Goal: Task Accomplishment & Management: Use online tool/utility

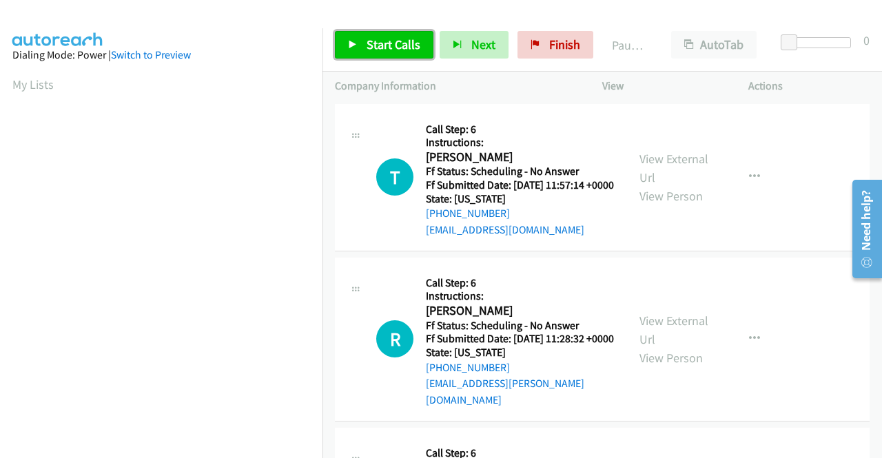
click at [411, 55] on link "Start Calls" at bounding box center [384, 45] width 99 height 28
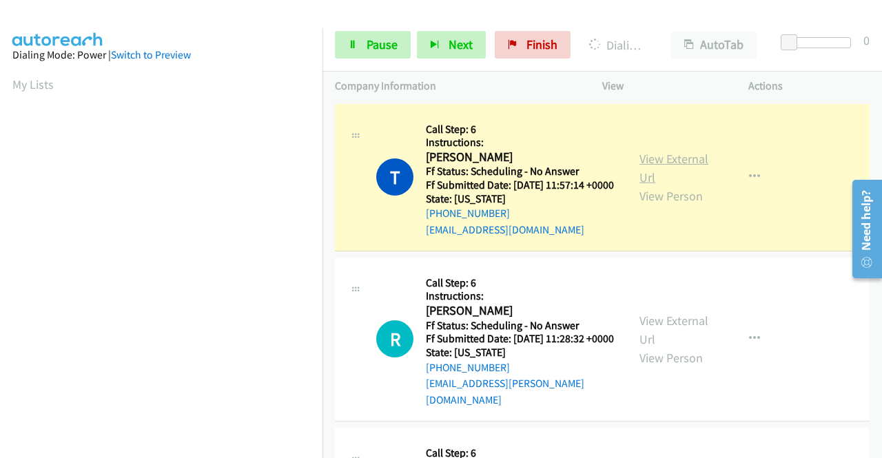
click at [655, 164] on link "View External Url" at bounding box center [674, 168] width 69 height 34
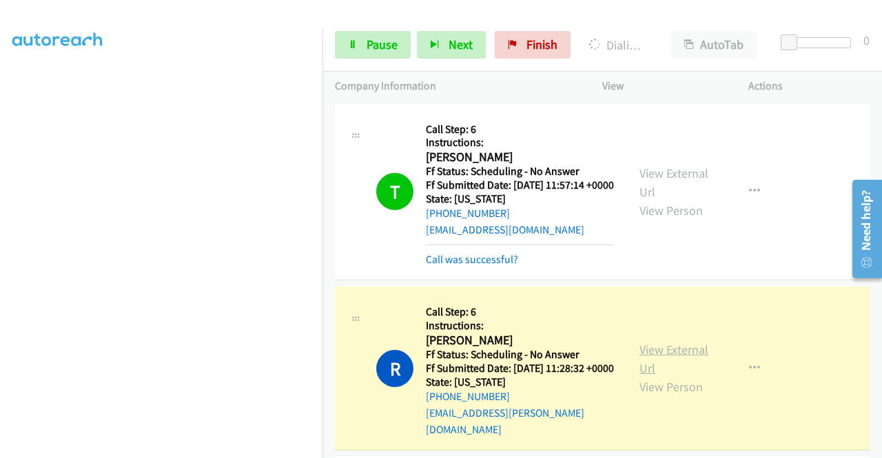
click at [656, 356] on link "View External Url" at bounding box center [674, 359] width 69 height 34
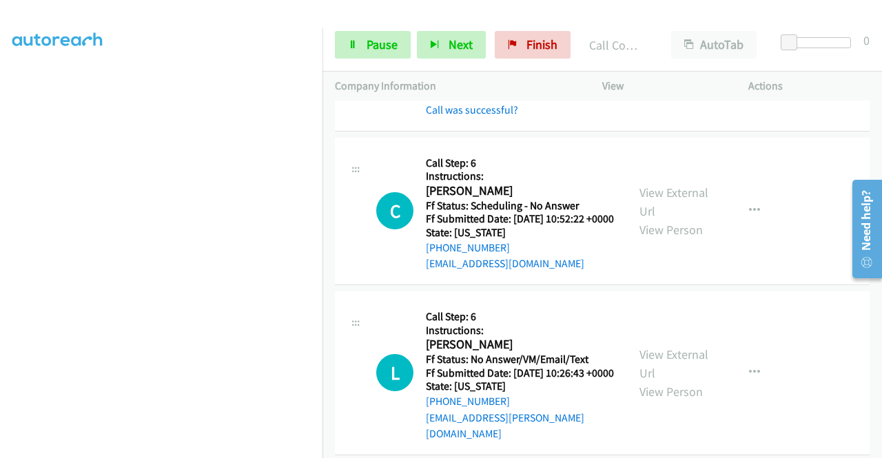
scroll to position [395, 0]
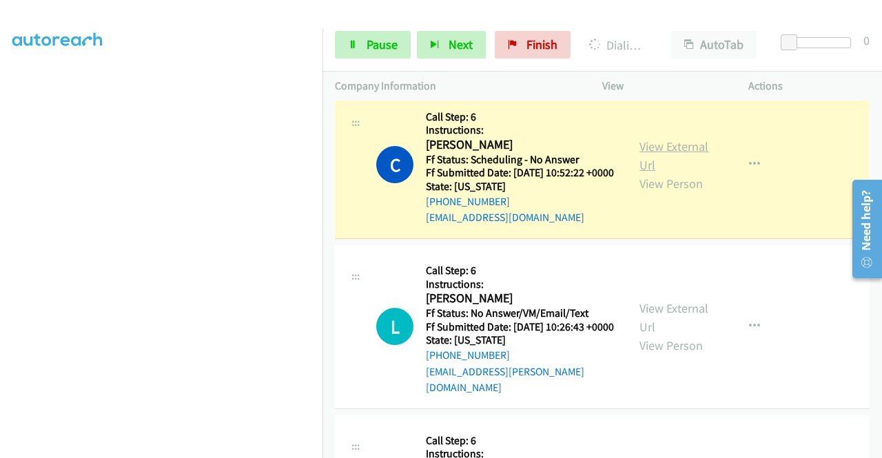
click at [673, 164] on link "View External Url" at bounding box center [674, 156] width 69 height 34
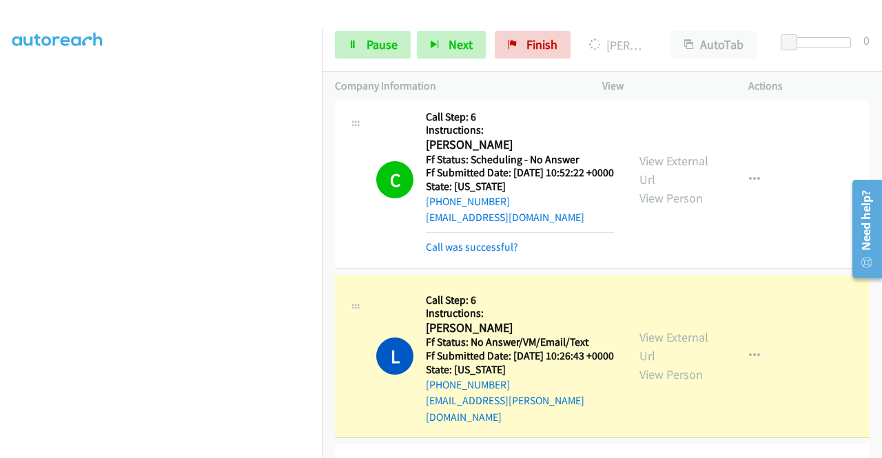
click at [652, 367] on div "View External Url View Person" at bounding box center [676, 356] width 72 height 56
click at [649, 362] on link "View External Url" at bounding box center [674, 346] width 69 height 34
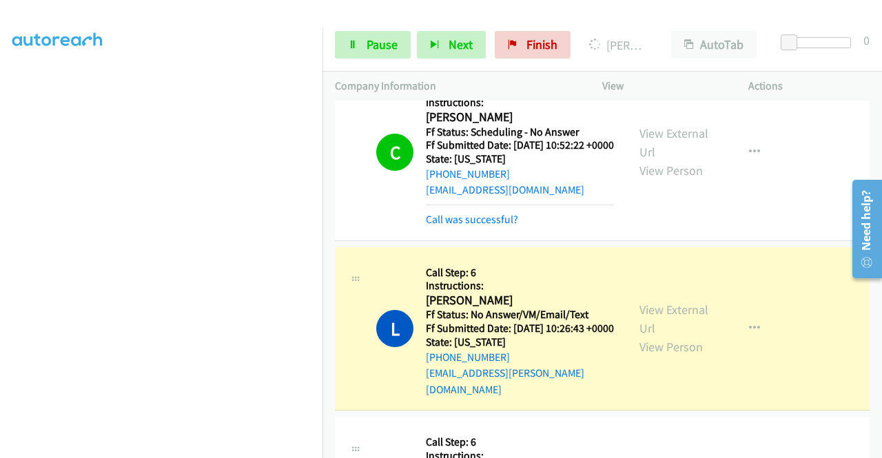
scroll to position [505, 0]
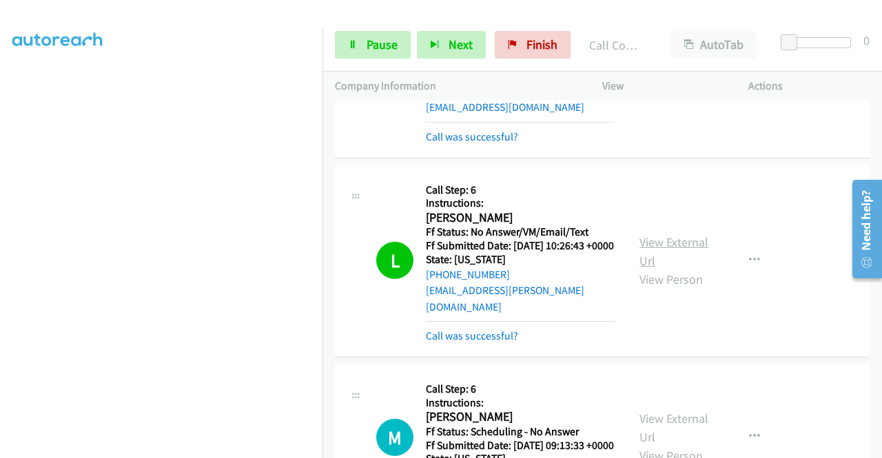
click at [641, 258] on link "View External Url" at bounding box center [674, 251] width 69 height 34
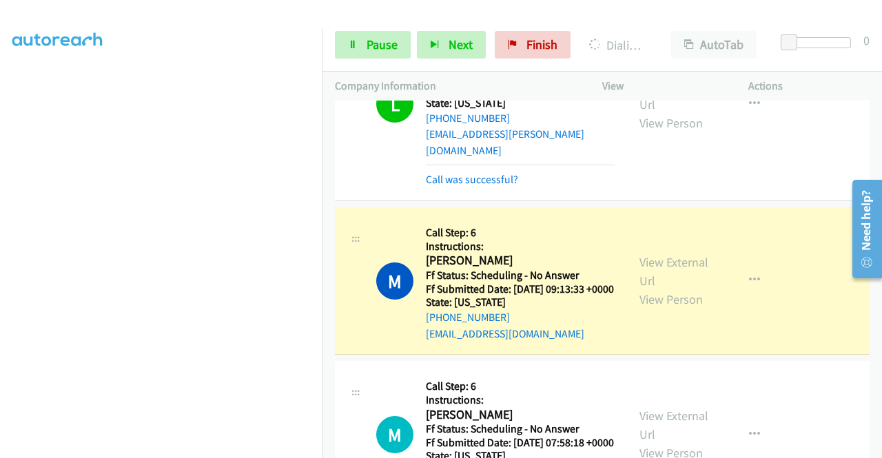
scroll to position [762, 0]
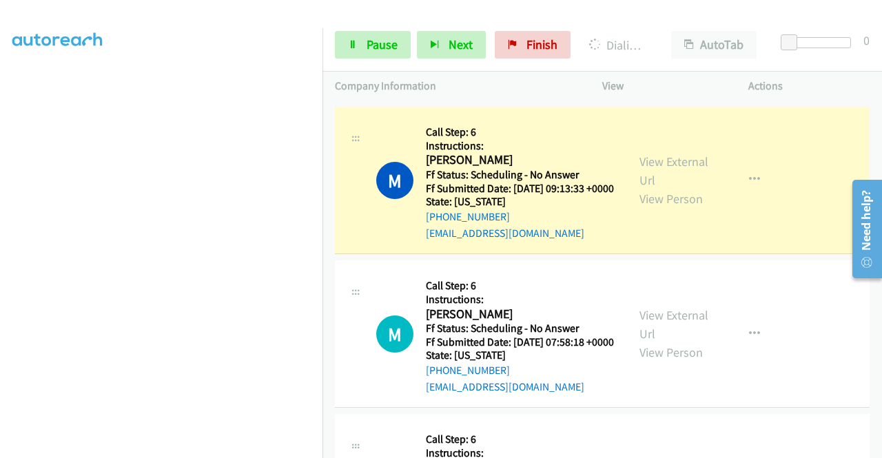
click at [666, 205] on div "View External Url View Person" at bounding box center [676, 180] width 72 height 56
click at [662, 199] on div "View External Url View Person" at bounding box center [676, 180] width 72 height 56
click at [654, 188] on link "View External Url" at bounding box center [674, 171] width 69 height 34
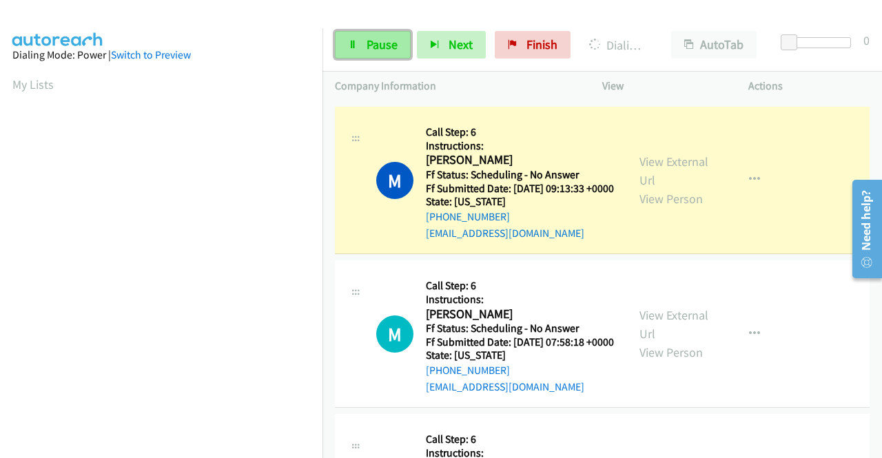
click at [376, 36] on link "Pause" at bounding box center [373, 45] width 76 height 28
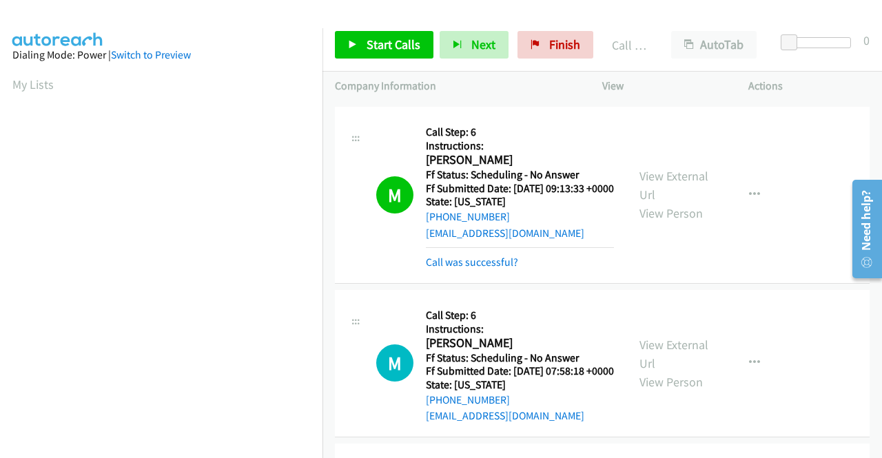
scroll to position [314, 0]
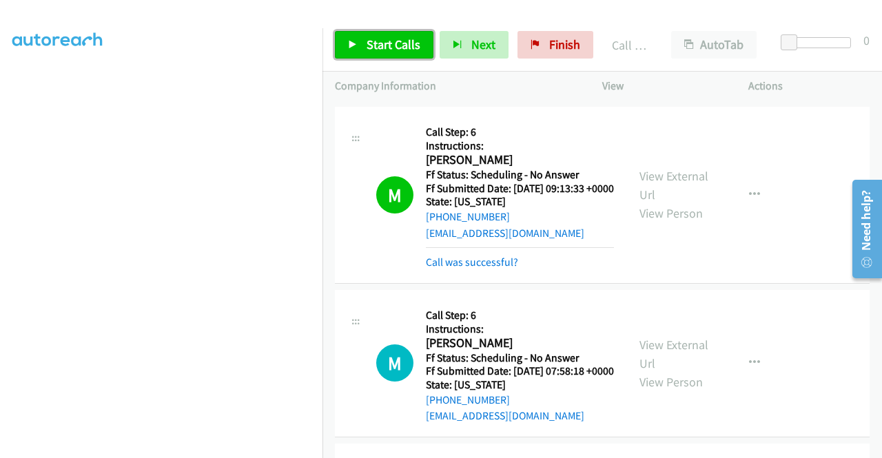
click at [401, 43] on span "Start Calls" at bounding box center [394, 45] width 54 height 16
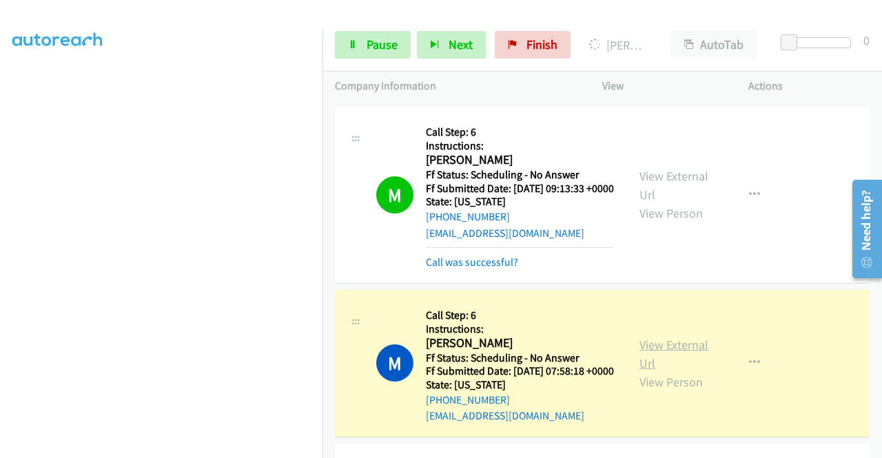
click at [658, 371] on link "View External Url" at bounding box center [674, 354] width 69 height 34
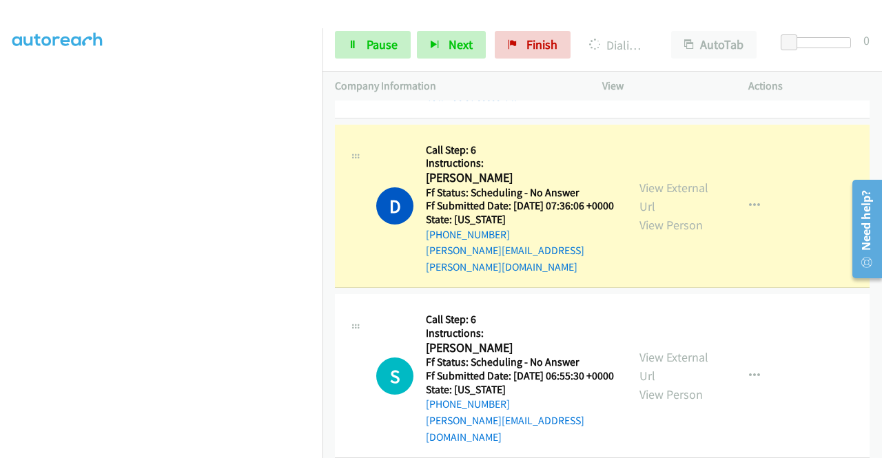
scroll to position [1157, 0]
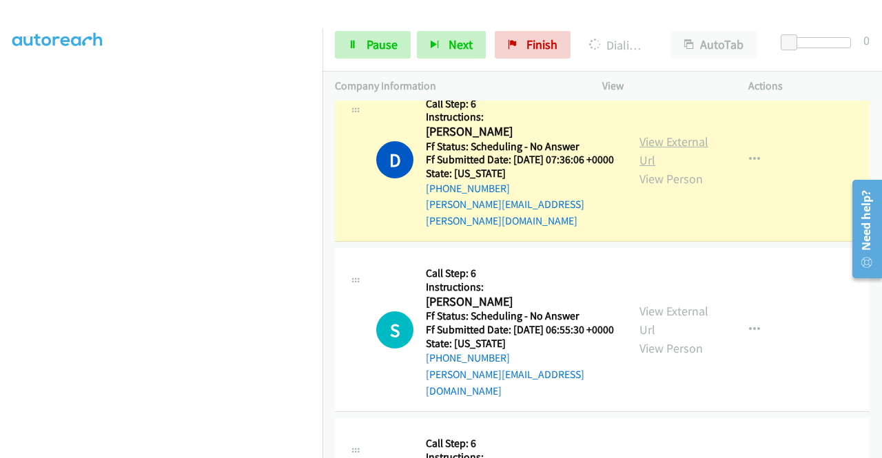
click at [674, 168] on link "View External Url" at bounding box center [674, 151] width 69 height 34
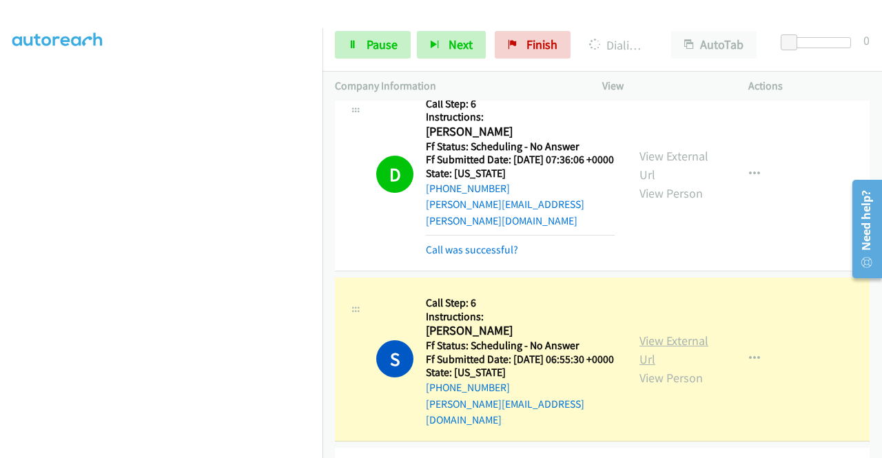
click at [671, 367] on link "View External Url" at bounding box center [674, 350] width 69 height 34
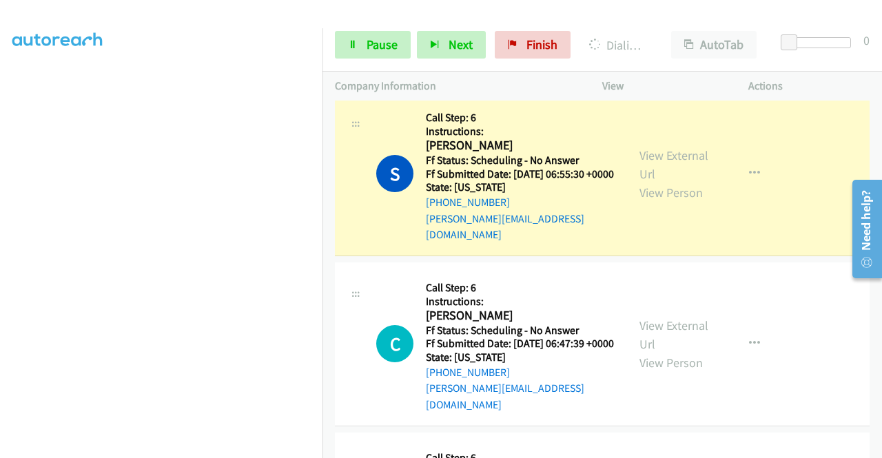
scroll to position [1369, 0]
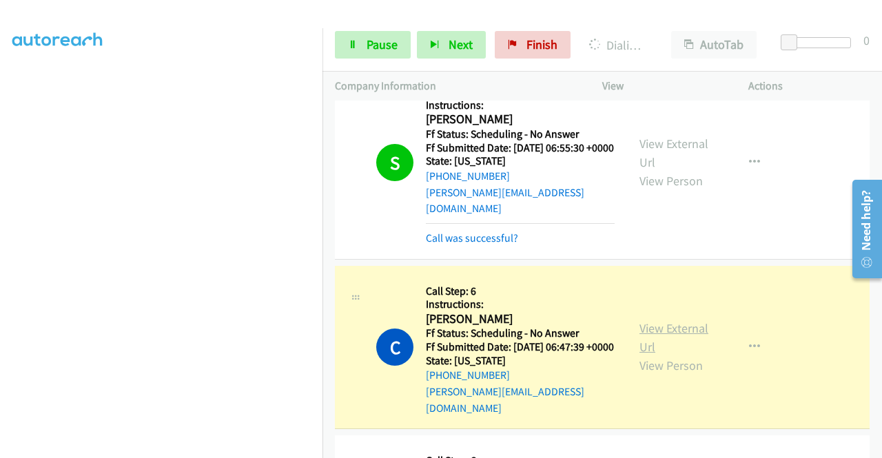
click at [678, 355] on link "View External Url" at bounding box center [674, 337] width 69 height 34
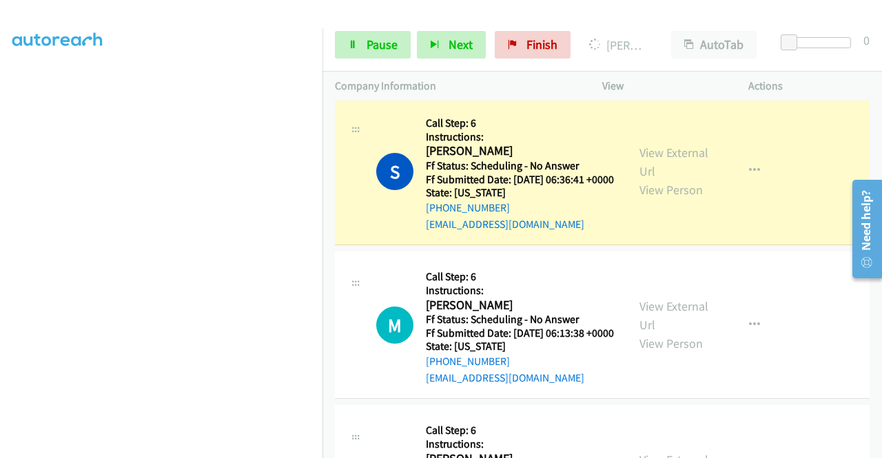
scroll to position [1792, 0]
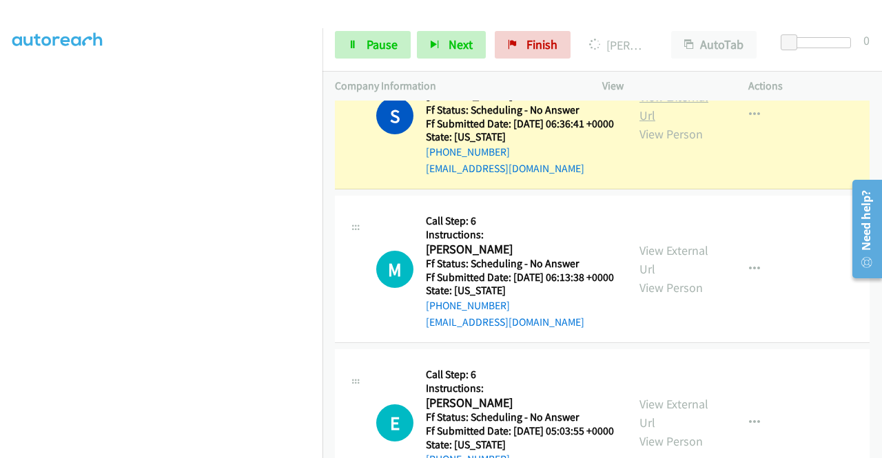
click at [652, 123] on link "View External Url" at bounding box center [674, 106] width 69 height 34
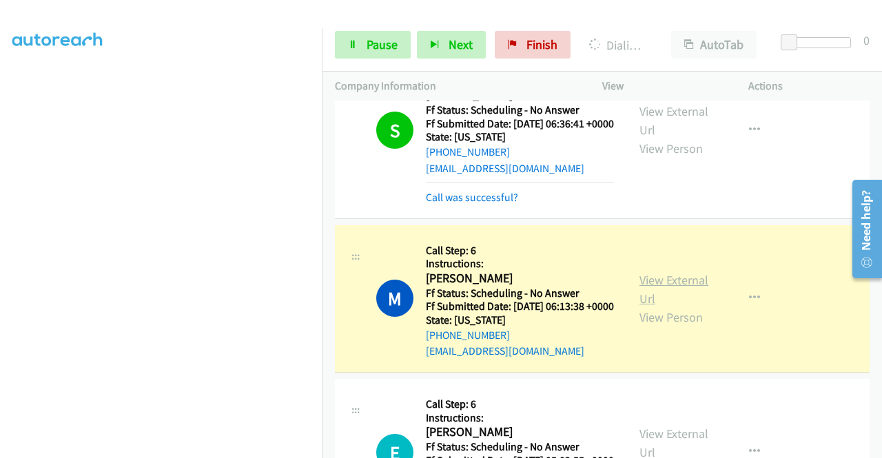
click at [674, 307] on link "View External Url" at bounding box center [674, 289] width 69 height 34
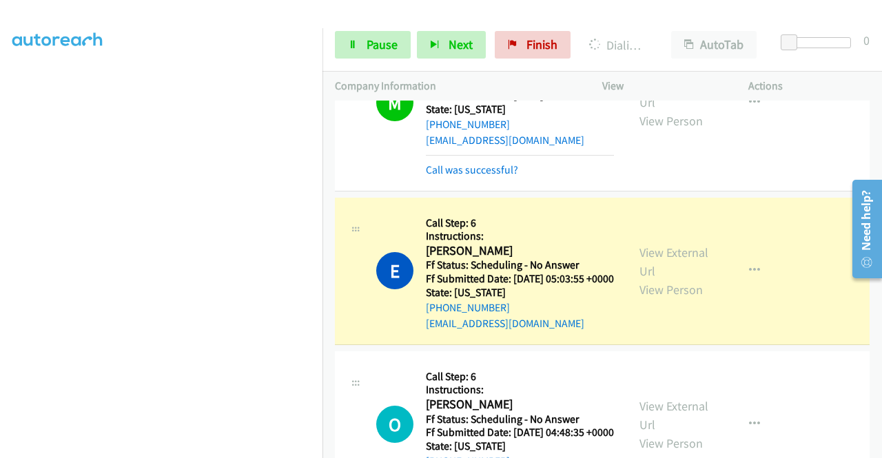
scroll to position [2067, 0]
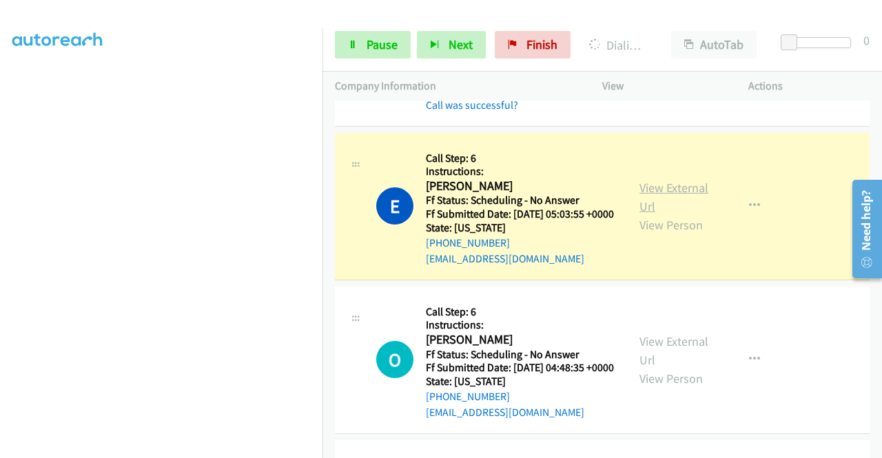
click at [656, 214] on link "View External Url" at bounding box center [674, 197] width 69 height 34
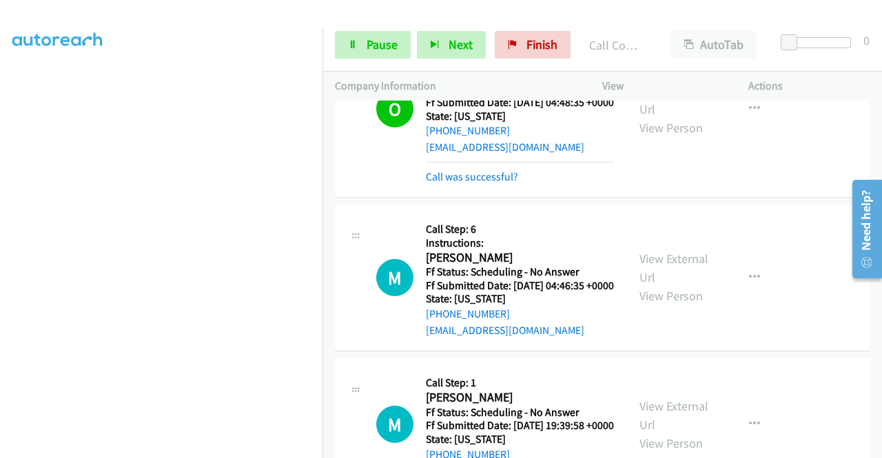
scroll to position [2371, 0]
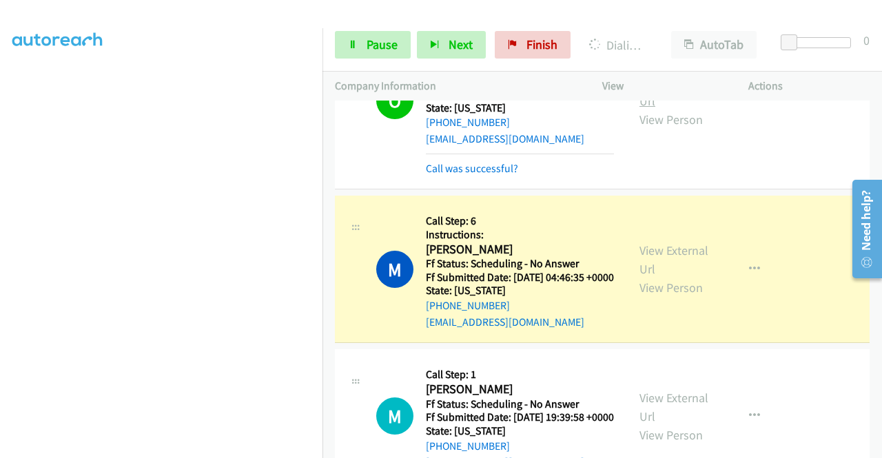
click at [655, 109] on link "View External Url" at bounding box center [674, 91] width 69 height 34
click at [674, 297] on div "View External Url View Person" at bounding box center [676, 269] width 72 height 56
click at [668, 277] on link "View External Url" at bounding box center [674, 260] width 69 height 34
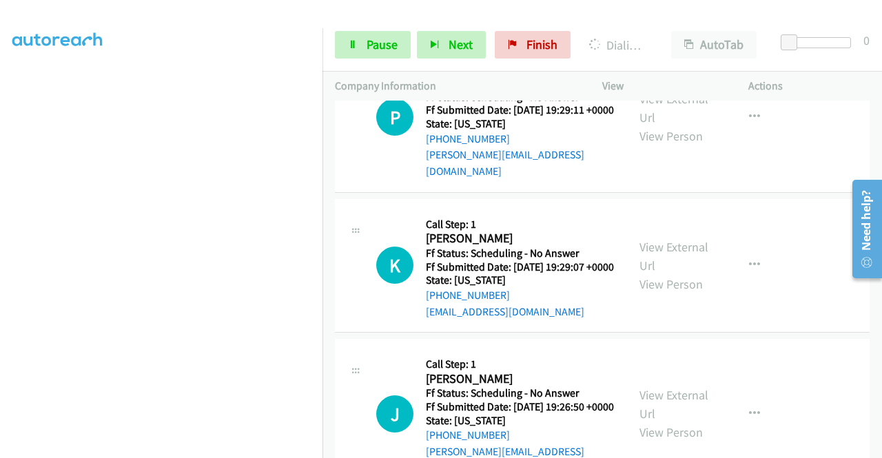
scroll to position [2848, 0]
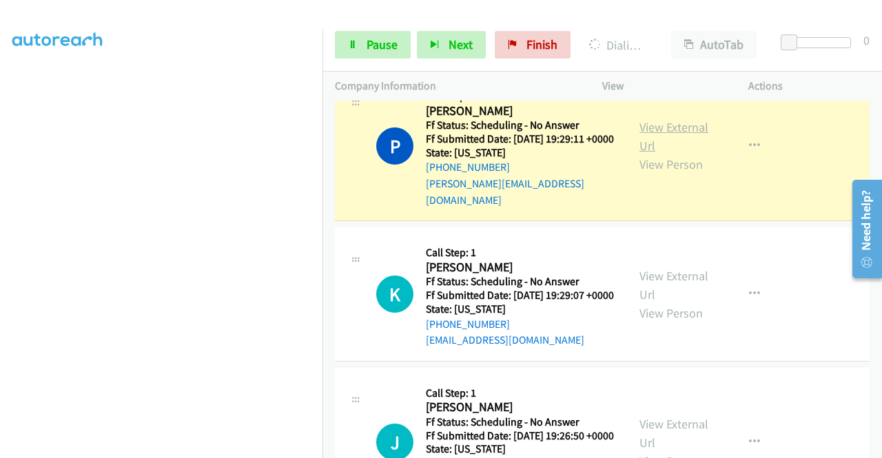
click at [668, 154] on link "View External Url" at bounding box center [674, 136] width 69 height 34
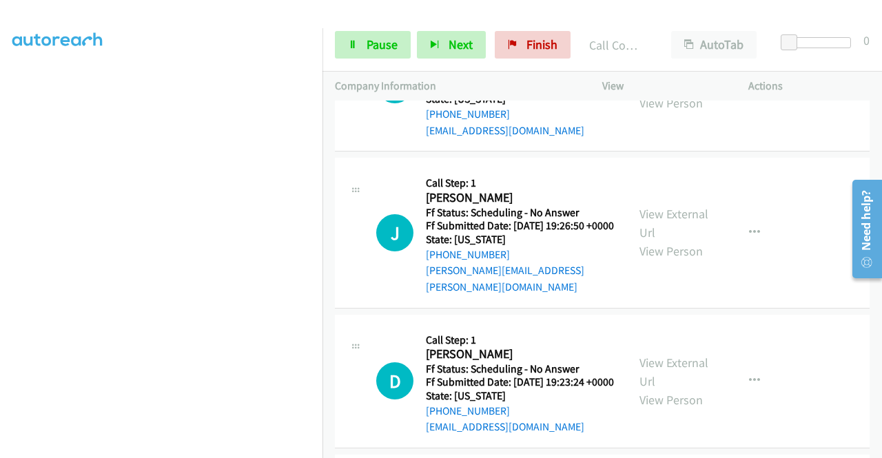
scroll to position [3115, 0]
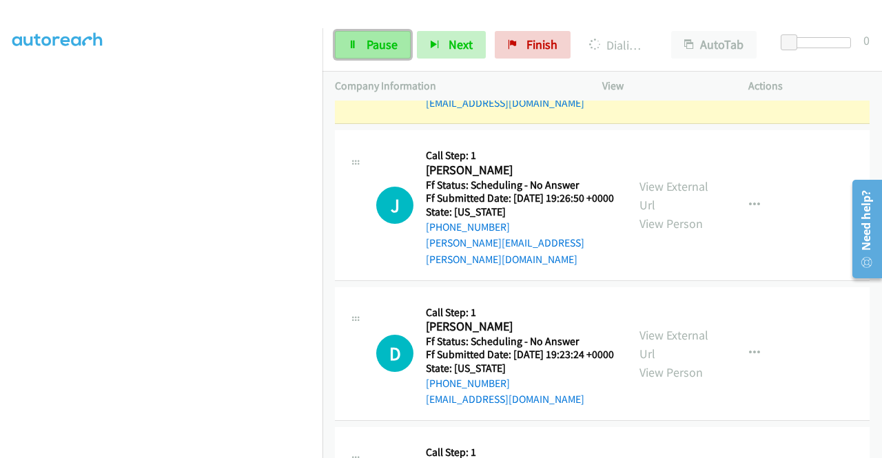
click at [384, 39] on span "Pause" at bounding box center [382, 45] width 31 height 16
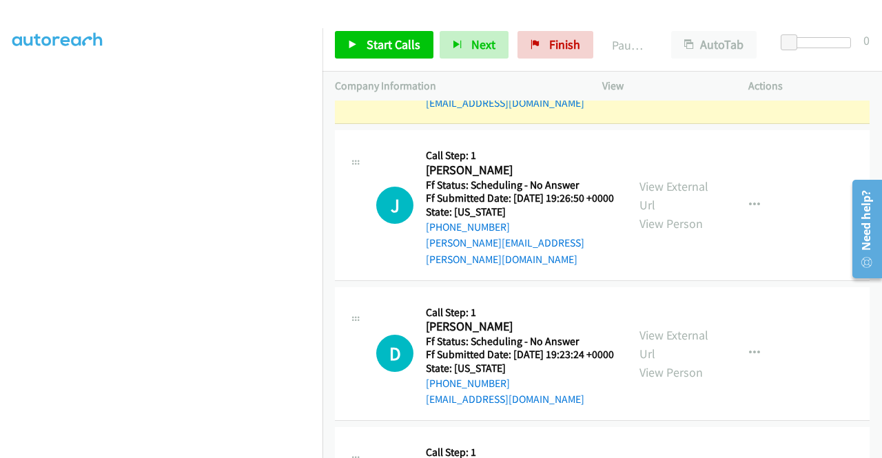
click at [664, 65] on link "View External Url" at bounding box center [674, 47] width 69 height 34
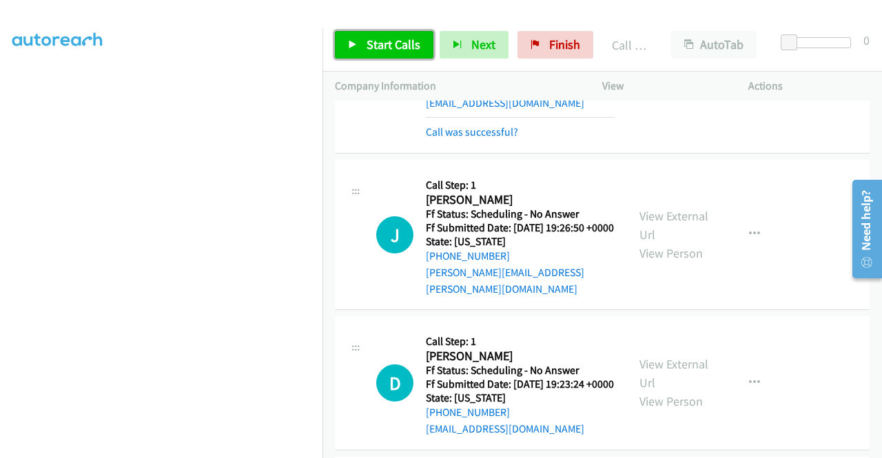
click at [396, 51] on span "Start Calls" at bounding box center [394, 45] width 54 height 16
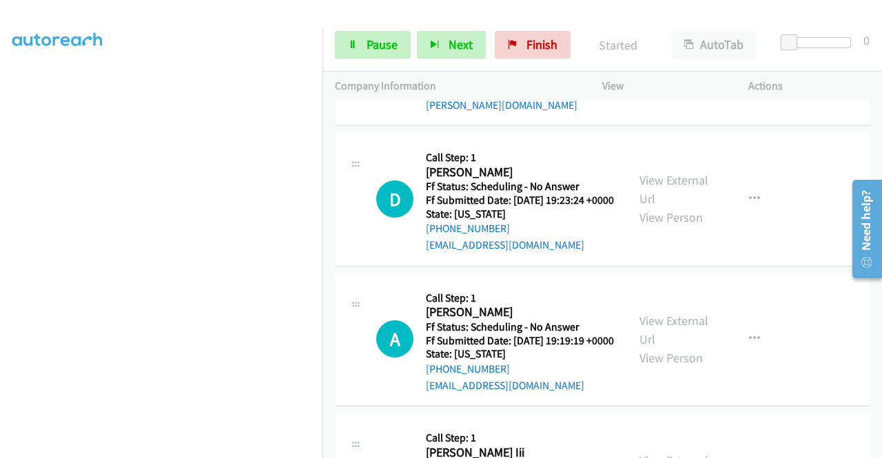
scroll to position [3326, 0]
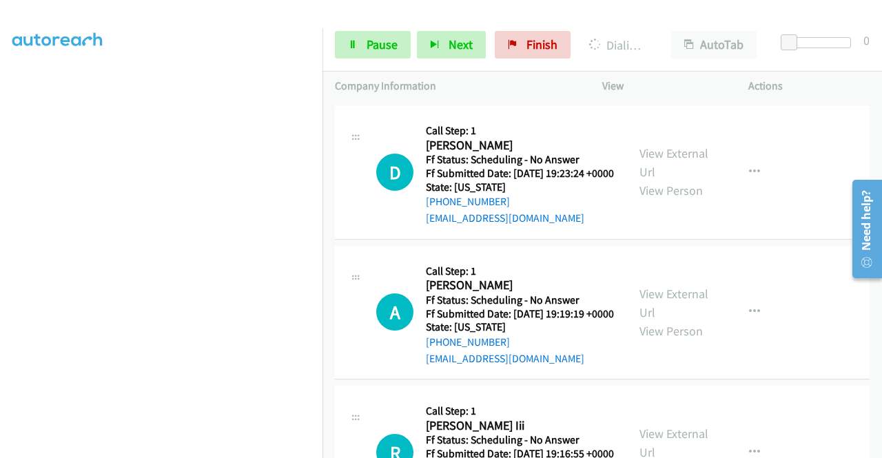
click at [679, 32] on link "View External Url" at bounding box center [674, 14] width 69 height 34
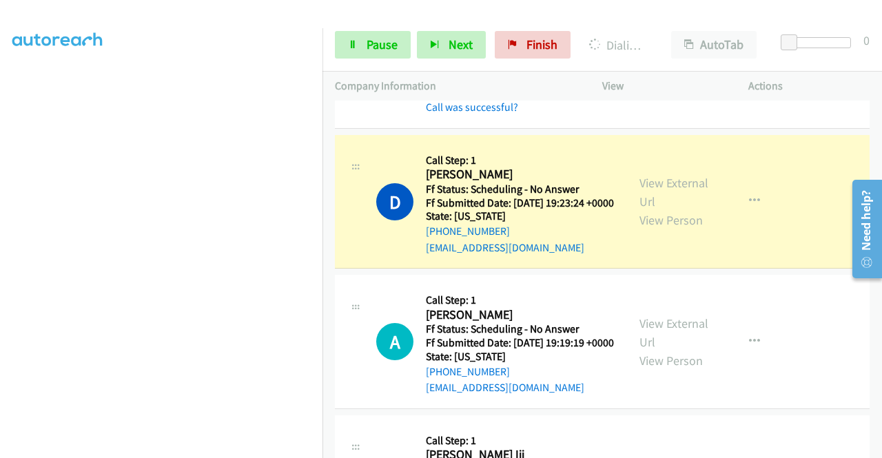
click at [627, 256] on div "View External Url View Person View External Url Email Schedule/Manage Callback …" at bounding box center [706, 201] width 159 height 109
click at [632, 256] on div "View External Url View Person View External Url Email Schedule/Manage Callback …" at bounding box center [706, 201] width 159 height 109
click at [657, 209] on link "View External Url" at bounding box center [674, 192] width 69 height 34
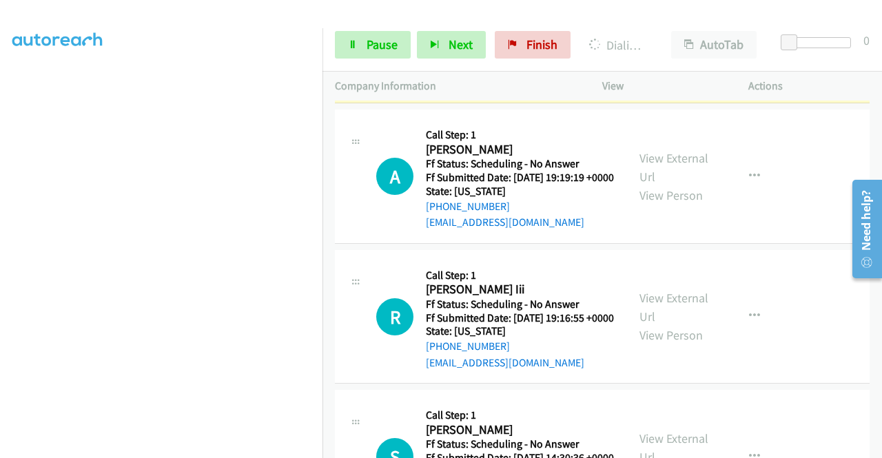
scroll to position [314, 0]
click at [369, 59] on div "Start Calls Pause Next Finish Dialing Dawn Mc Dowell AutoTab AutoTab 0" at bounding box center [603, 45] width 560 height 53
click at [379, 46] on span "Pause" at bounding box center [382, 45] width 31 height 16
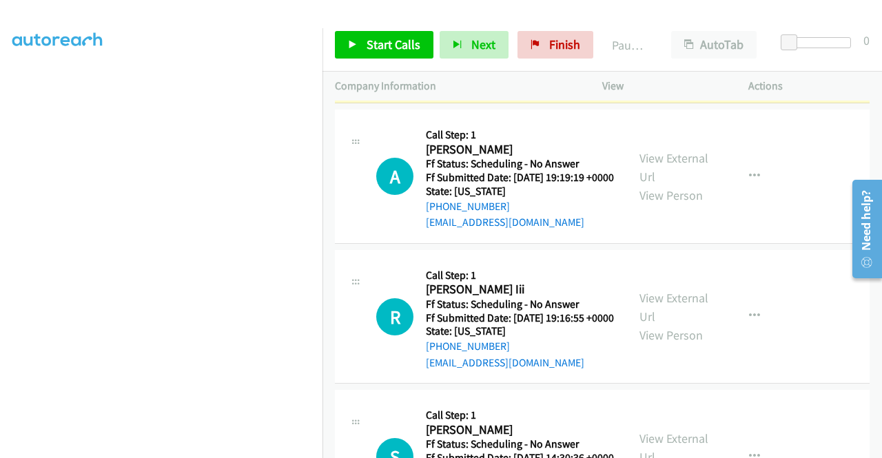
click at [0, 192] on aside "Dialing Mode: Power | Switch to Preview My Lists" at bounding box center [161, 105] width 323 height 763
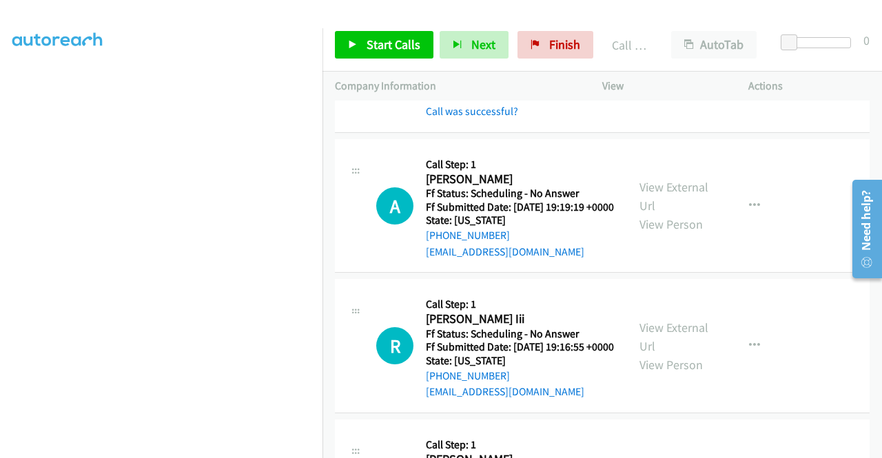
click at [389, 59] on div "Start Calls Pause Next Finish Call Completed AutoTab AutoTab 0" at bounding box center [603, 45] width 560 height 53
click at [386, 45] on span "Start Calls" at bounding box center [394, 45] width 54 height 16
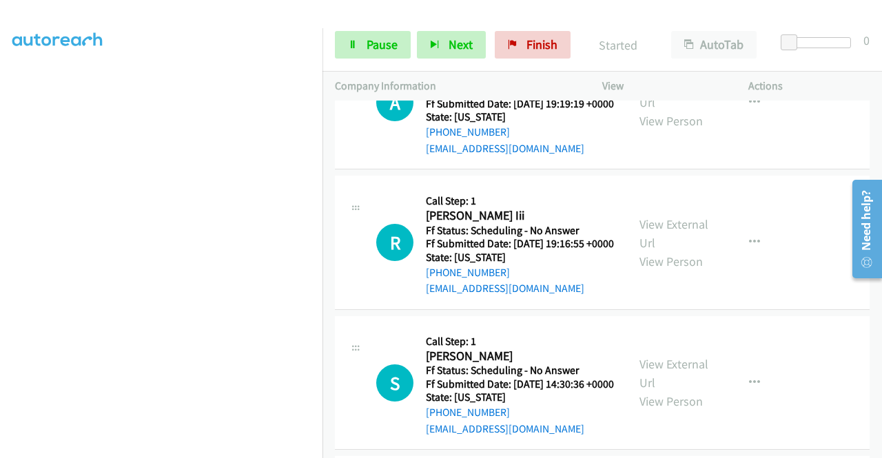
scroll to position [3601, 0]
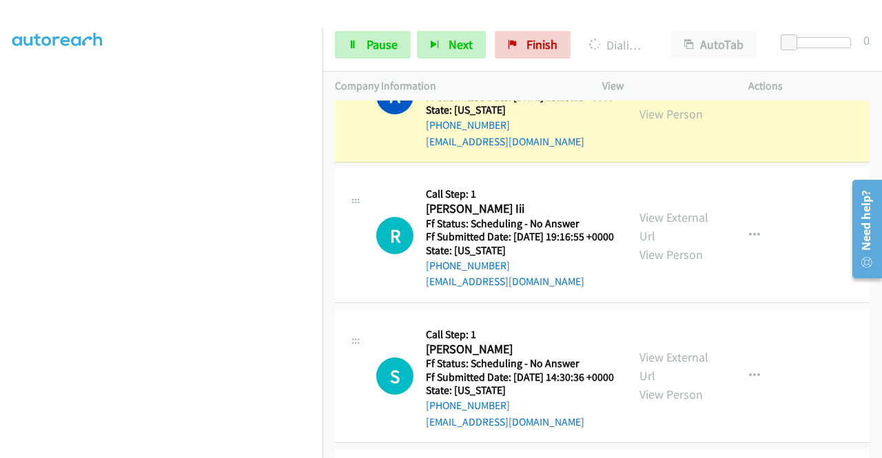
click at [700, 123] on div "View External Url View Person" at bounding box center [676, 96] width 72 height 56
click at [688, 103] on link "View External Url" at bounding box center [674, 86] width 69 height 34
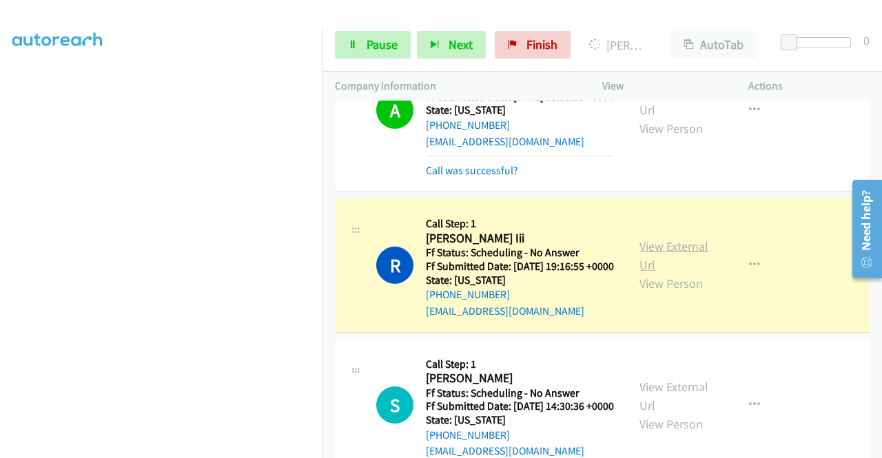
click at [670, 273] on link "View External Url" at bounding box center [674, 255] width 69 height 34
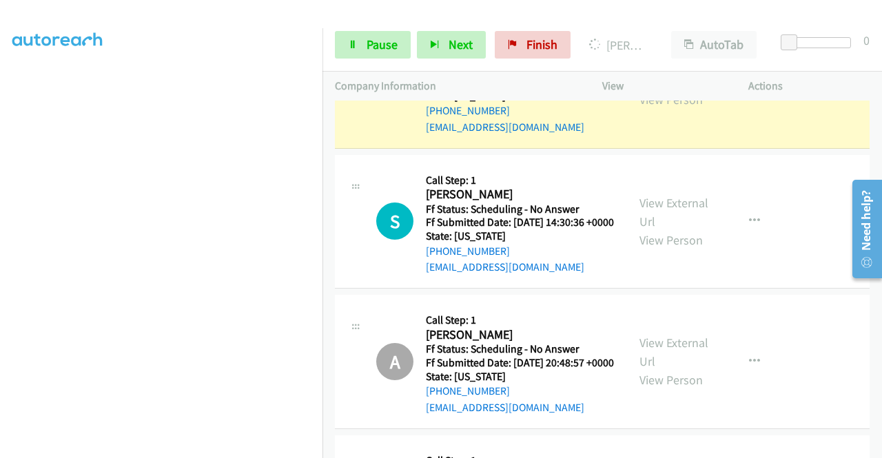
scroll to position [3896, 0]
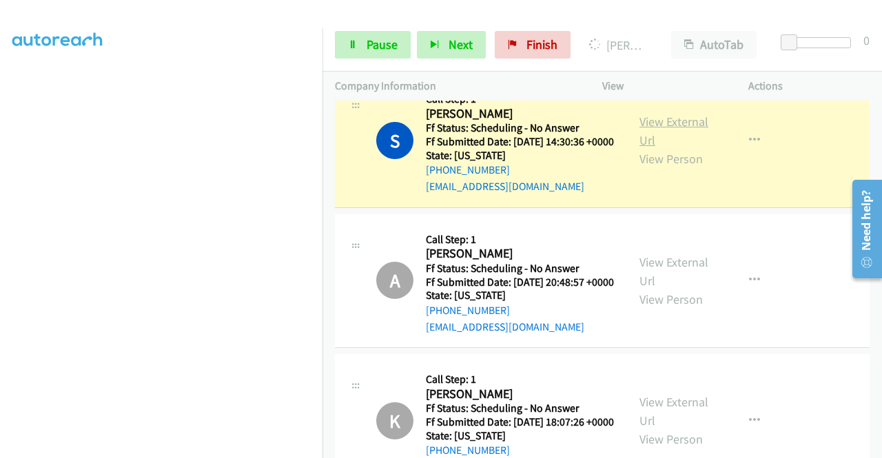
click at [669, 148] on link "View External Url" at bounding box center [674, 131] width 69 height 34
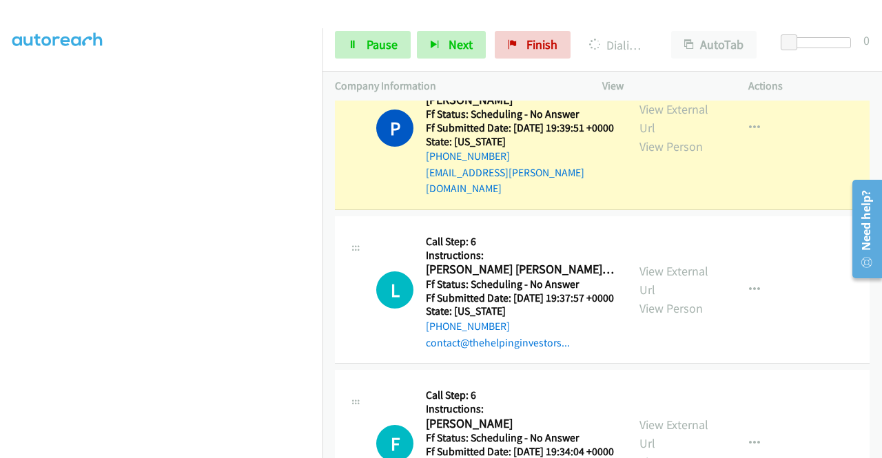
scroll to position [4447, 0]
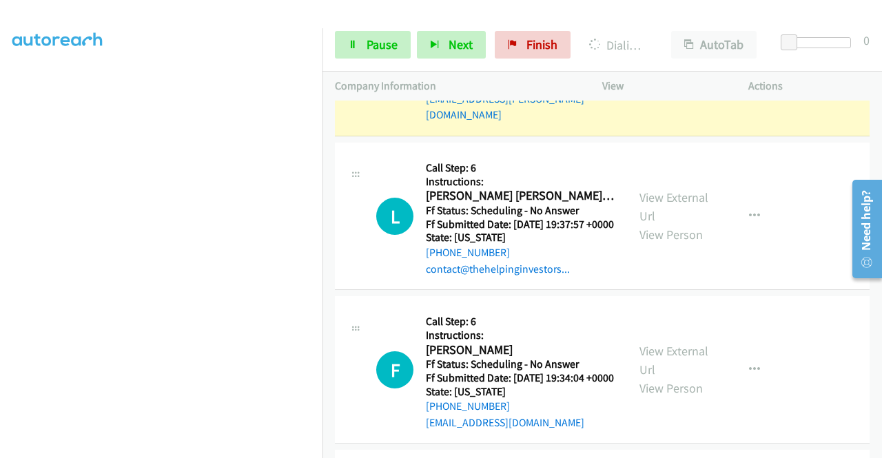
click at [649, 62] on link "View External Url" at bounding box center [674, 45] width 69 height 34
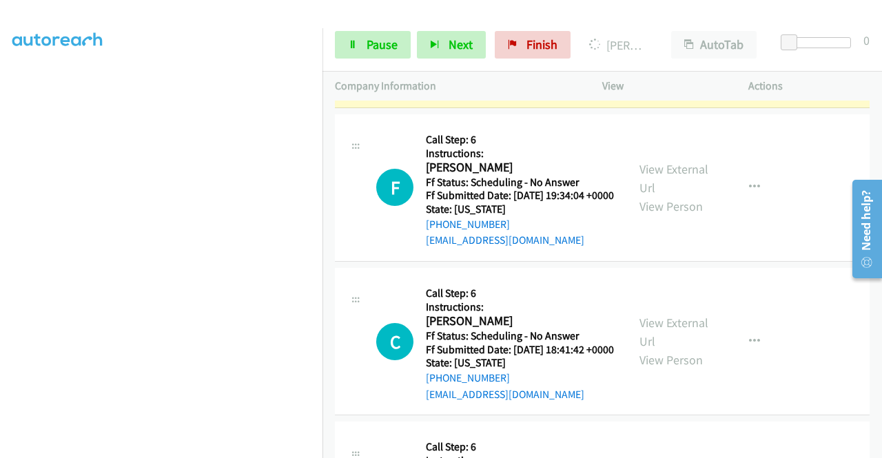
scroll to position [4686, 0]
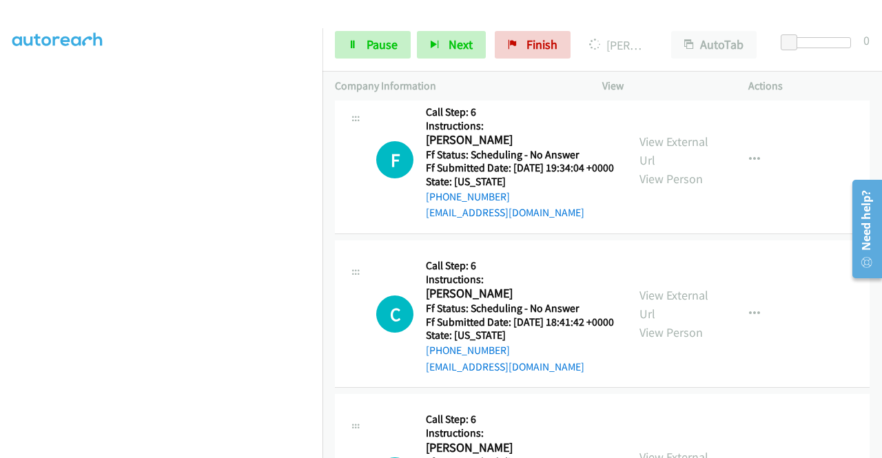
click at [383, 52] on link "Pause" at bounding box center [373, 45] width 76 height 28
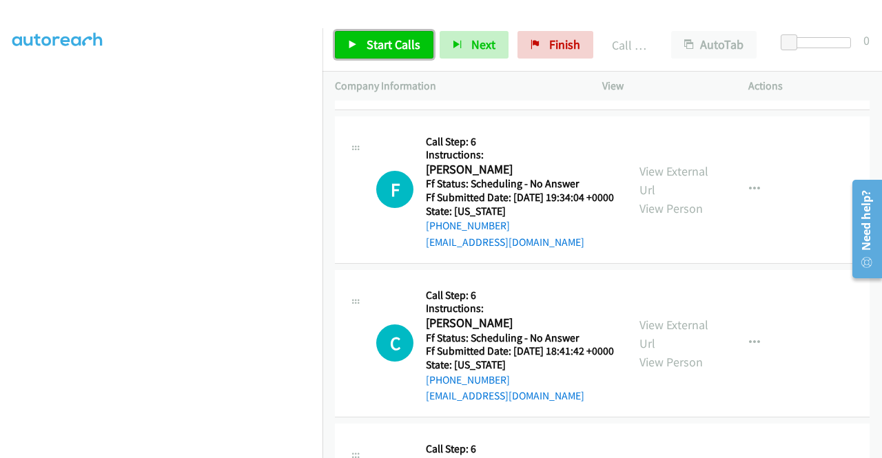
click at [398, 46] on span "Start Calls" at bounding box center [394, 45] width 54 height 16
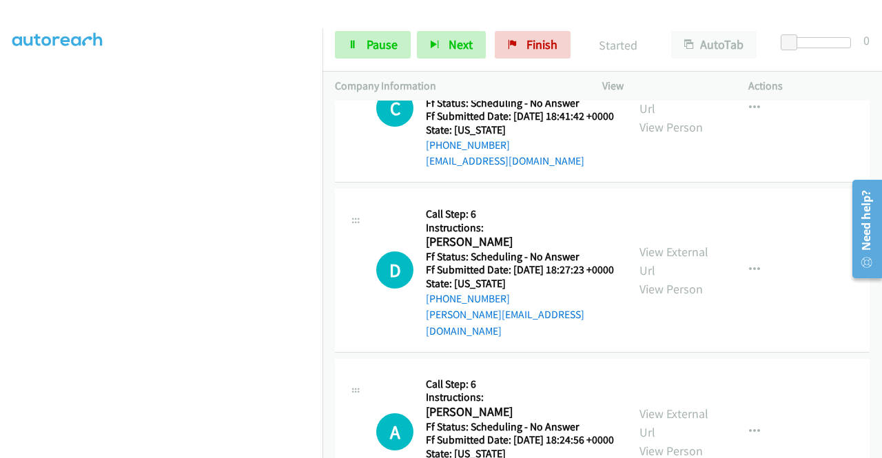
scroll to position [4934, 0]
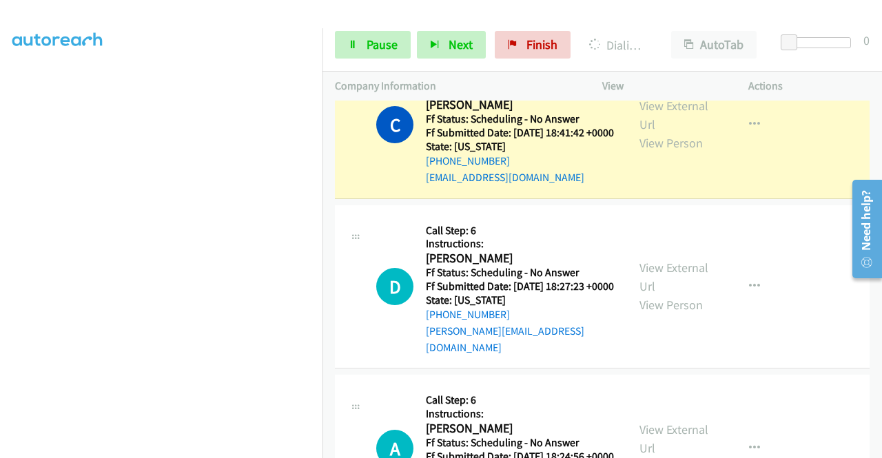
scroll to position [314, 0]
click at [647, 185] on div "View External Url View Person View External Url Email Schedule/Manage Callback …" at bounding box center [706, 124] width 159 height 122
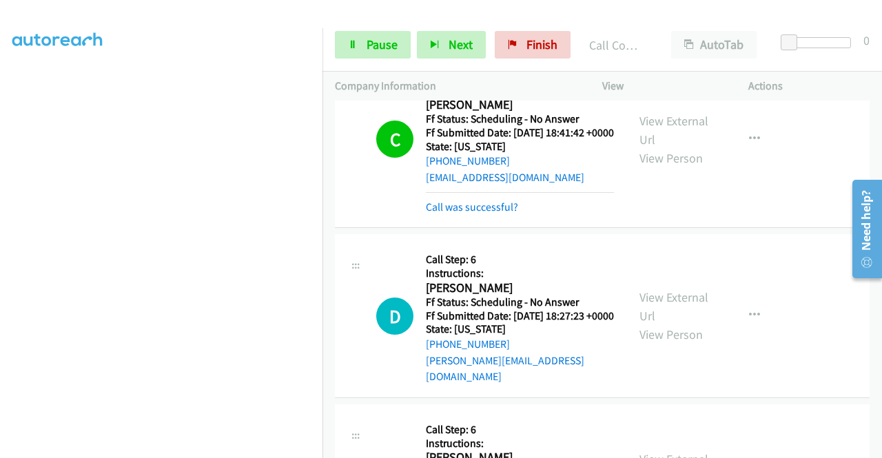
click at [648, 215] on div "View External Url View Person View External Url Email Schedule/Manage Callback …" at bounding box center [706, 139] width 159 height 152
click at [647, 215] on div "View External Url View Person View External Url Email Schedule/Manage Callback …" at bounding box center [706, 139] width 159 height 152
click at [651, 167] on div "View External Url View Person" at bounding box center [676, 140] width 72 height 56
click at [648, 147] on link "View External Url" at bounding box center [674, 130] width 69 height 34
click at [376, 52] on span "Pause" at bounding box center [382, 45] width 31 height 16
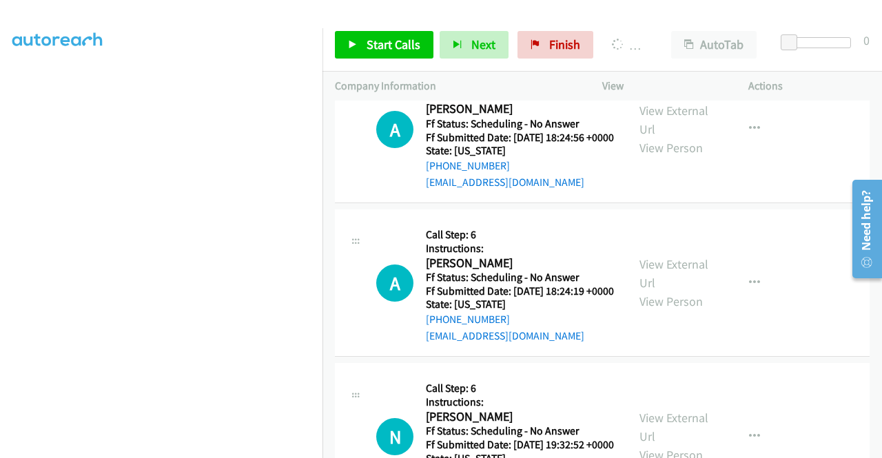
scroll to position [5330, 0]
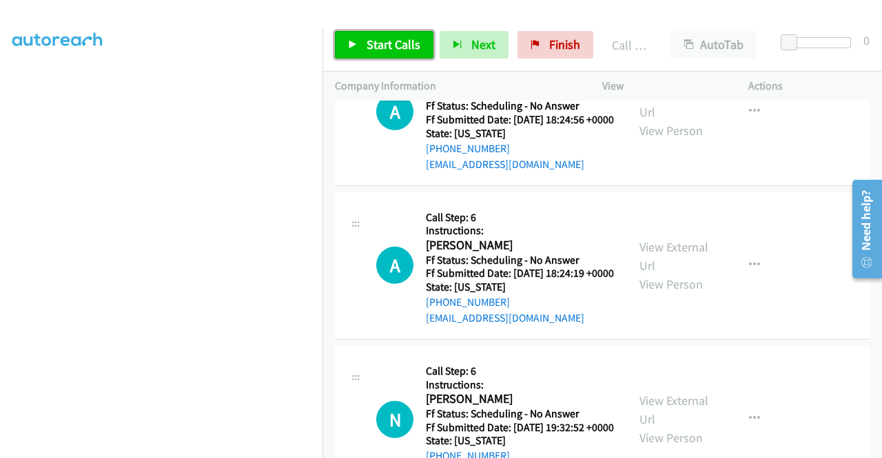
click at [393, 57] on link "Start Calls" at bounding box center [384, 45] width 99 height 28
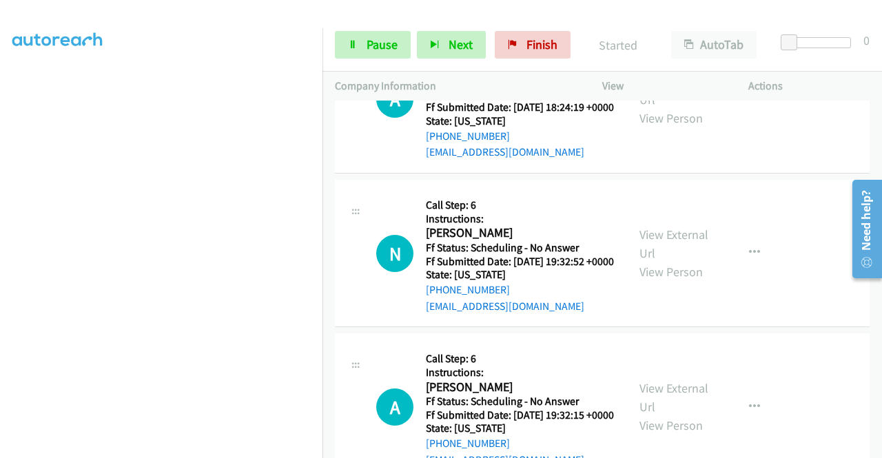
scroll to position [5504, 0]
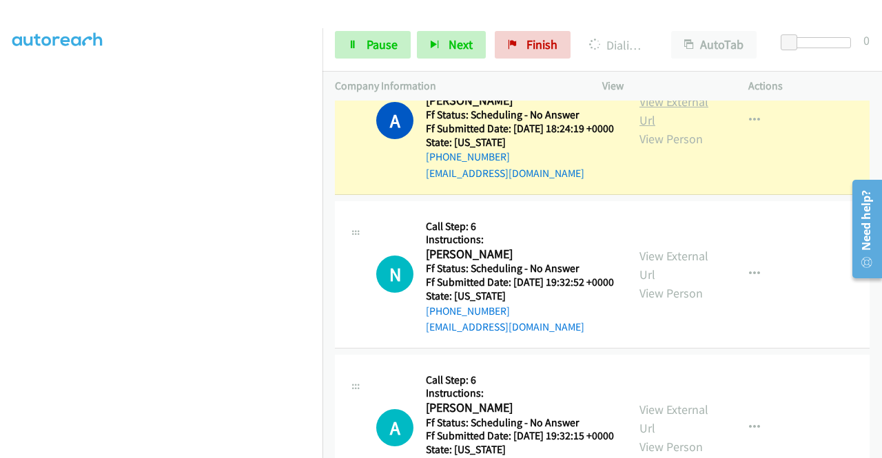
click at [649, 128] on link "View External Url" at bounding box center [674, 111] width 69 height 34
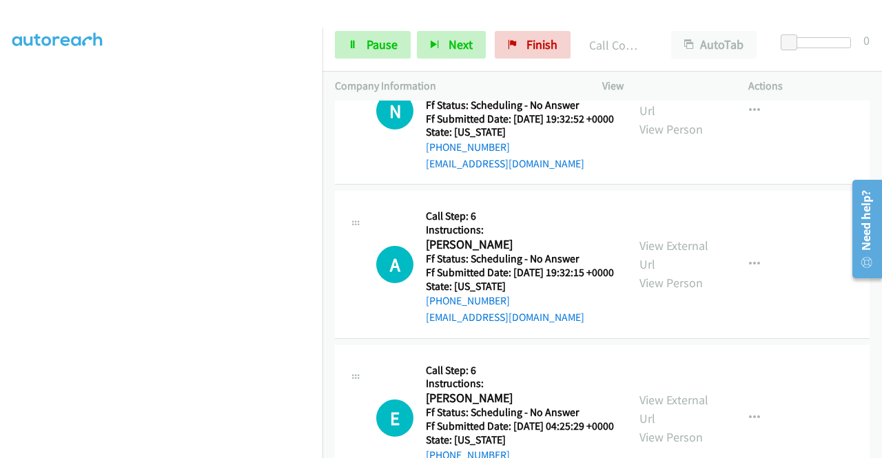
scroll to position [5725, 0]
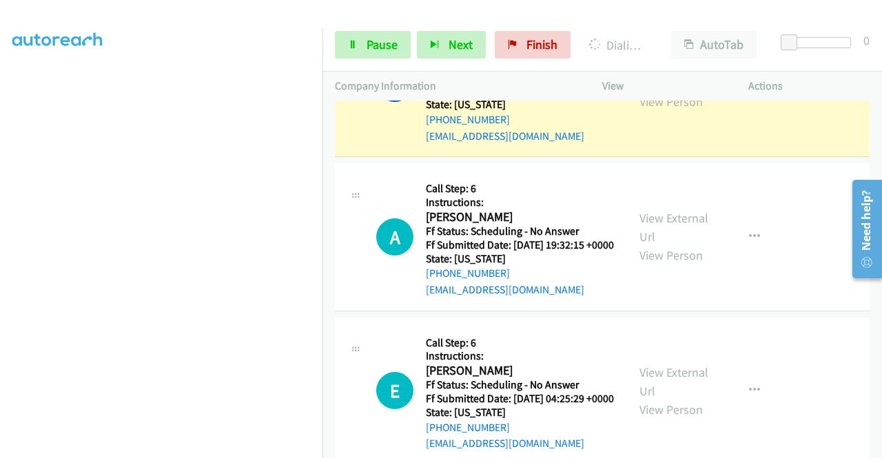
click at [685, 91] on link "View External Url" at bounding box center [674, 74] width 69 height 34
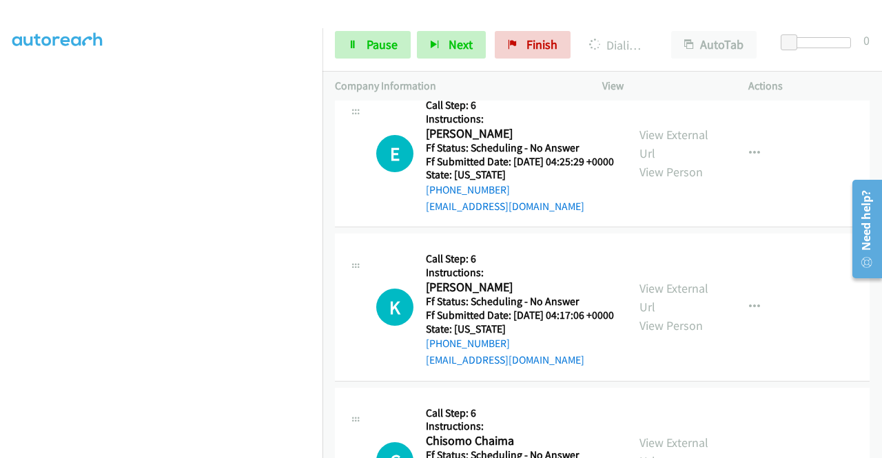
scroll to position [6047, 0]
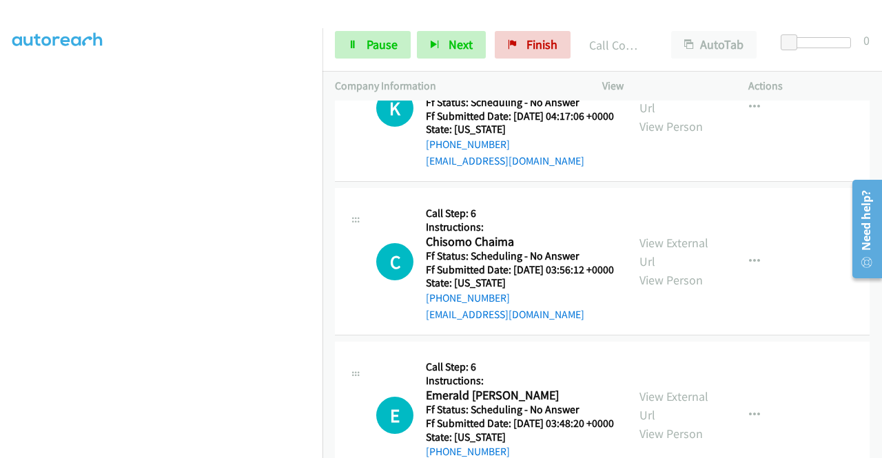
scroll to position [6248, 0]
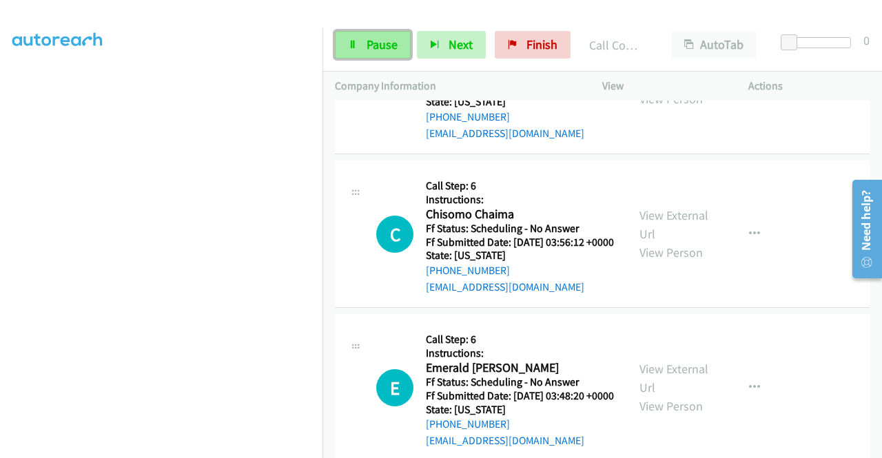
click at [388, 43] on span "Pause" at bounding box center [382, 45] width 31 height 16
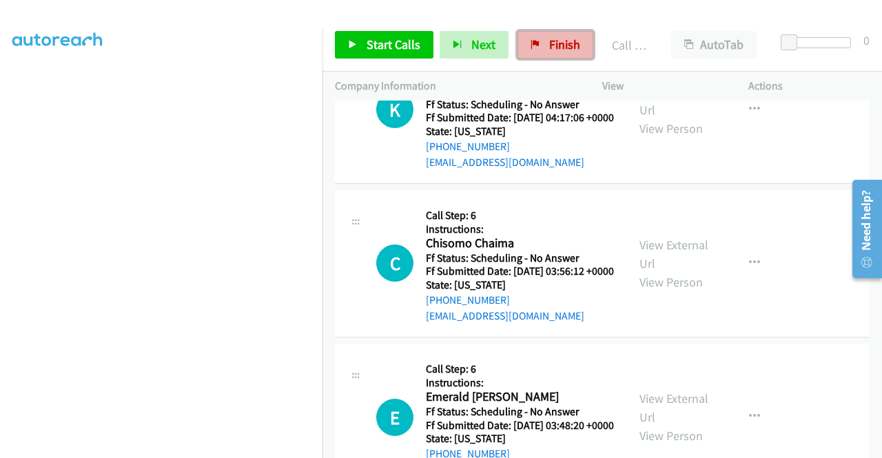
click at [551, 48] on span "Finish" at bounding box center [564, 45] width 31 height 16
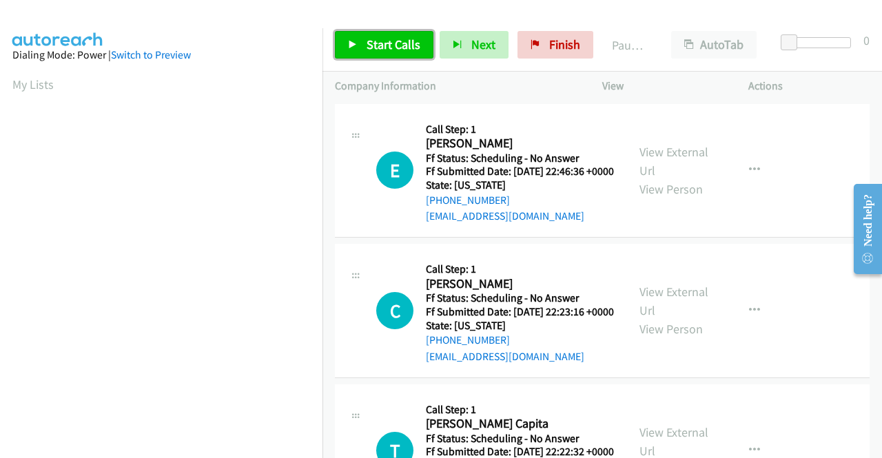
click at [376, 48] on span "Start Calls" at bounding box center [394, 45] width 54 height 16
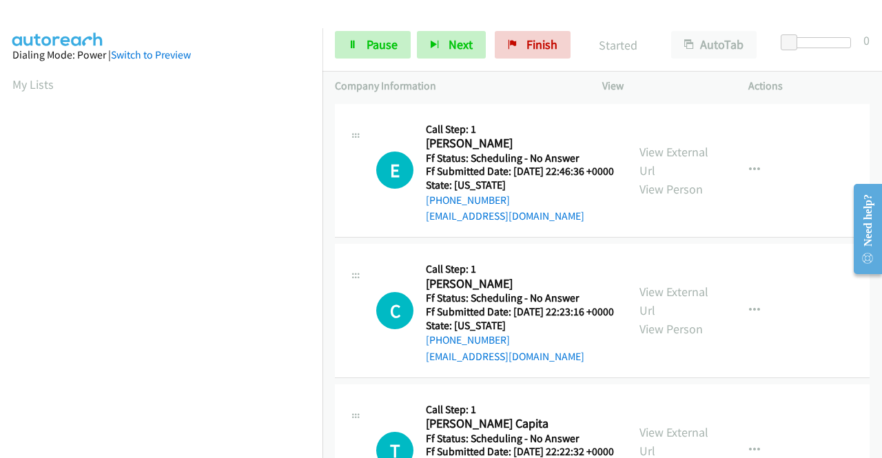
scroll to position [314, 0]
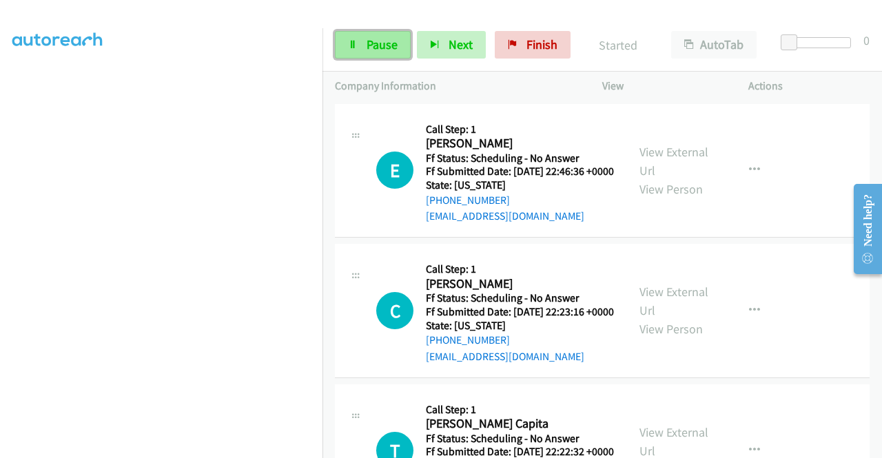
click at [382, 35] on link "Pause" at bounding box center [373, 45] width 76 height 28
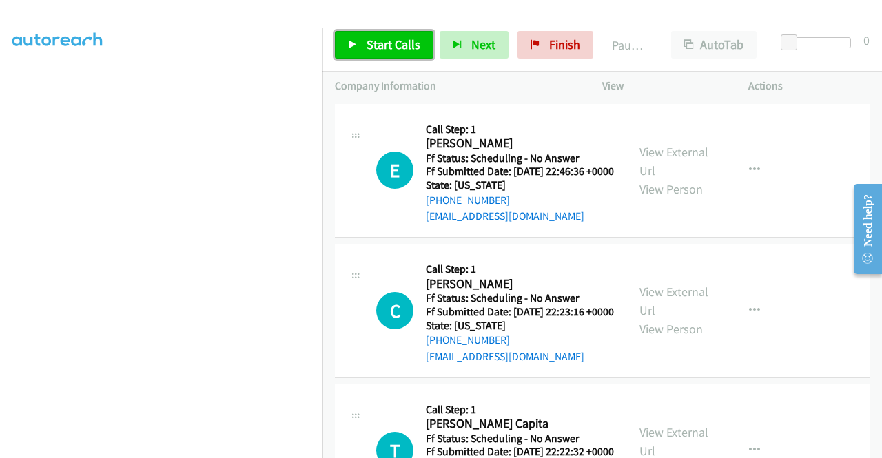
click at [382, 35] on link "Start Calls" at bounding box center [384, 45] width 99 height 28
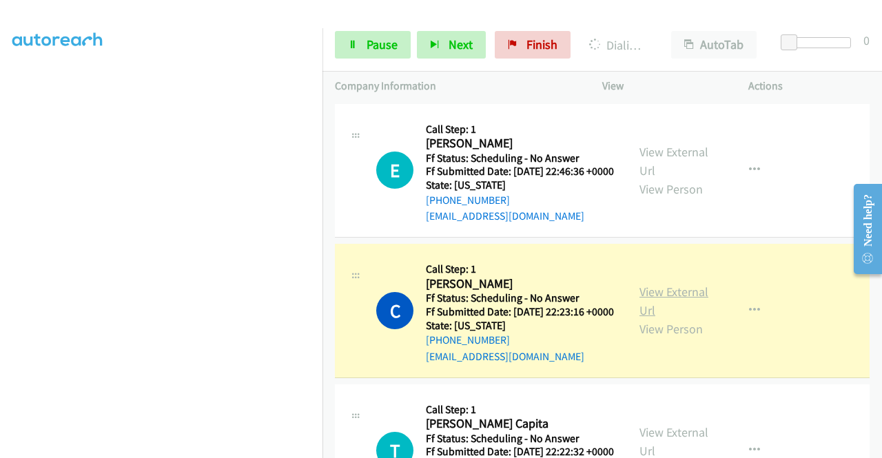
click at [659, 304] on link "View External Url" at bounding box center [674, 301] width 69 height 34
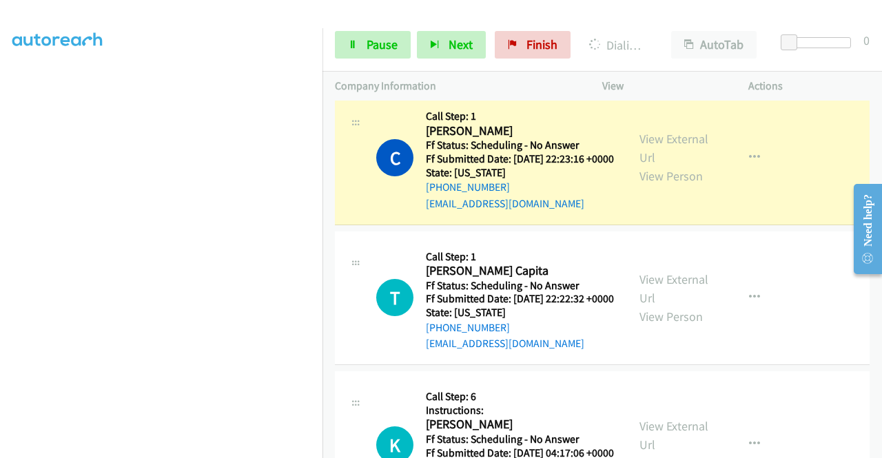
scroll to position [165, 0]
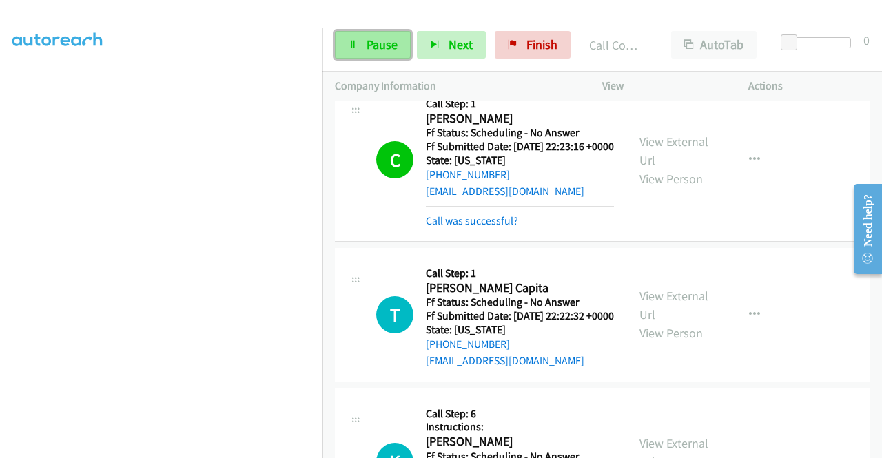
click at [399, 43] on link "Pause" at bounding box center [373, 45] width 76 height 28
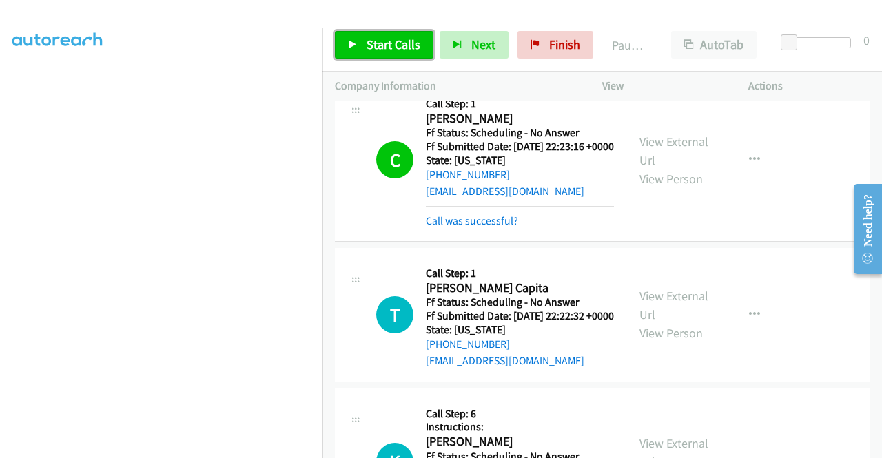
click at [376, 52] on span "Start Calls" at bounding box center [394, 45] width 54 height 16
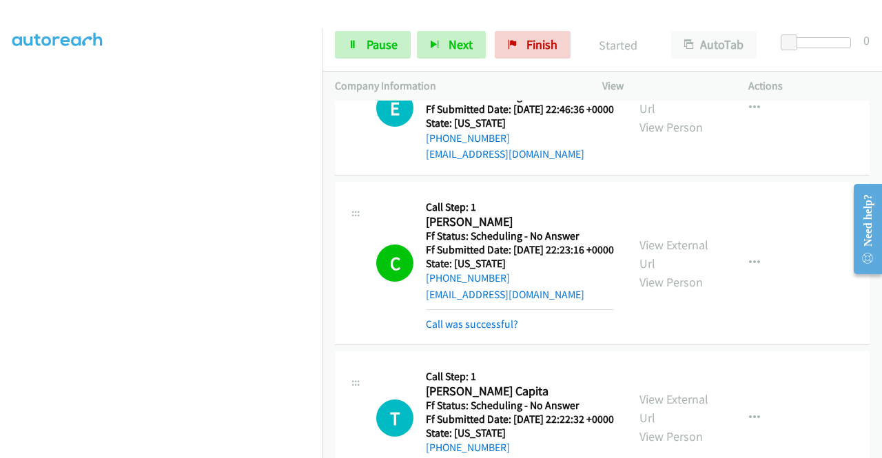
scroll to position [0, 0]
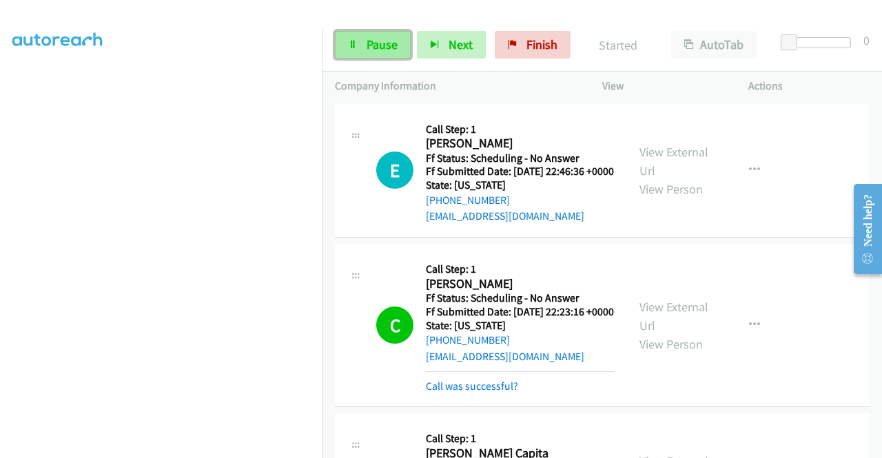
click at [376, 48] on span "Pause" at bounding box center [382, 45] width 31 height 16
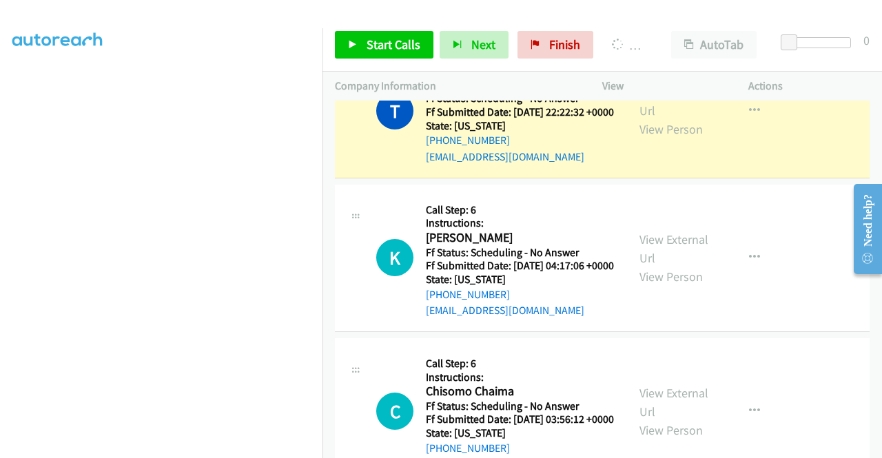
scroll to position [382, 0]
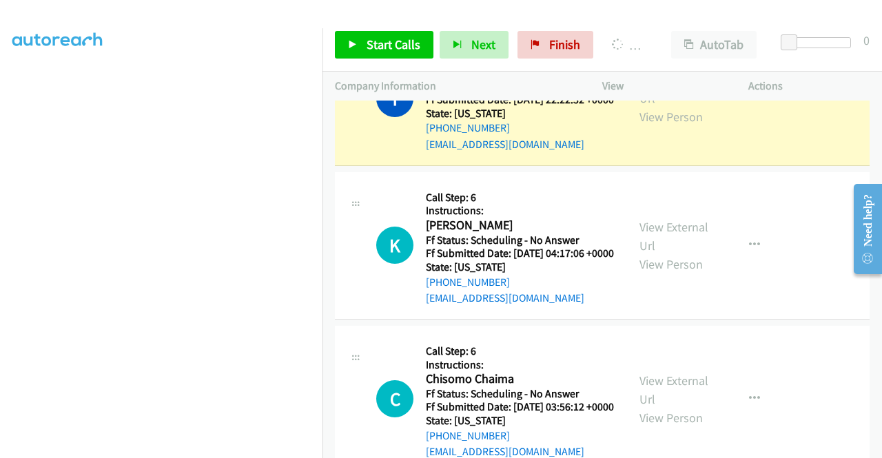
click at [656, 121] on div "View External Url View Person" at bounding box center [676, 98] width 72 height 56
click at [649, 106] on link "View External Url" at bounding box center [674, 89] width 69 height 34
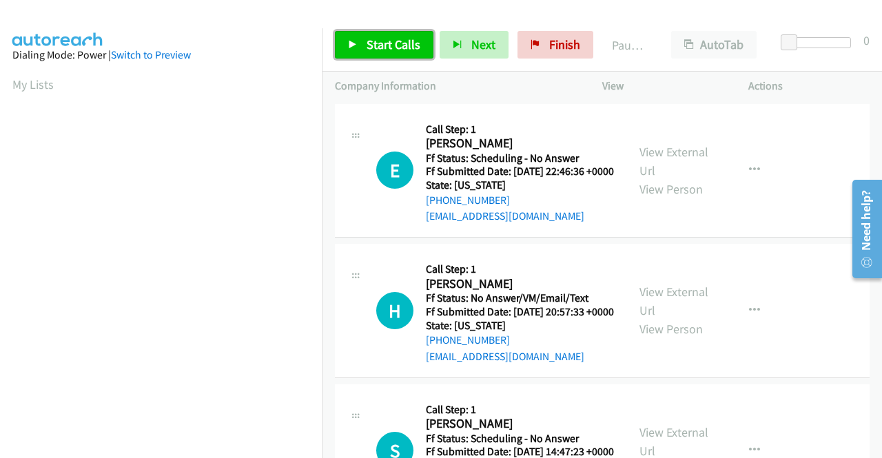
click at [396, 41] on span "Start Calls" at bounding box center [394, 45] width 54 height 16
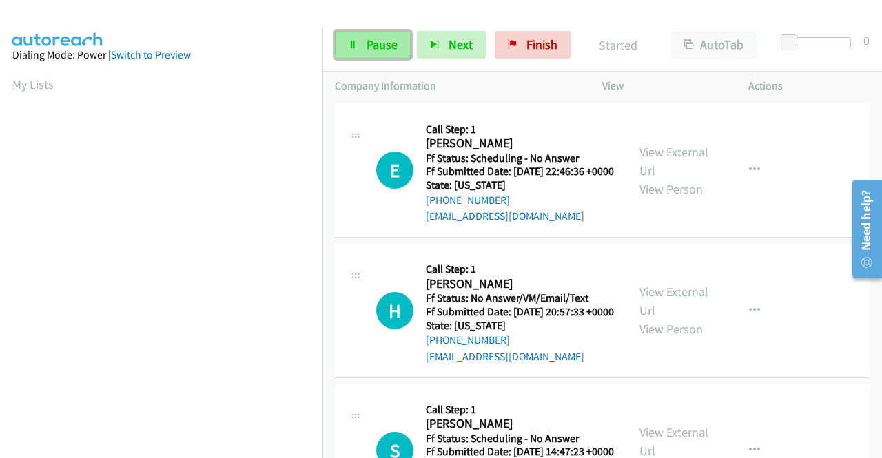
click at [376, 57] on link "Pause" at bounding box center [373, 45] width 76 height 28
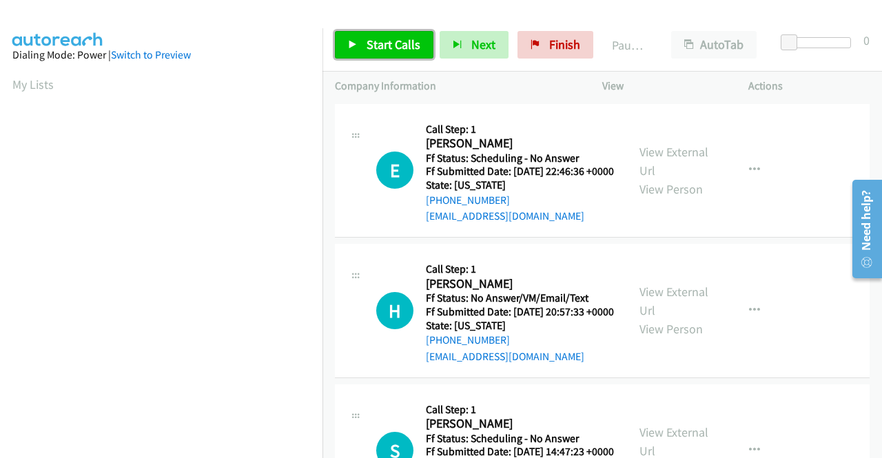
click at [376, 57] on link "Start Calls" at bounding box center [384, 45] width 99 height 28
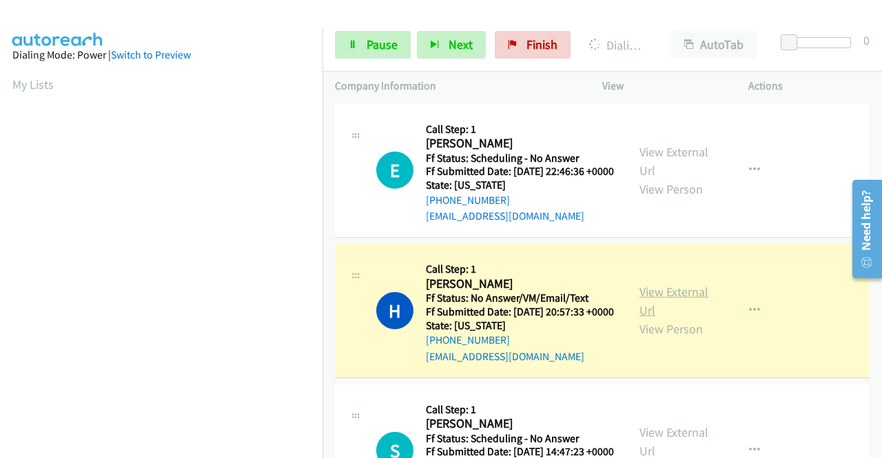
click at [666, 311] on link "View External Url" at bounding box center [674, 301] width 69 height 34
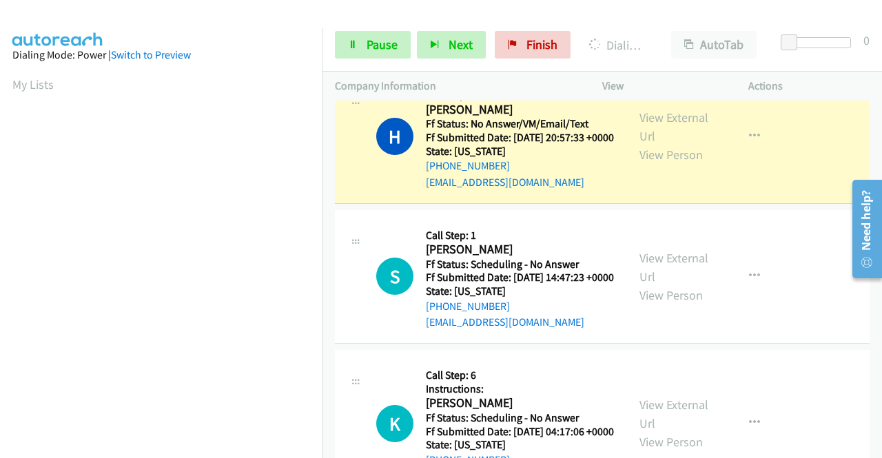
scroll to position [311, 0]
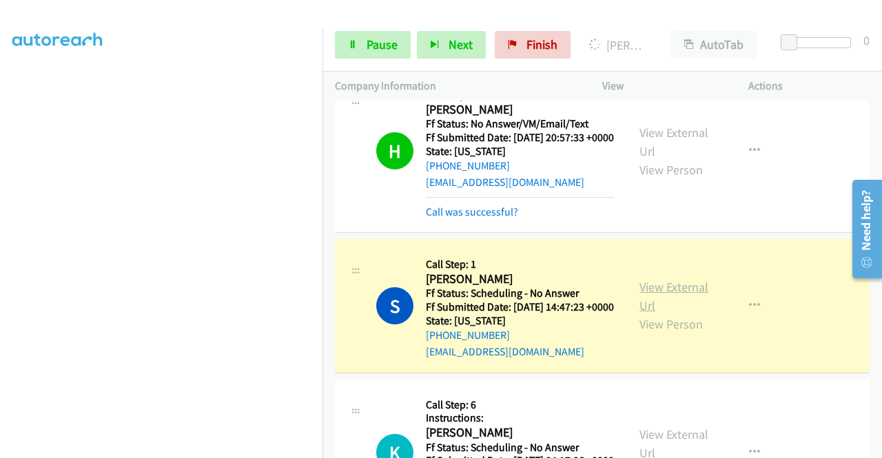
click at [640, 314] on link "View External Url" at bounding box center [674, 296] width 69 height 34
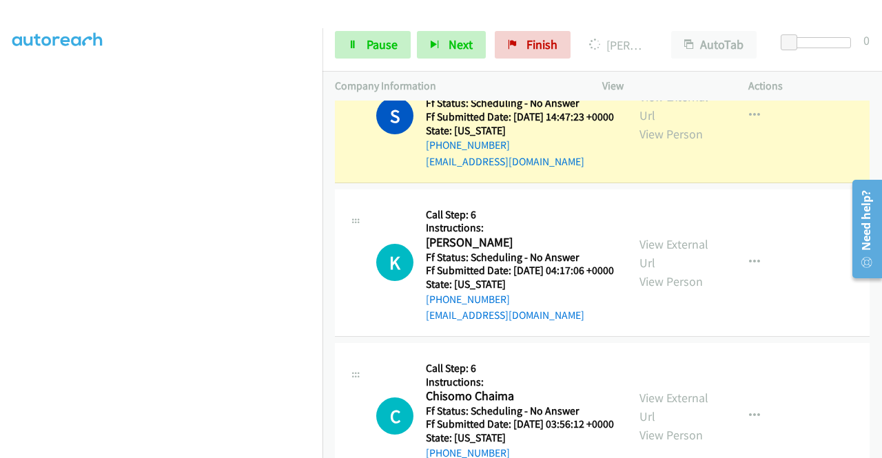
scroll to position [376, 0]
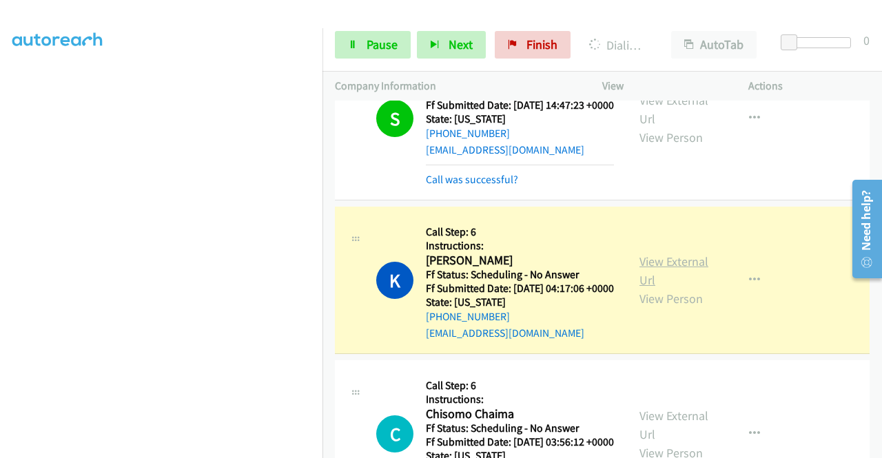
click at [649, 288] on link "View External Url" at bounding box center [674, 271] width 69 height 34
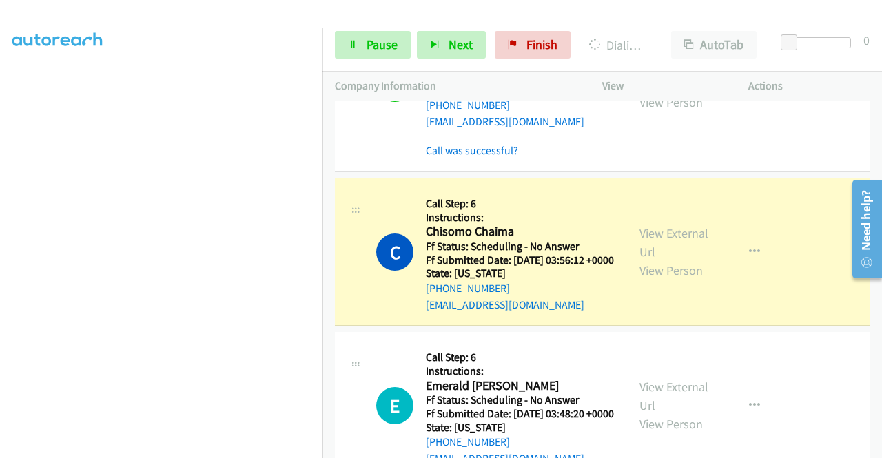
scroll to position [643, 0]
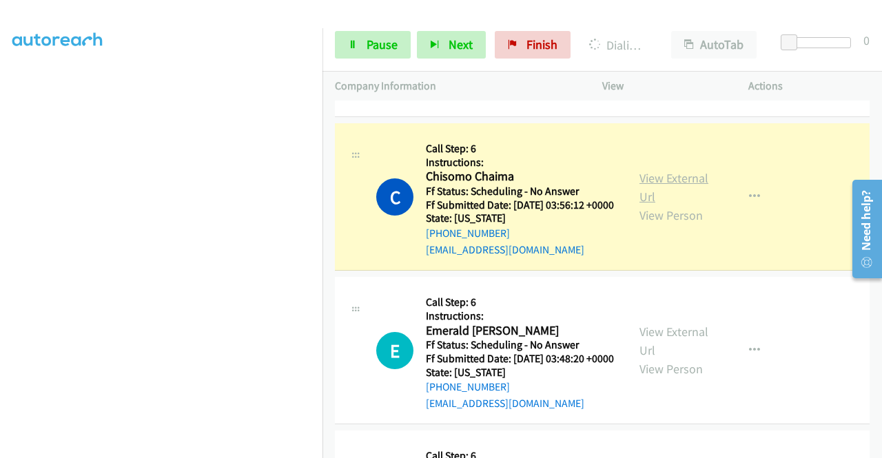
click at [672, 205] on link "View External Url" at bounding box center [674, 187] width 69 height 34
click at [688, 205] on link "View External Url" at bounding box center [674, 187] width 69 height 34
click at [375, 48] on span "Pause" at bounding box center [382, 45] width 31 height 16
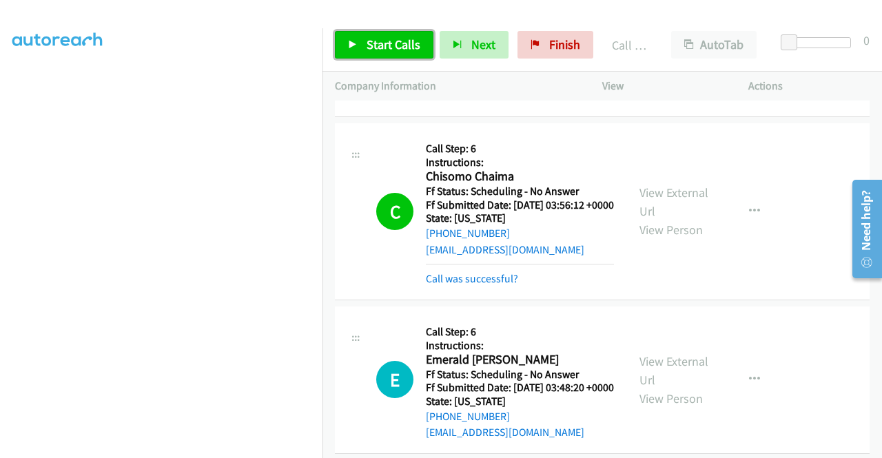
click at [420, 50] on link "Start Calls" at bounding box center [384, 45] width 99 height 28
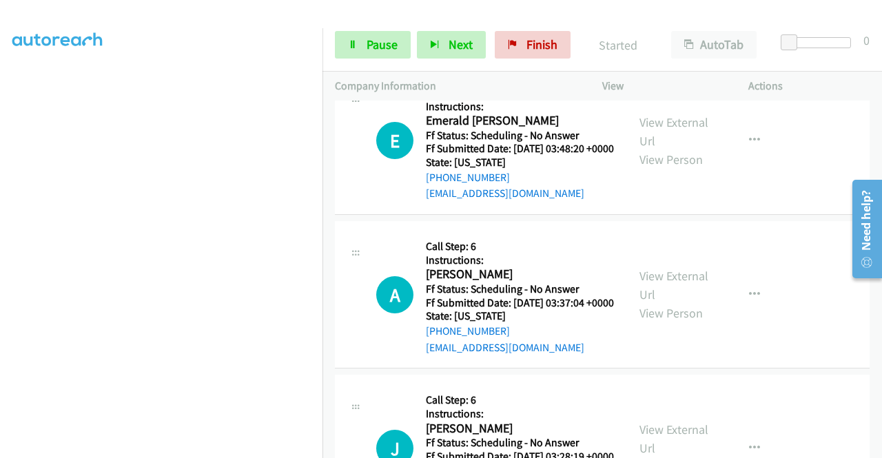
scroll to position [910, 0]
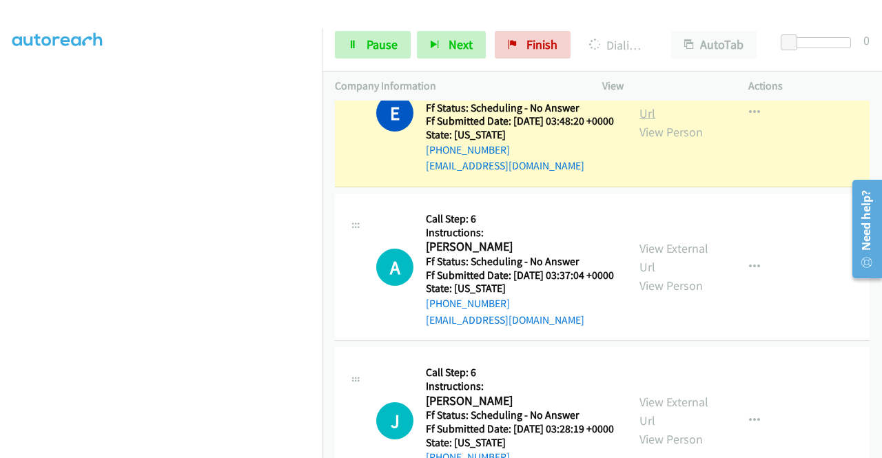
click at [669, 121] on link "View External Url" at bounding box center [674, 104] width 69 height 34
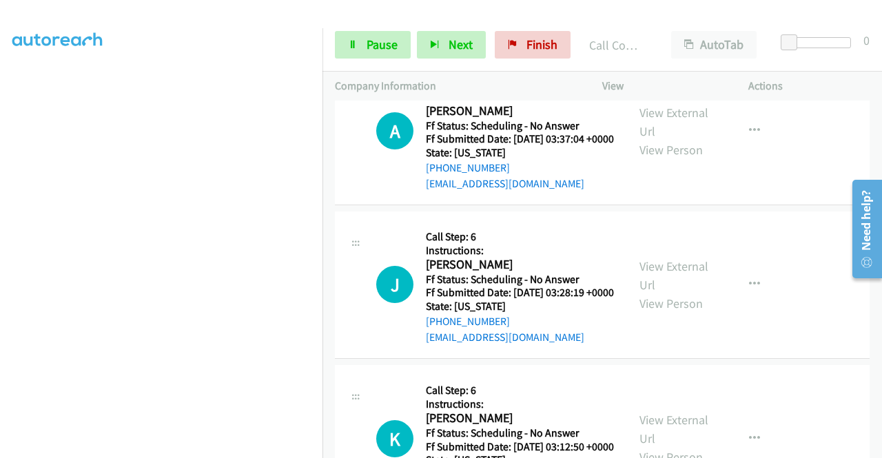
scroll to position [1112, 0]
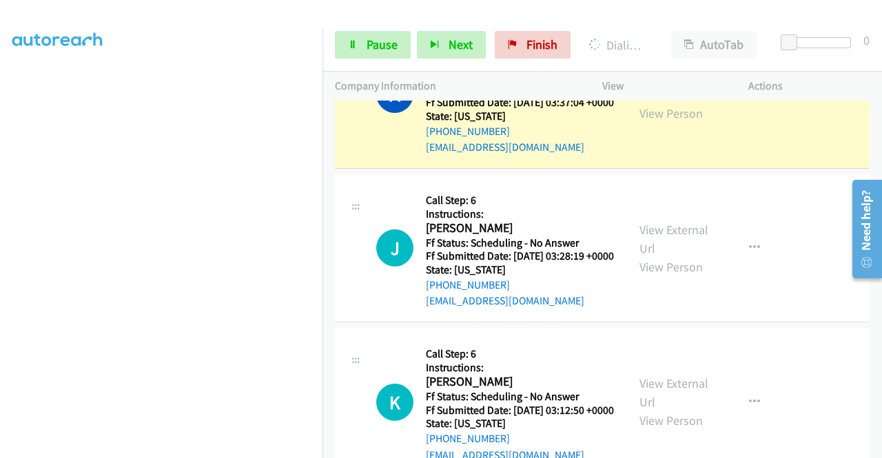
click at [653, 103] on link "View External Url" at bounding box center [674, 85] width 69 height 34
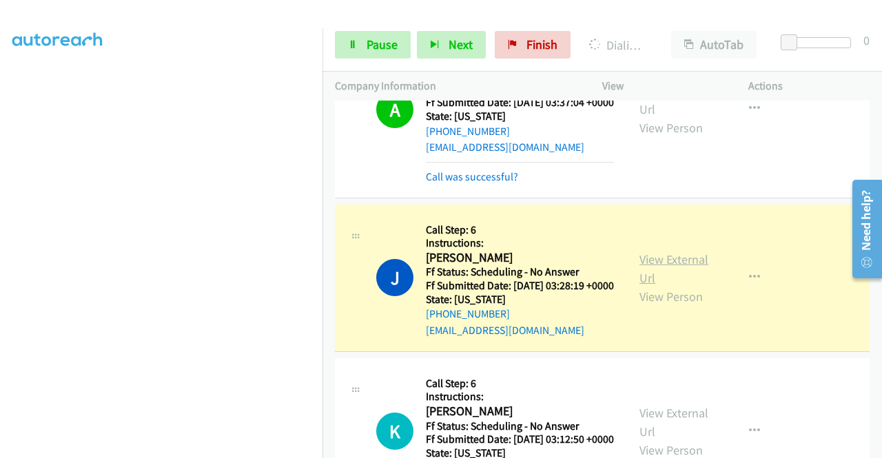
click at [655, 286] on link "View External Url" at bounding box center [674, 269] width 69 height 34
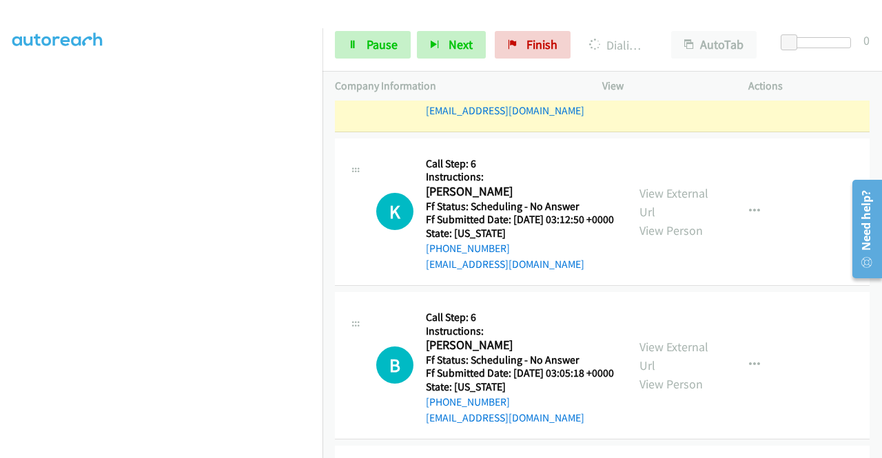
scroll to position [1332, 0]
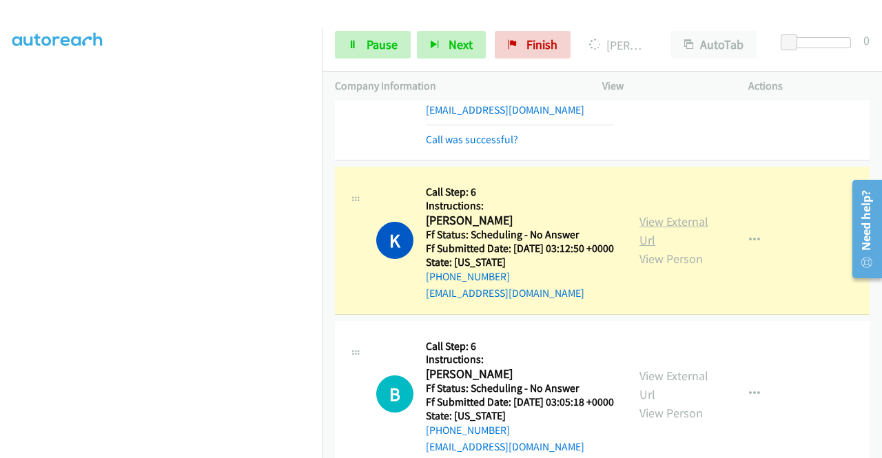
click at [657, 248] on link "View External Url" at bounding box center [674, 231] width 69 height 34
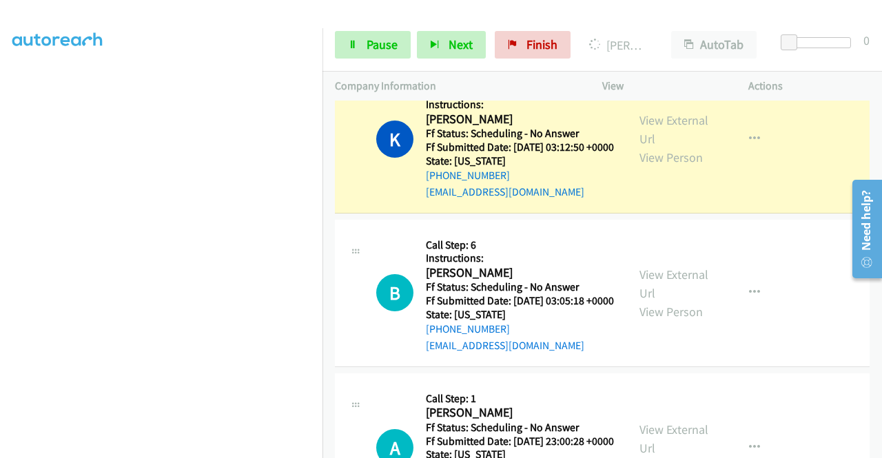
scroll to position [1525, 0]
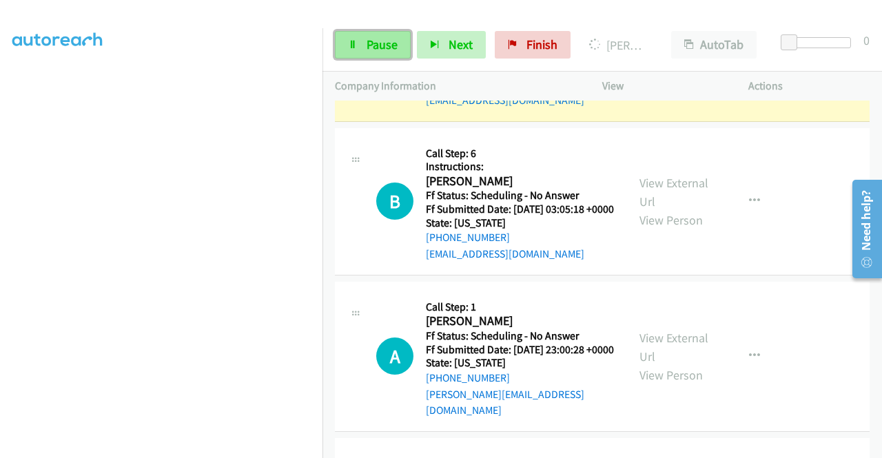
click at [361, 49] on link "Pause" at bounding box center [373, 45] width 76 height 28
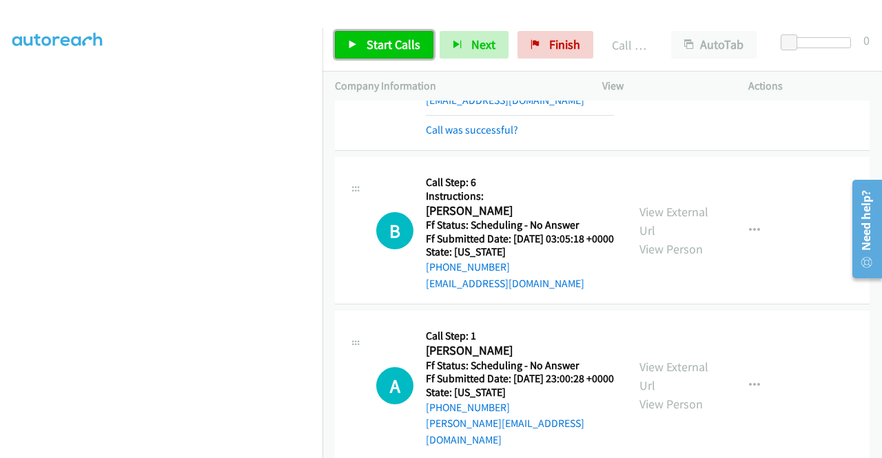
click at [396, 49] on span "Start Calls" at bounding box center [394, 45] width 54 height 16
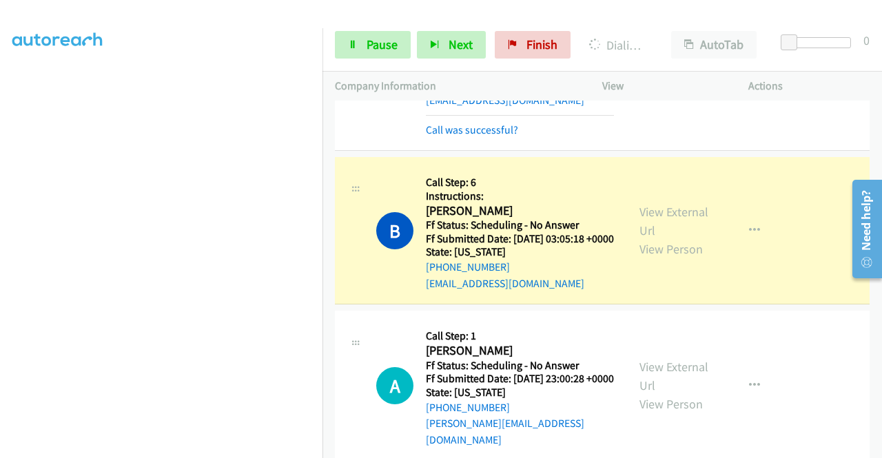
click at [653, 258] on div "View External Url View Person" at bounding box center [676, 231] width 72 height 56
click at [656, 238] on link "View External Url" at bounding box center [674, 221] width 69 height 34
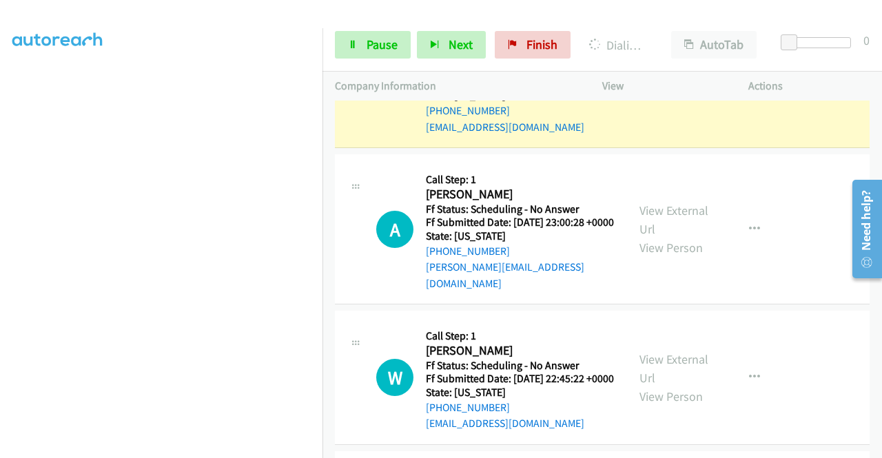
scroll to position [1746, 0]
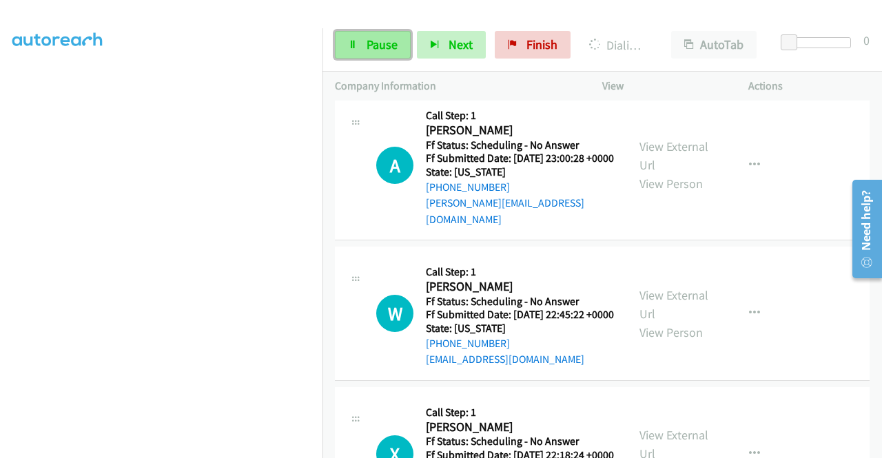
click at [398, 45] on link "Pause" at bounding box center [373, 45] width 76 height 28
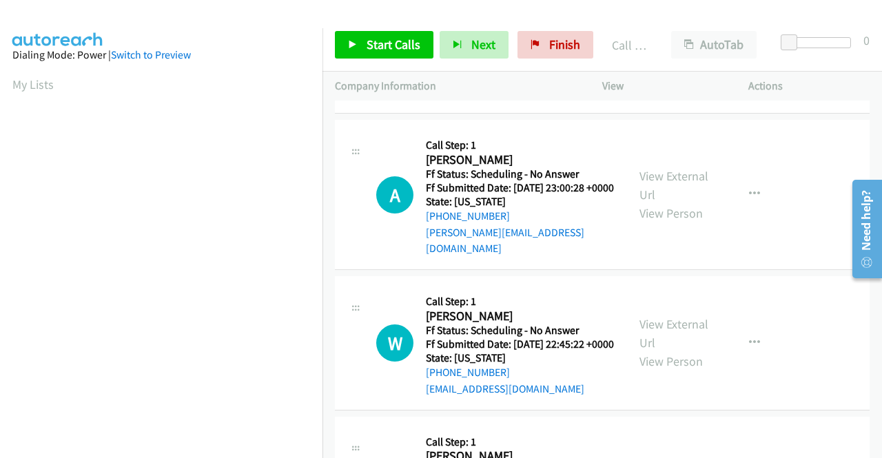
scroll to position [314, 0]
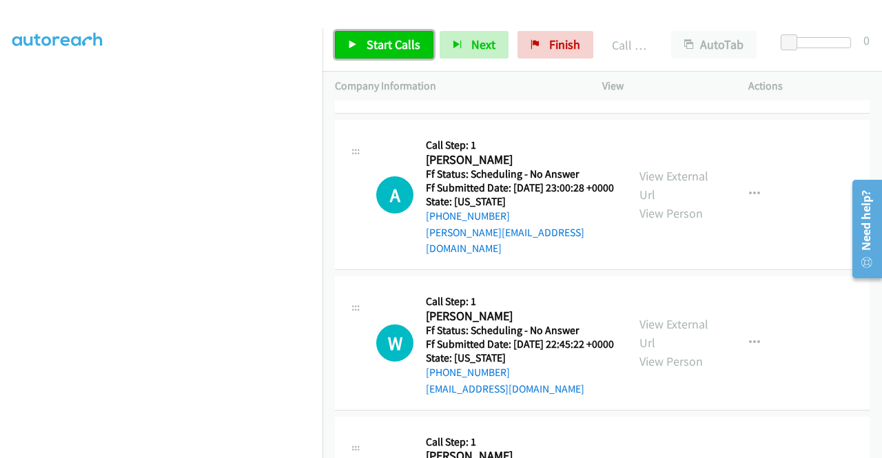
click at [382, 44] on span "Start Calls" at bounding box center [394, 45] width 54 height 16
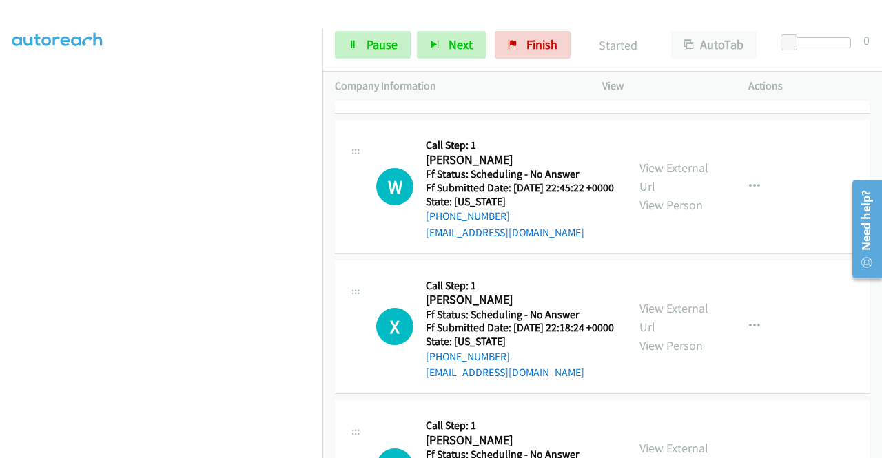
scroll to position [1930, 0]
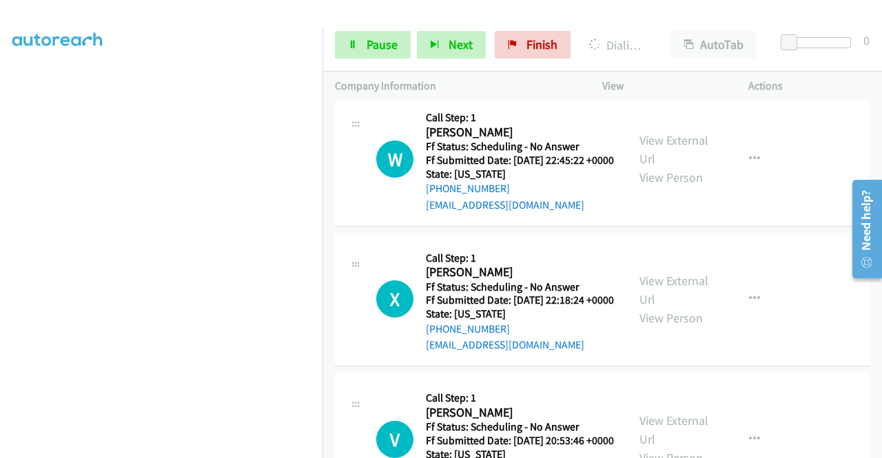
click at [654, 19] on link "View External Url" at bounding box center [674, 1] width 69 height 34
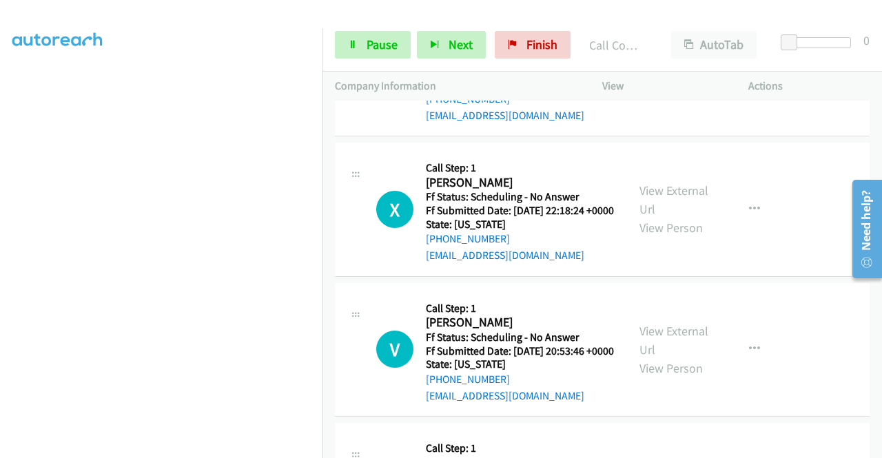
scroll to position [2076, 0]
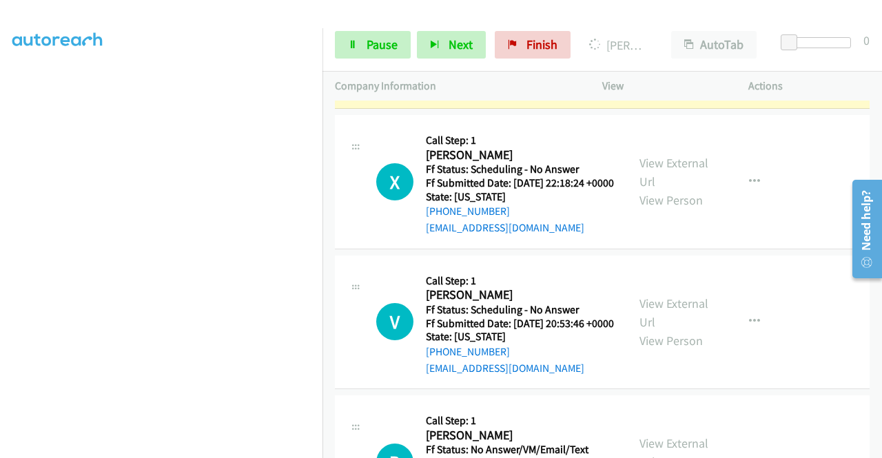
click at [640, 50] on link "View External Url" at bounding box center [674, 32] width 69 height 34
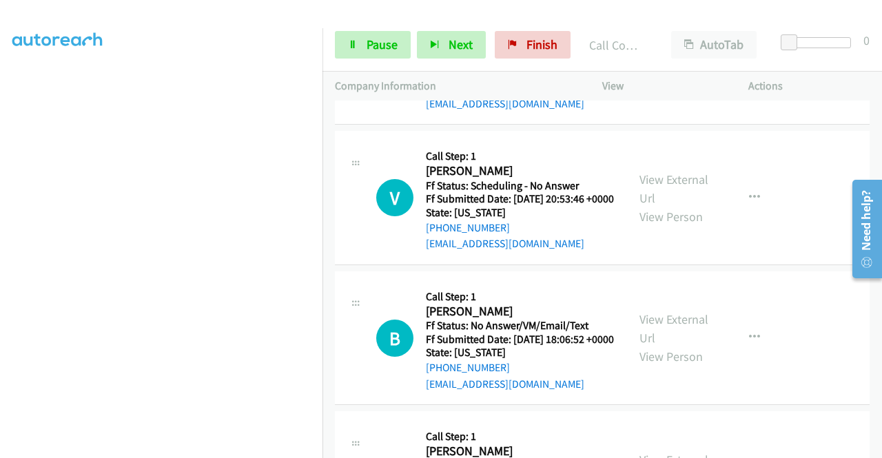
scroll to position [2242, 0]
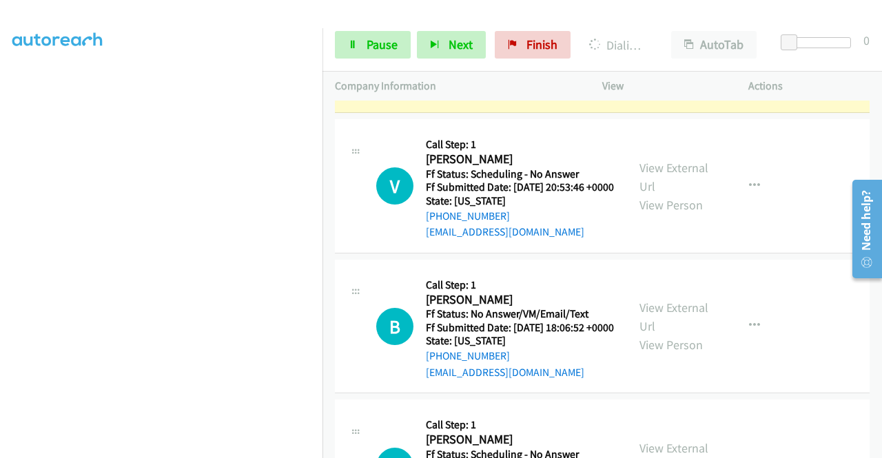
click at [645, 101] on div "View External Url View Person View External Url Email Schedule/Manage Callback …" at bounding box center [706, 46] width 159 height 109
click at [646, 54] on link "View External Url" at bounding box center [674, 36] width 69 height 34
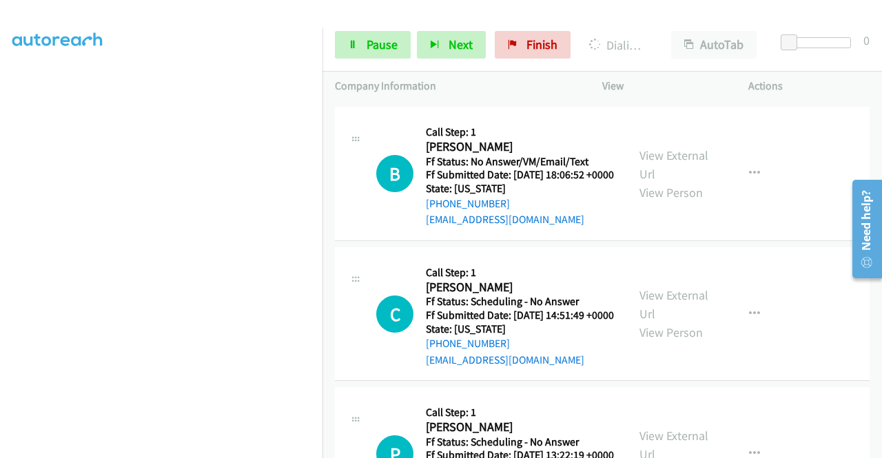
scroll to position [2444, 0]
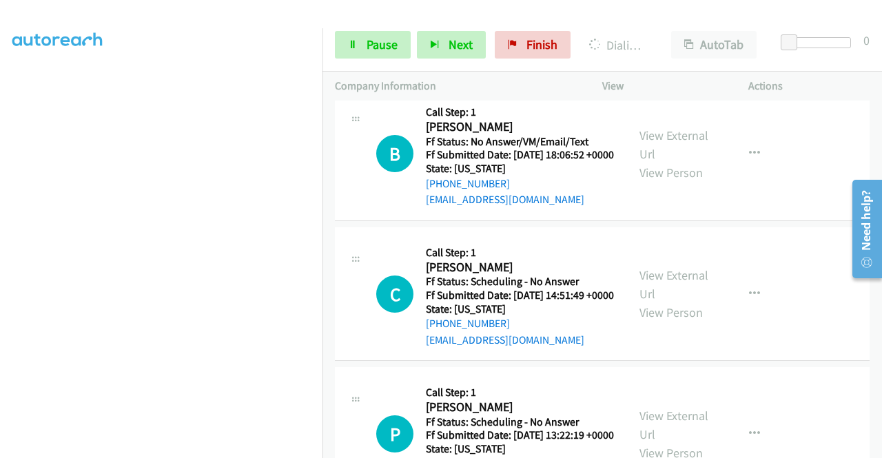
click at [649, 21] on link "View External Url" at bounding box center [674, 4] width 69 height 34
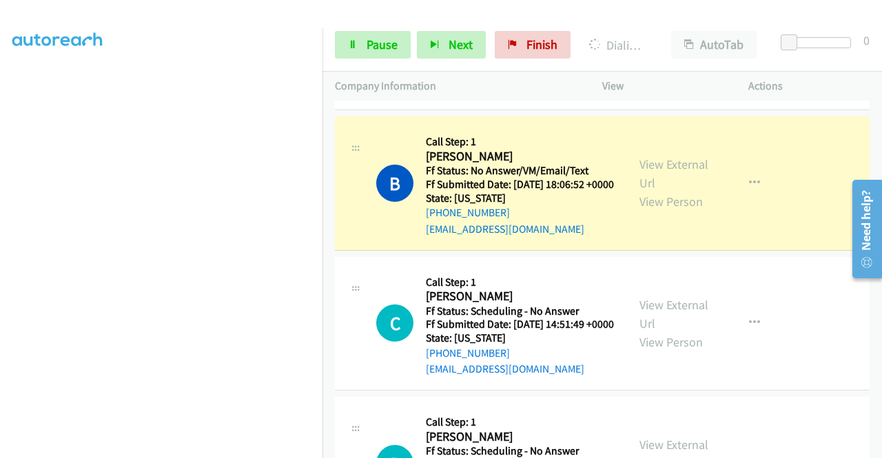
click at [658, 211] on div "View External Url View Person" at bounding box center [676, 183] width 72 height 56
click at [656, 191] on link "View External Url" at bounding box center [674, 173] width 69 height 34
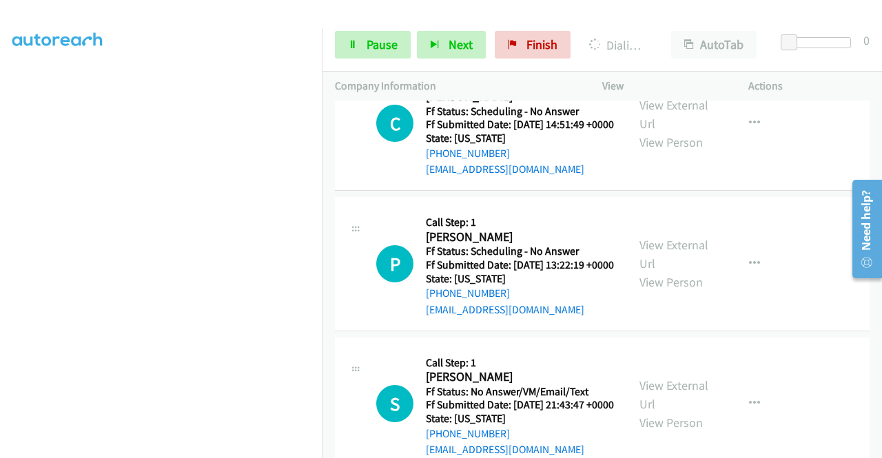
scroll to position [2671, 0]
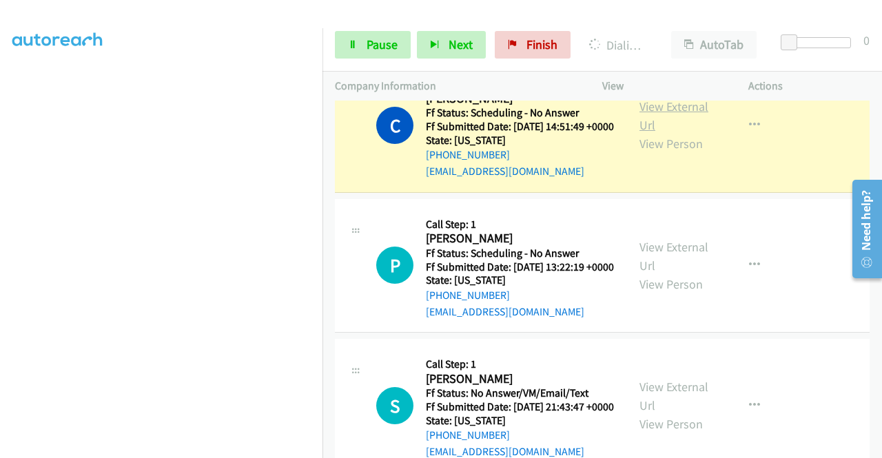
click at [640, 133] on link "View External Url" at bounding box center [674, 116] width 69 height 34
click at [380, 47] on span "Pause" at bounding box center [382, 45] width 31 height 16
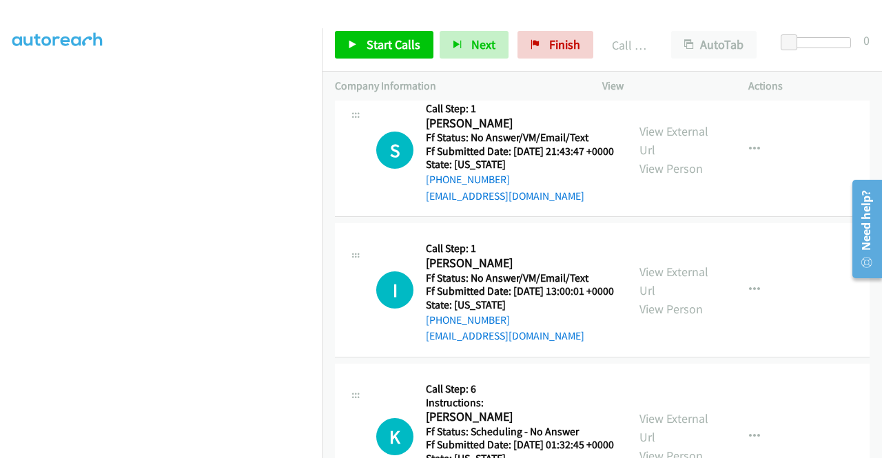
scroll to position [3012, 0]
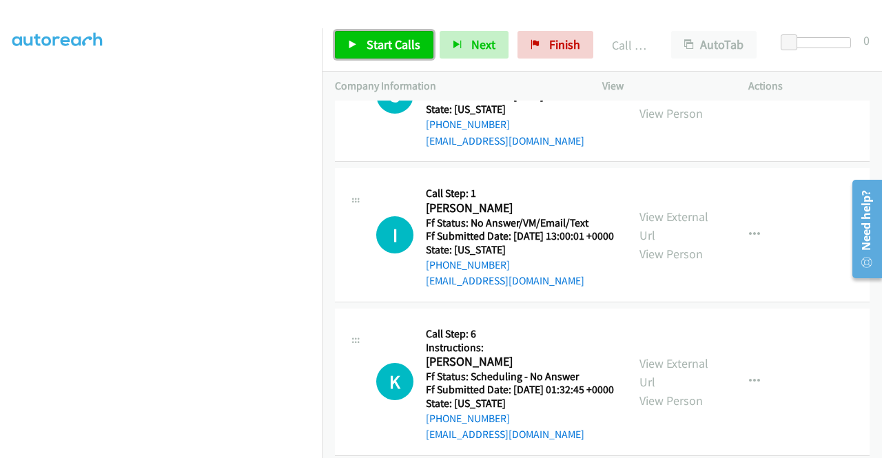
click at [389, 39] on span "Start Calls" at bounding box center [394, 45] width 54 height 16
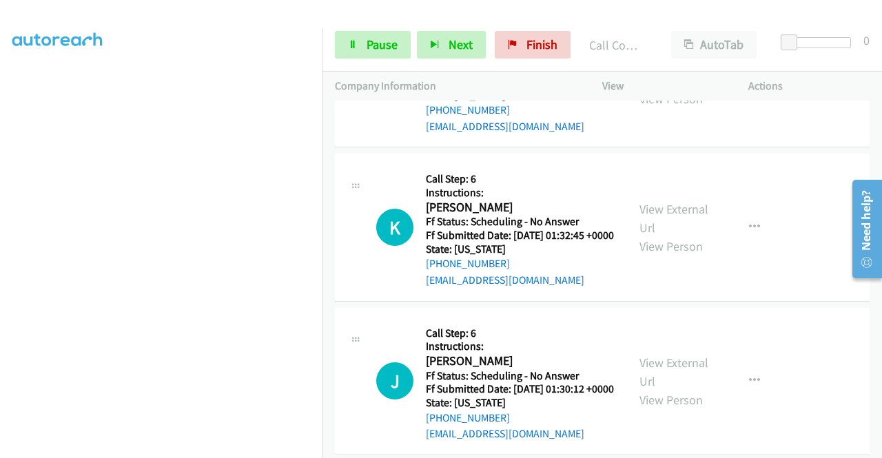
scroll to position [3196, 0]
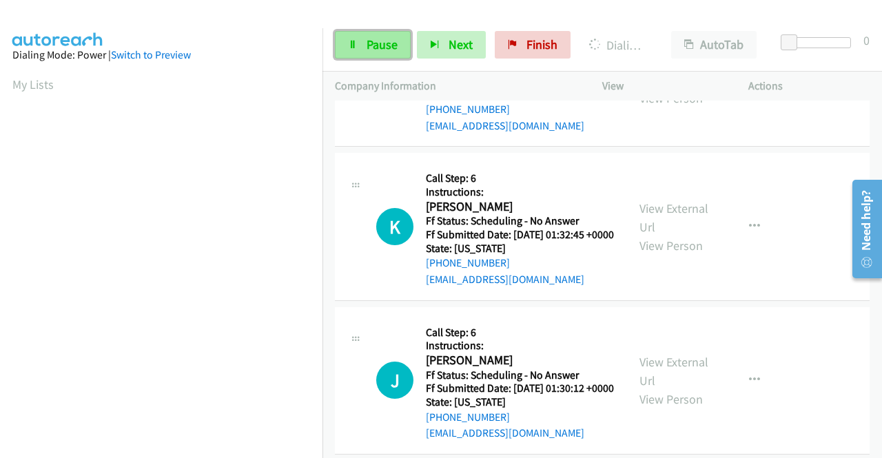
click at [360, 45] on link "Pause" at bounding box center [373, 45] width 76 height 28
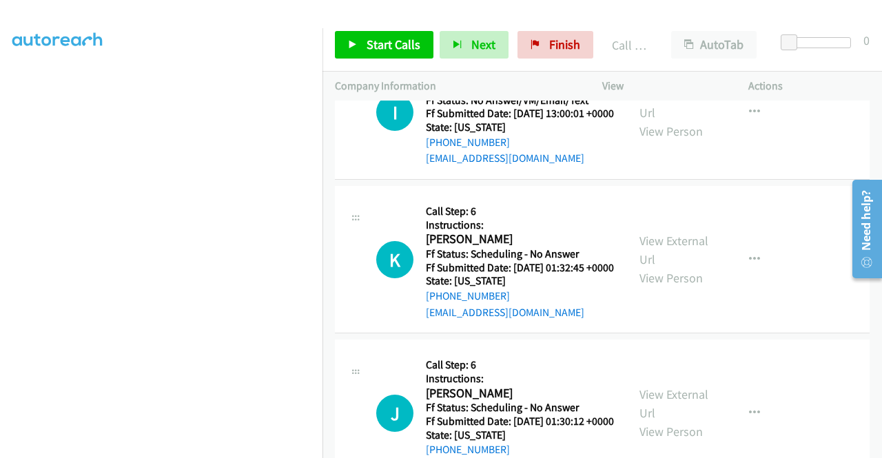
scroll to position [3171, 0]
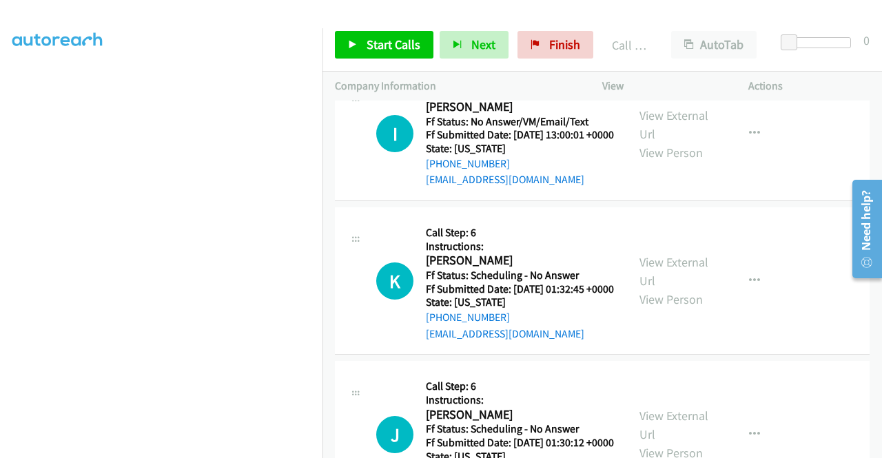
click at [504, 46] on link "Call was successful?" at bounding box center [472, 39] width 92 height 13
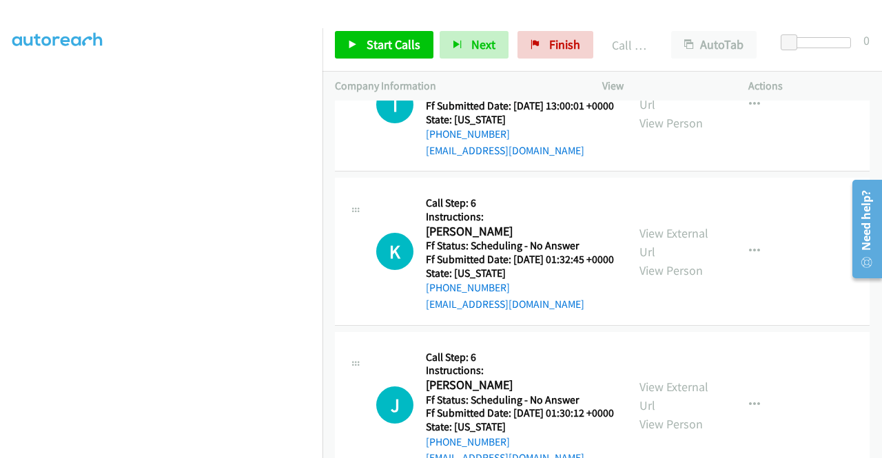
click at [673, 96] on link "Add to do not call list" at bounding box center [680, 82] width 183 height 28
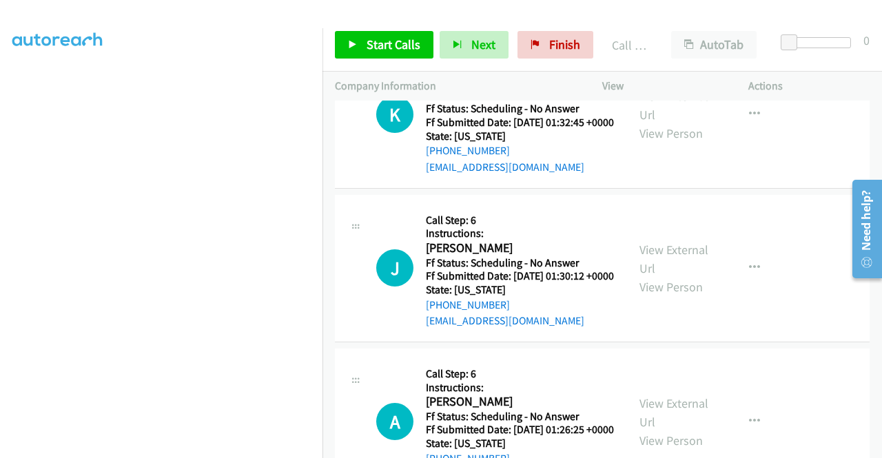
scroll to position [3309, 0]
click at [396, 60] on div "Start Calls Pause Next Finish Call Completed AutoTab AutoTab 0" at bounding box center [603, 45] width 560 height 53
click at [396, 50] on span "Start Calls" at bounding box center [394, 45] width 54 height 16
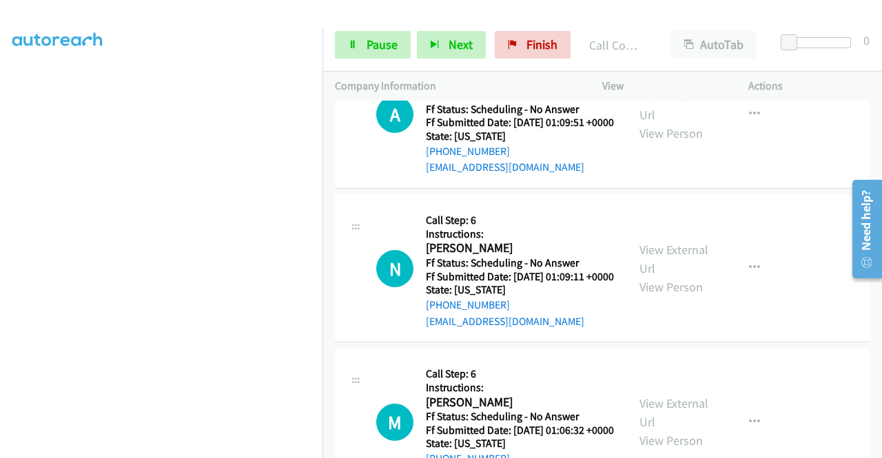
scroll to position [4036, 0]
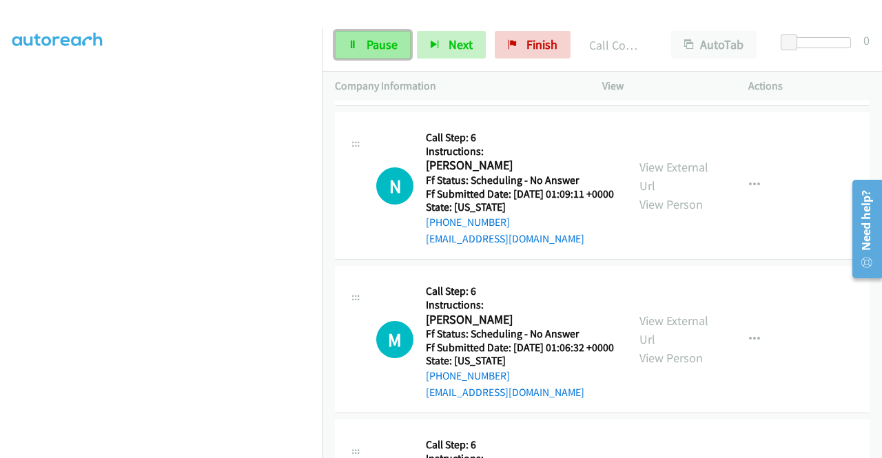
click at [395, 37] on span "Pause" at bounding box center [382, 45] width 31 height 16
click at [374, 43] on div "Start Calls Pause Next Finish" at bounding box center [456, 45] width 242 height 28
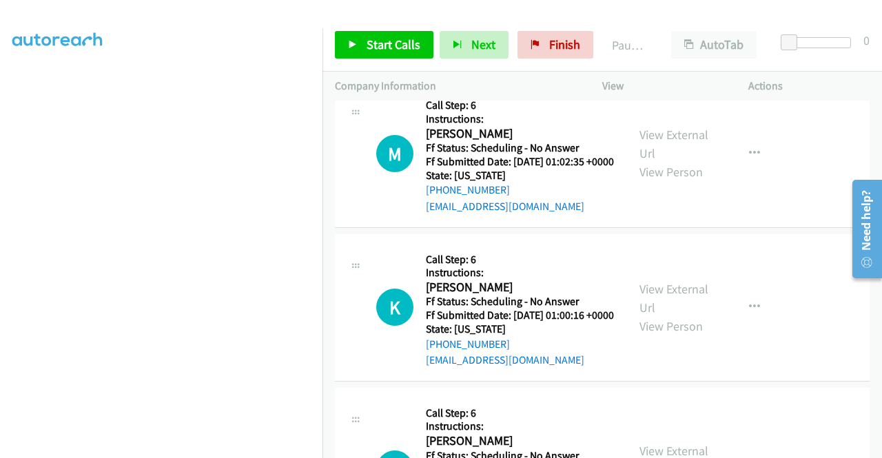
scroll to position [4384, 0]
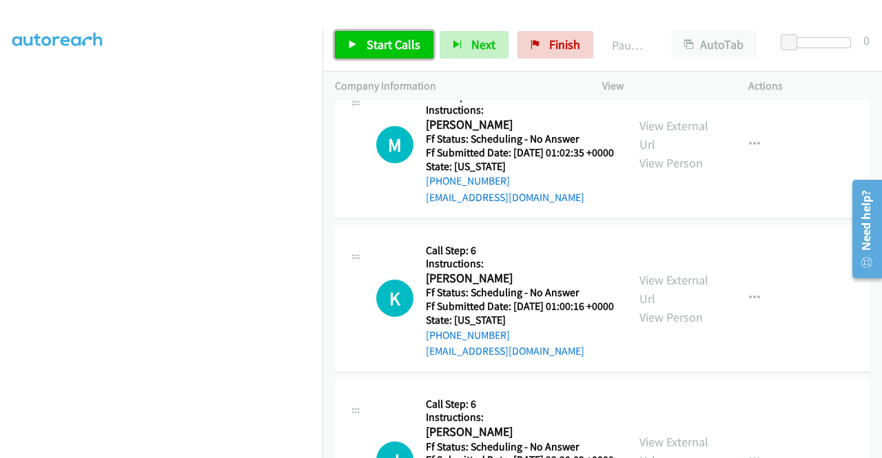
click at [378, 43] on span "Start Calls" at bounding box center [394, 45] width 54 height 16
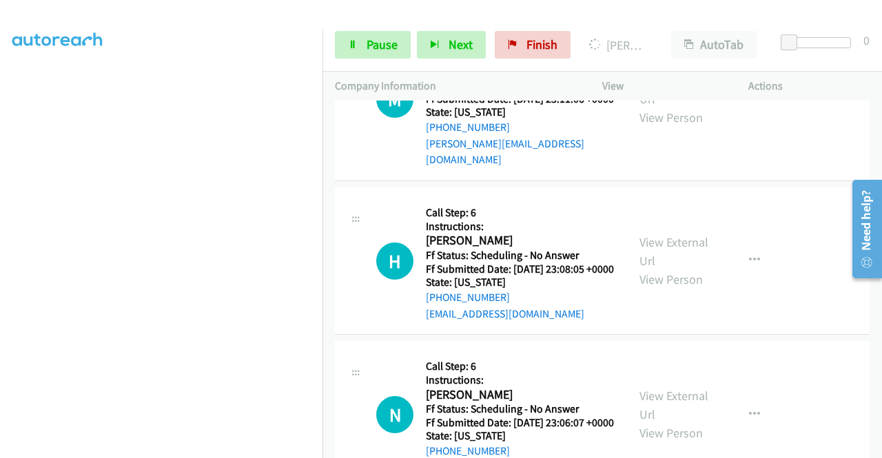
scroll to position [4982, 0]
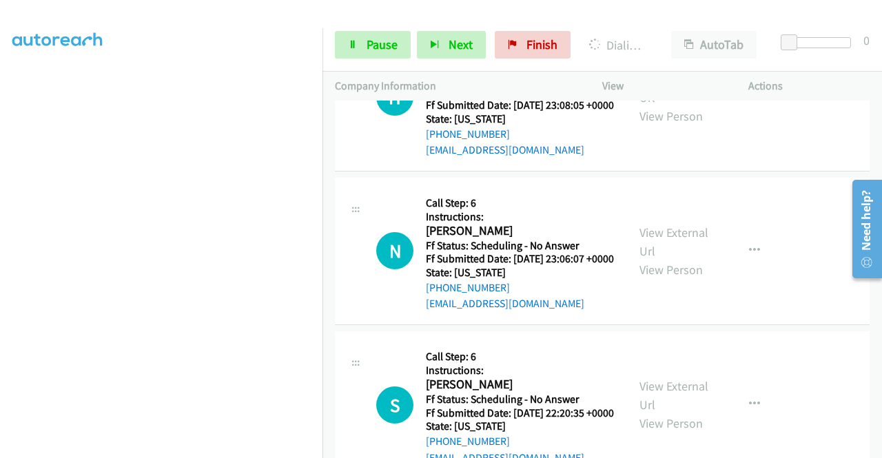
scroll to position [5230, 0]
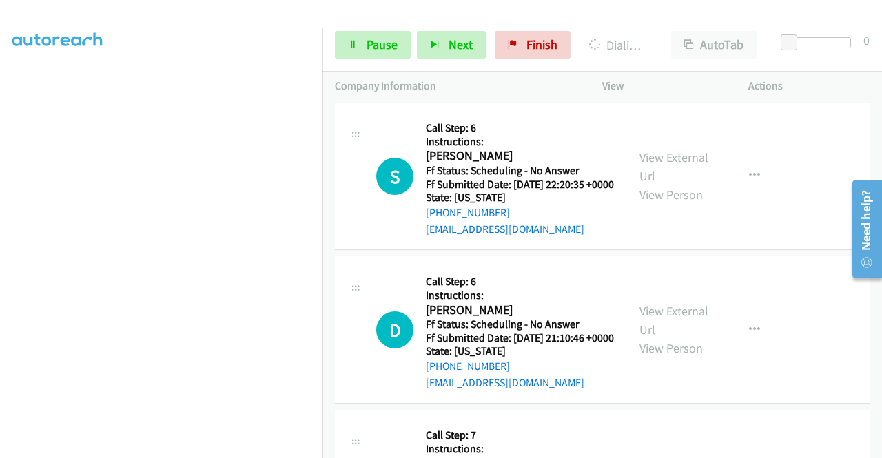
scroll to position [5395, 0]
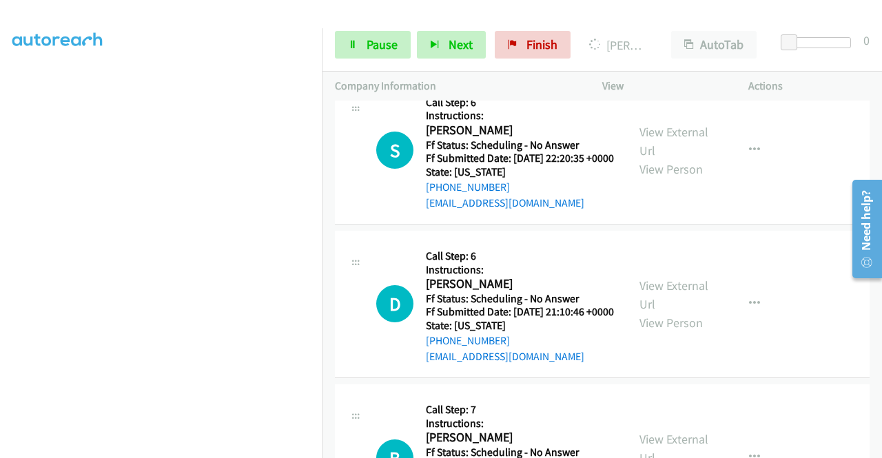
scroll to position [5487, 0]
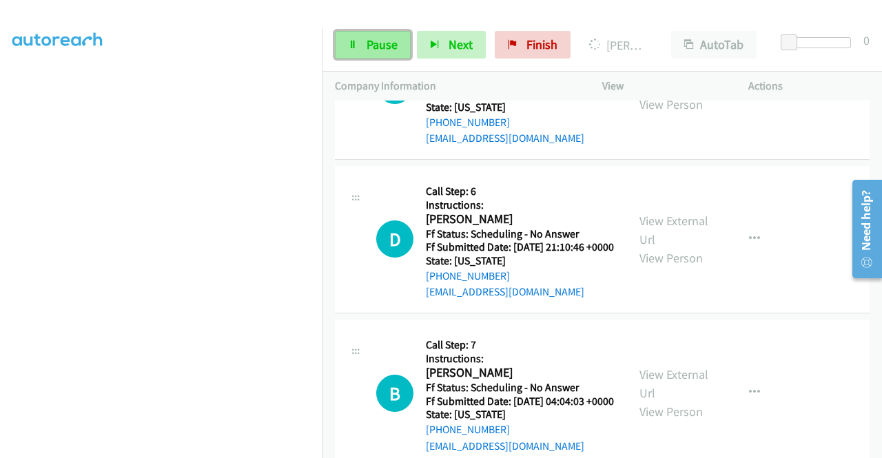
click at [365, 35] on link "Pause" at bounding box center [373, 45] width 76 height 28
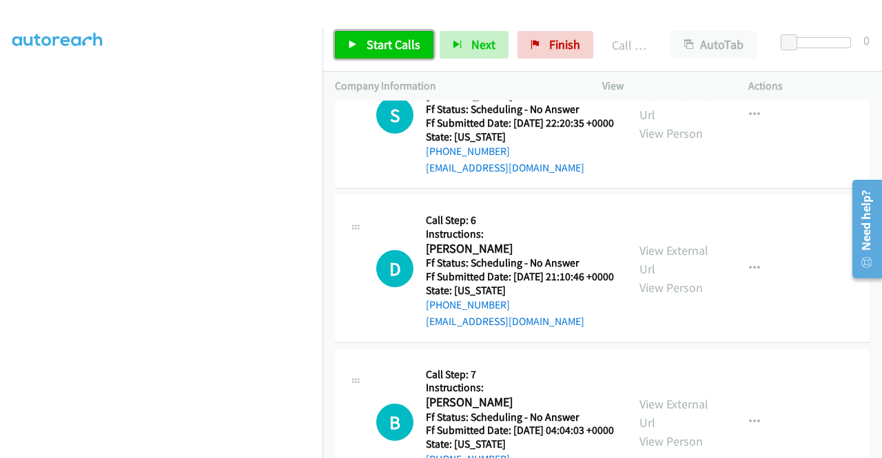
click at [376, 39] on span "Start Calls" at bounding box center [394, 45] width 54 height 16
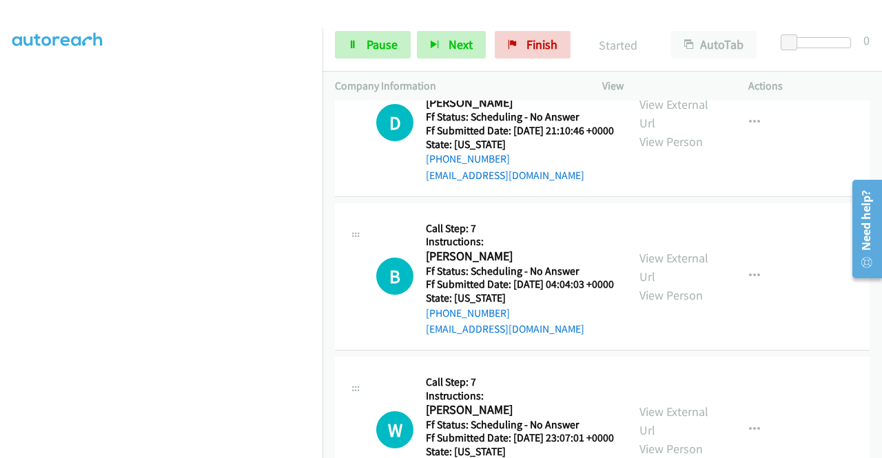
scroll to position [5634, 0]
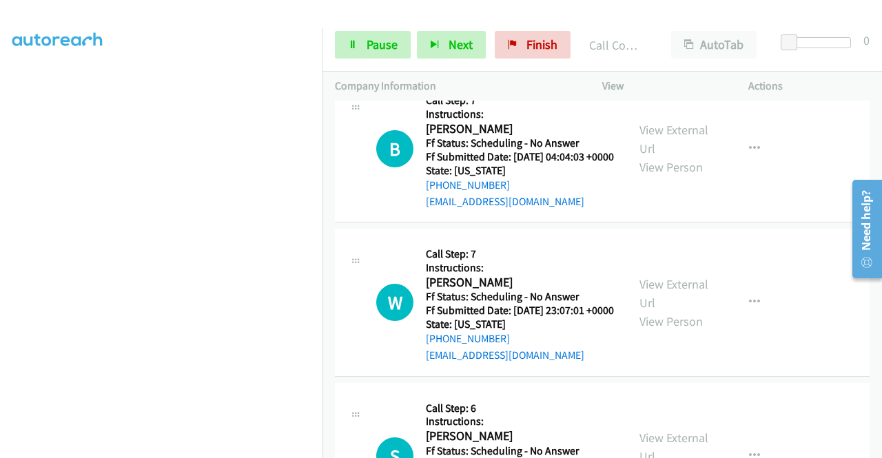
scroll to position [5818, 0]
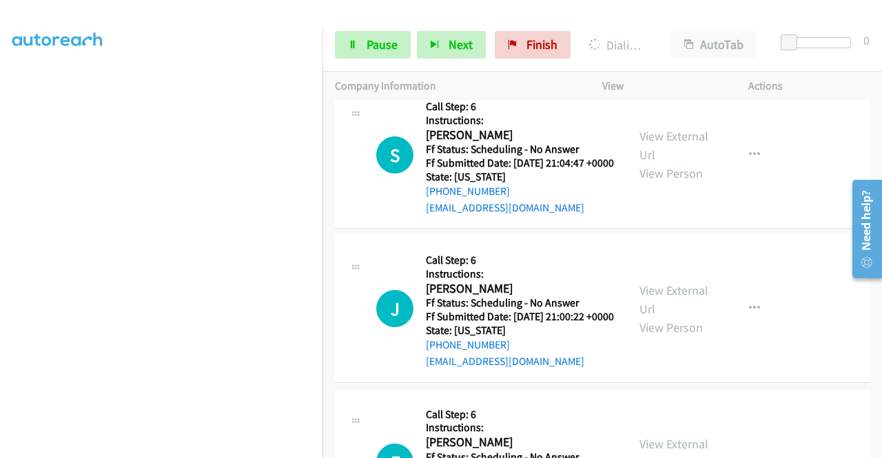
scroll to position [6194, 0]
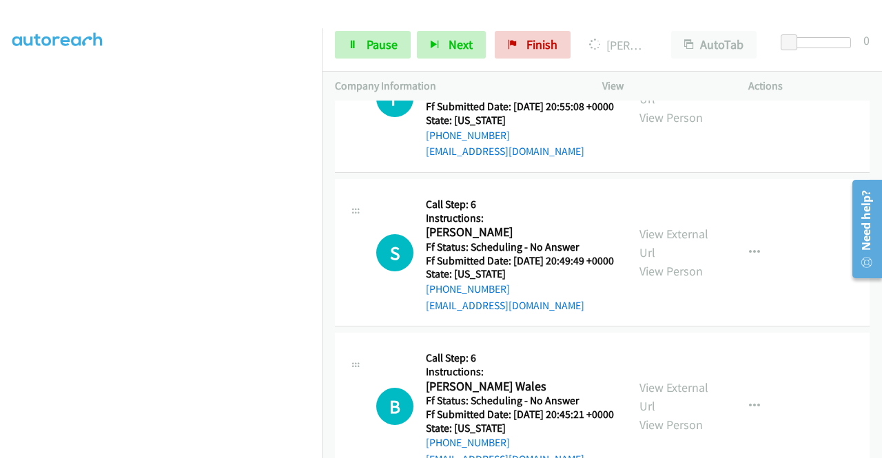
scroll to position [6561, 0]
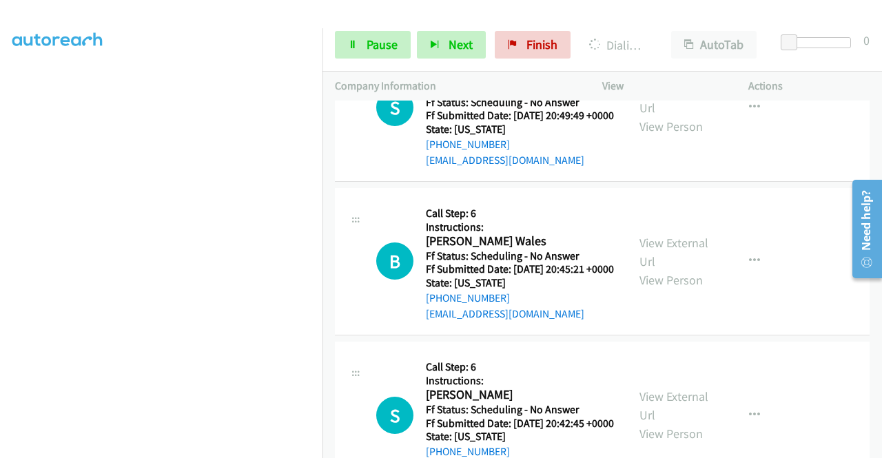
scroll to position [6727, 0]
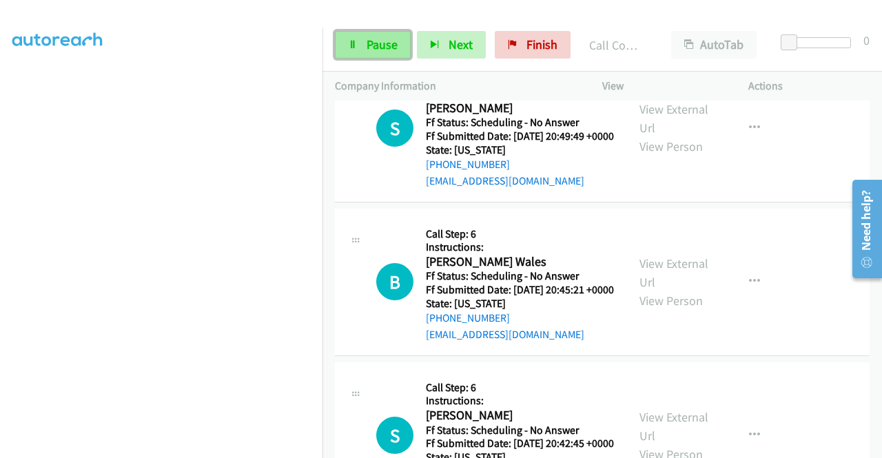
click at [356, 37] on link "Pause" at bounding box center [373, 45] width 76 height 28
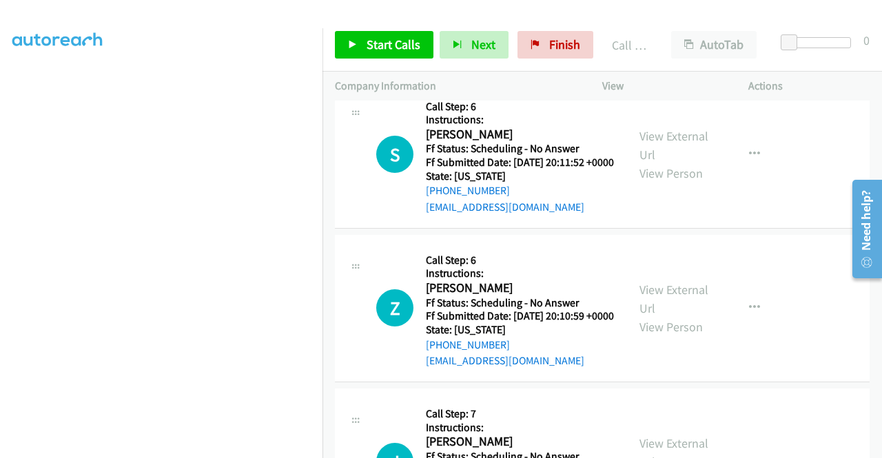
scroll to position [7209, 0]
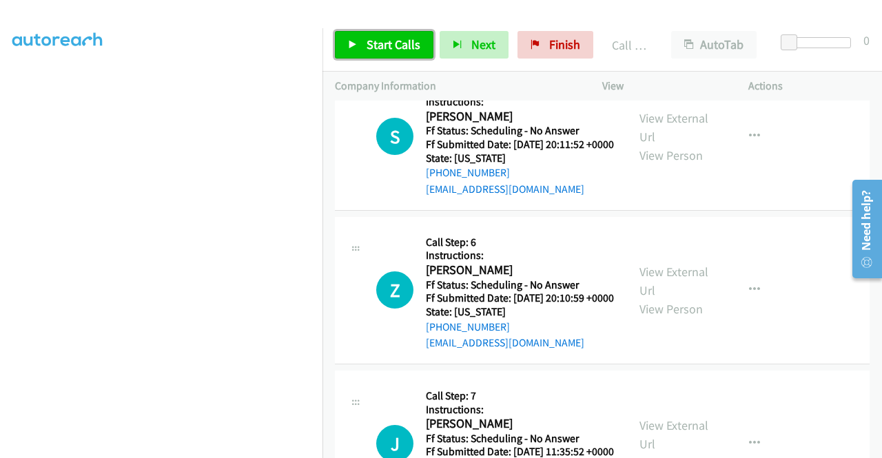
click at [385, 34] on link "Start Calls" at bounding box center [384, 45] width 99 height 28
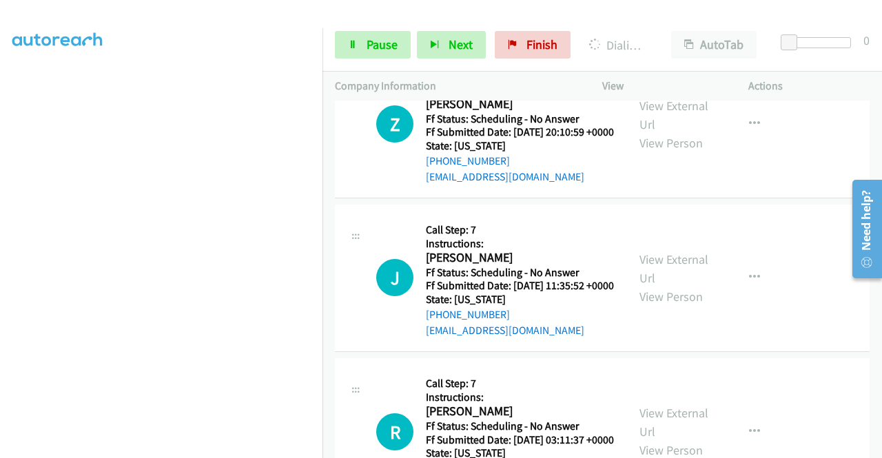
scroll to position [7377, 0]
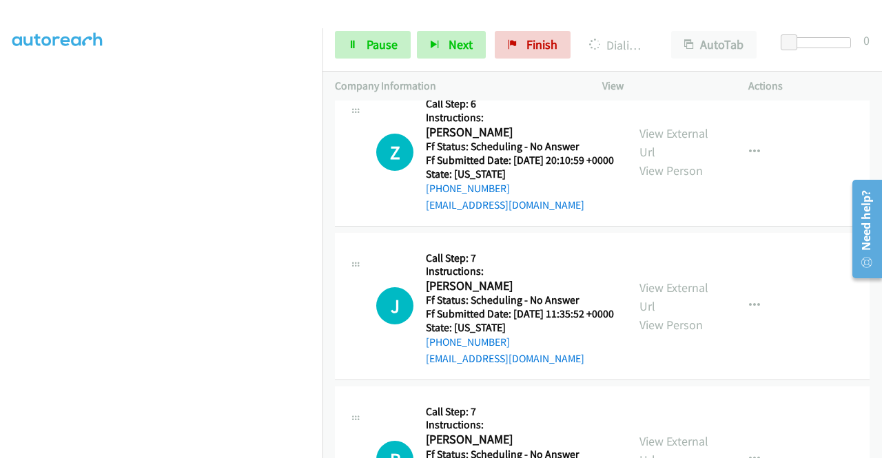
click at [393, 53] on link "Pause" at bounding box center [373, 45] width 76 height 28
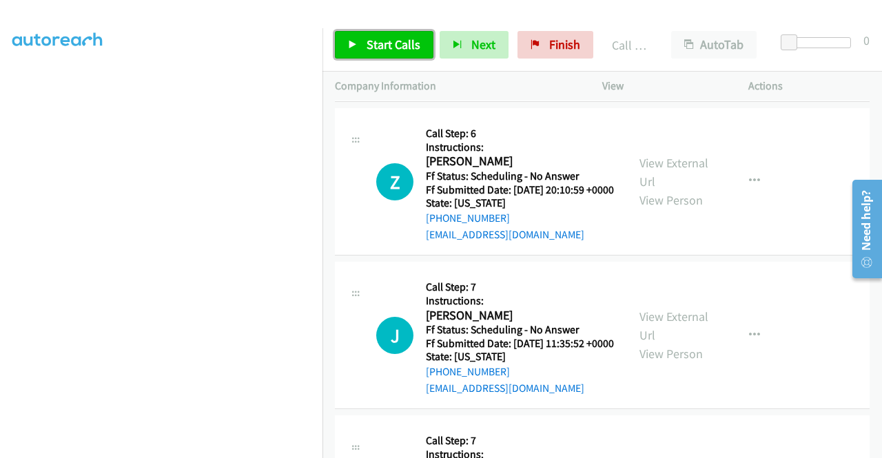
click at [362, 39] on link "Start Calls" at bounding box center [384, 45] width 99 height 28
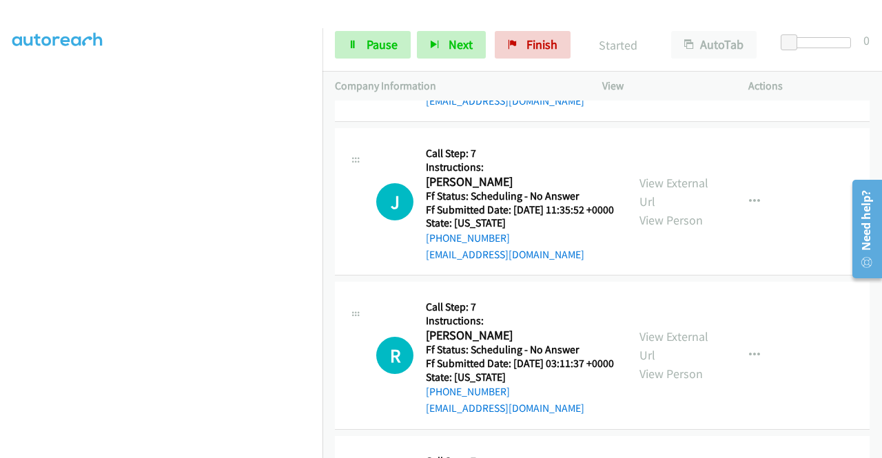
scroll to position [7533, 0]
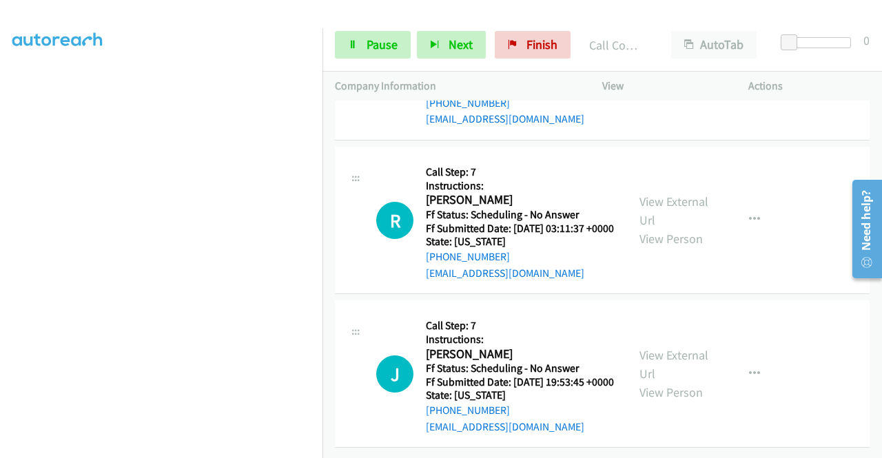
scroll to position [7745, 0]
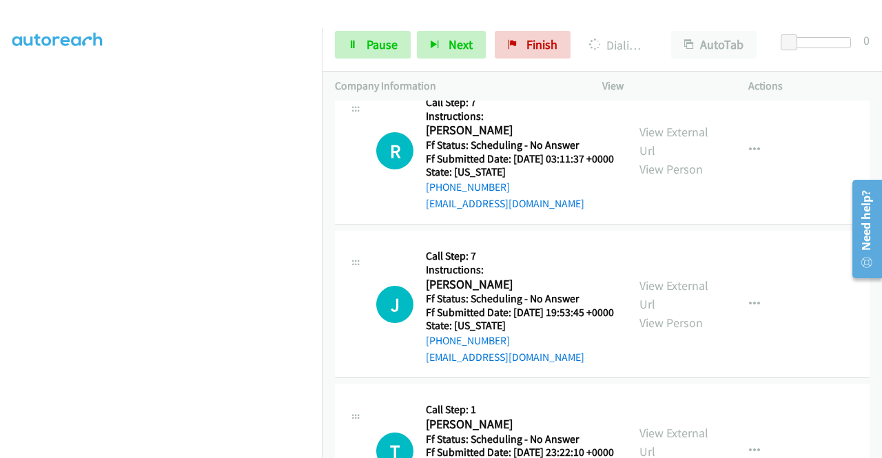
click at [0, 268] on aside "Dialing Mode: Power | Switch to Preview My Lists" at bounding box center [161, 116] width 323 height 763
click at [392, 59] on div "Start Calls Pause Next Finish Dialing Steven Cunningham AutoTab AutoTab 0" at bounding box center [603, 45] width 560 height 53
click at [378, 41] on span "Pause" at bounding box center [382, 45] width 31 height 16
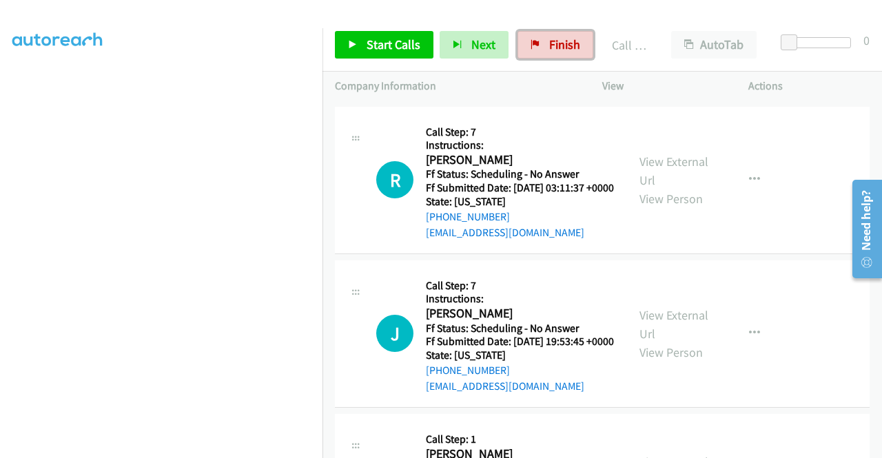
click at [528, 56] on link "Finish" at bounding box center [556, 45] width 76 height 28
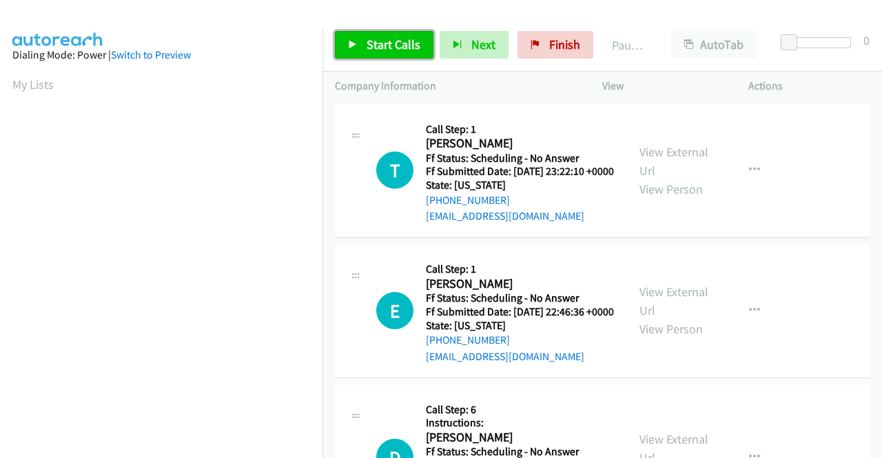
click at [396, 39] on span "Start Calls" at bounding box center [394, 45] width 54 height 16
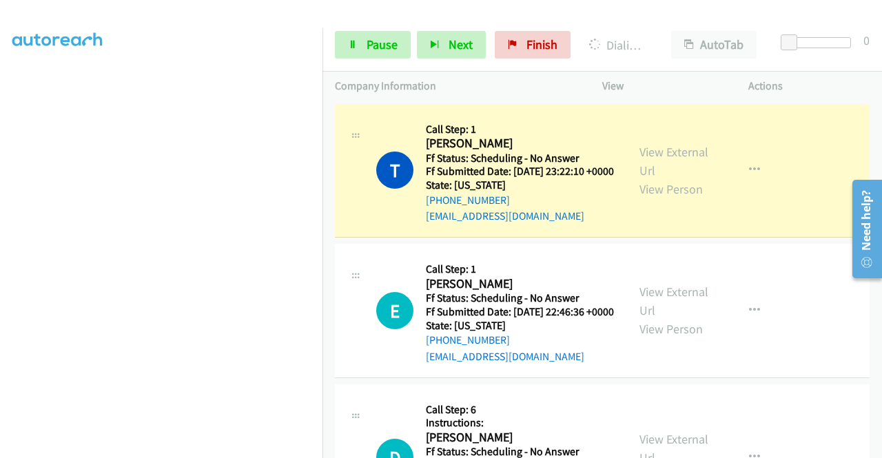
scroll to position [303, 0]
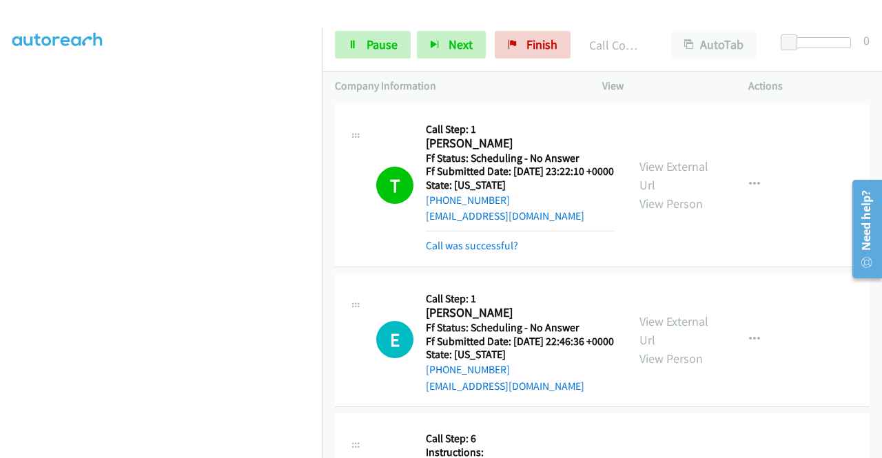
click at [667, 140] on div "View External Url View Person View External Url Email Schedule/Manage Callback …" at bounding box center [706, 185] width 159 height 138
click at [650, 187] on div "View External Url View Person" at bounding box center [676, 185] width 72 height 56
click at [645, 173] on link "View External Url" at bounding box center [674, 176] width 69 height 34
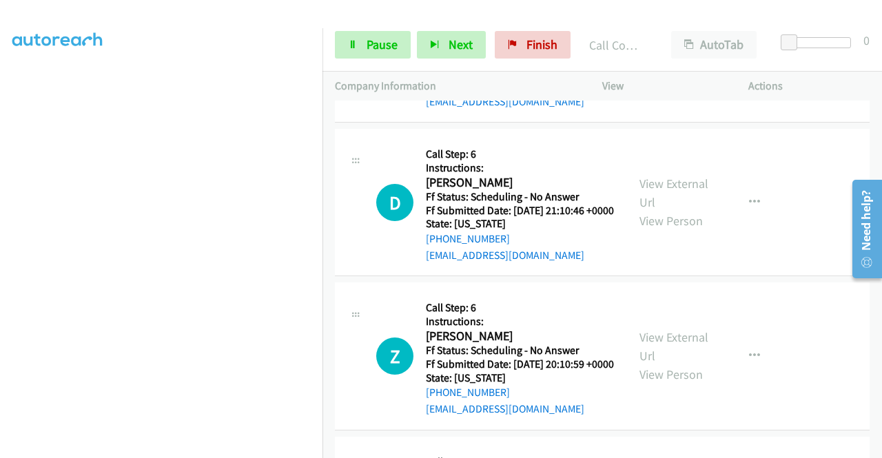
scroll to position [313, 0]
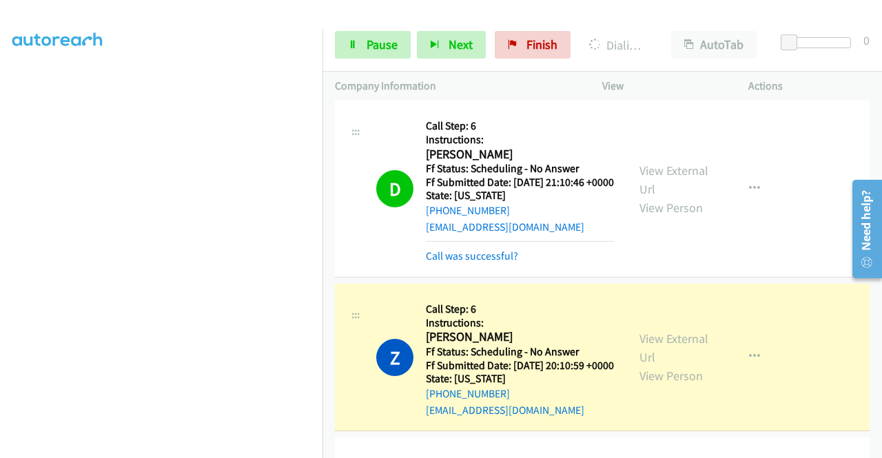
click at [677, 370] on div "View External Url View Person View External Url Email Schedule/Manage Callback …" at bounding box center [706, 357] width 159 height 122
click at [651, 365] on link "View External Url" at bounding box center [674, 348] width 69 height 34
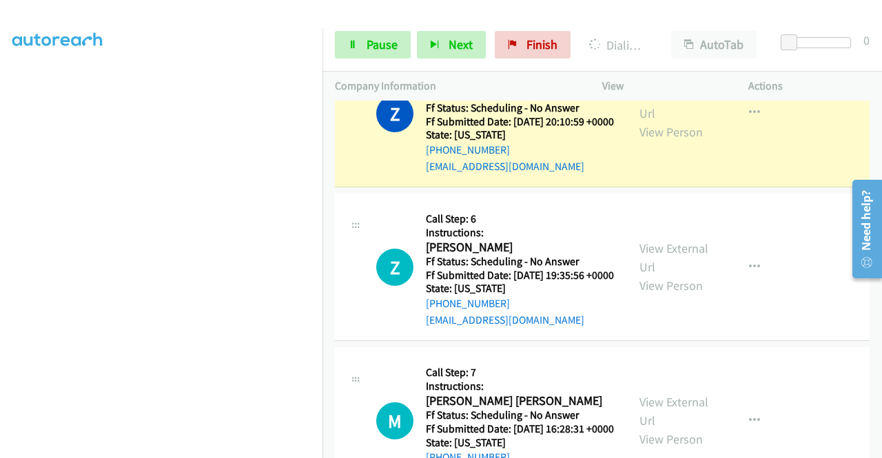
scroll to position [560, 0]
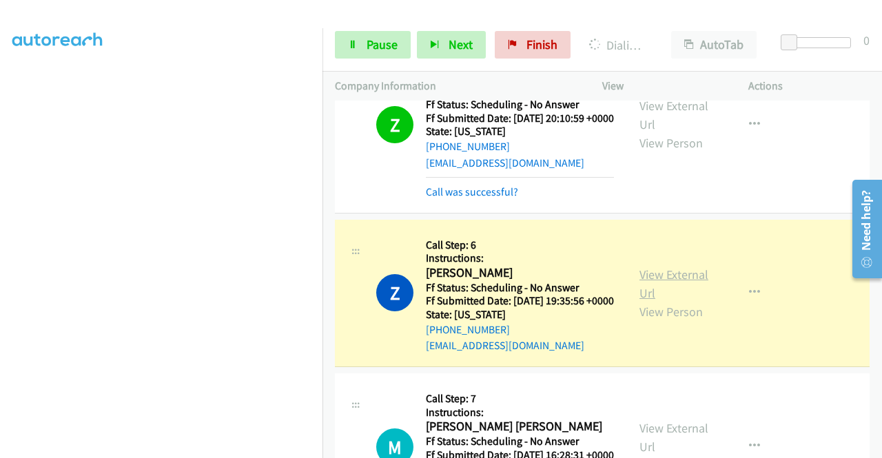
click at [671, 301] on link "View External Url" at bounding box center [674, 284] width 69 height 34
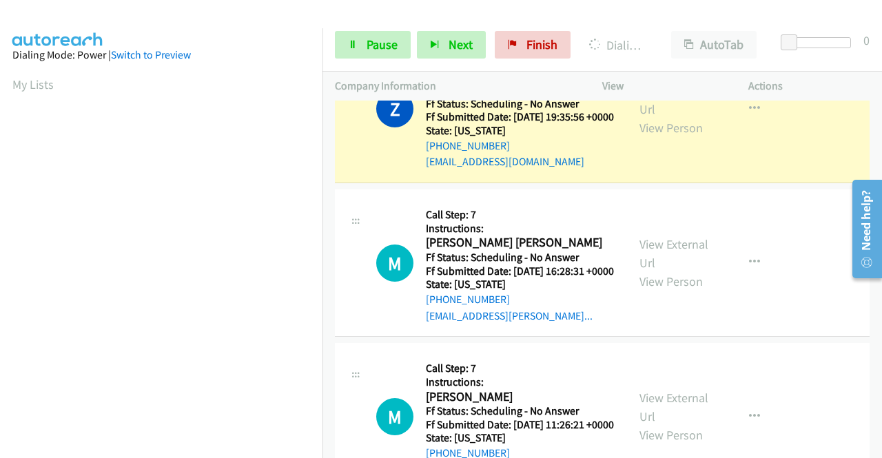
scroll to position [314, 0]
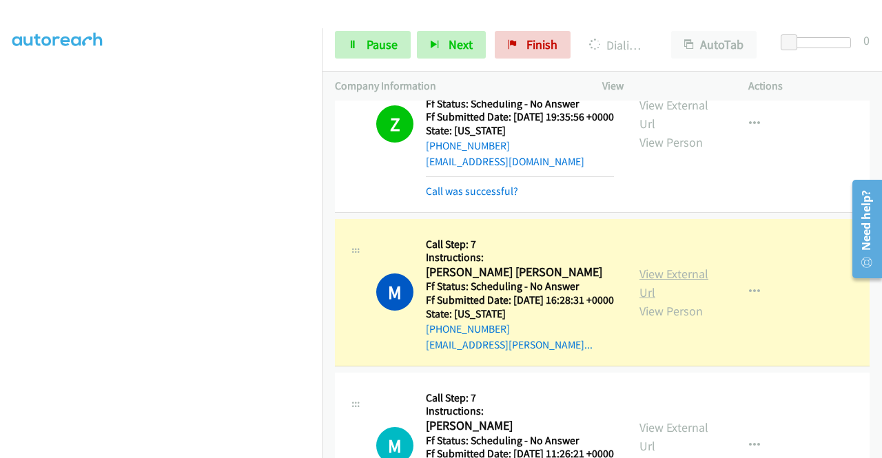
click at [673, 300] on link "View External Url" at bounding box center [674, 283] width 69 height 34
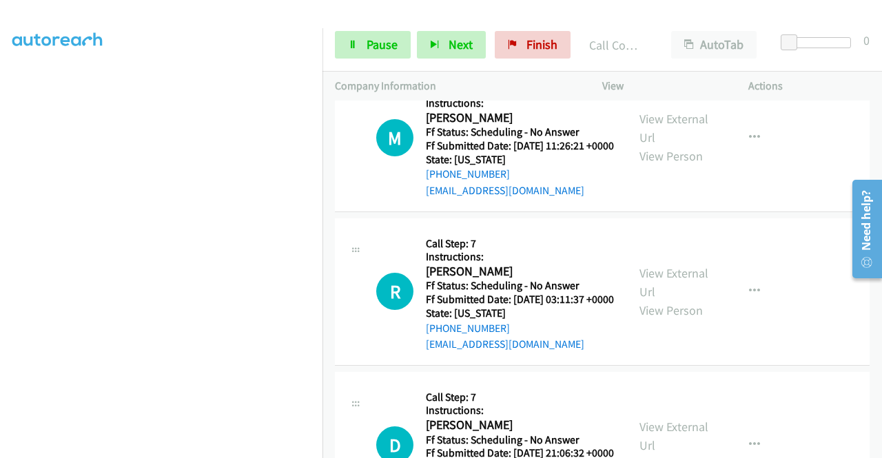
scroll to position [1090, 0]
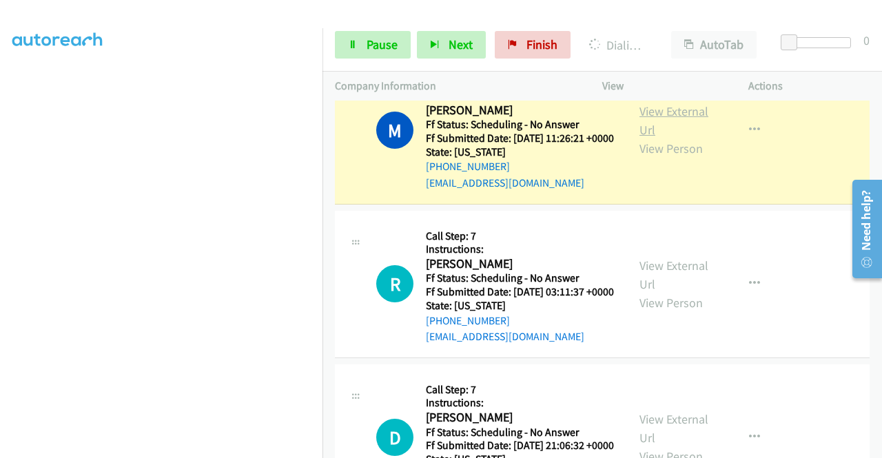
click at [648, 138] on link "View External Url" at bounding box center [674, 120] width 69 height 34
click at [351, 53] on link "Pause" at bounding box center [373, 45] width 76 height 28
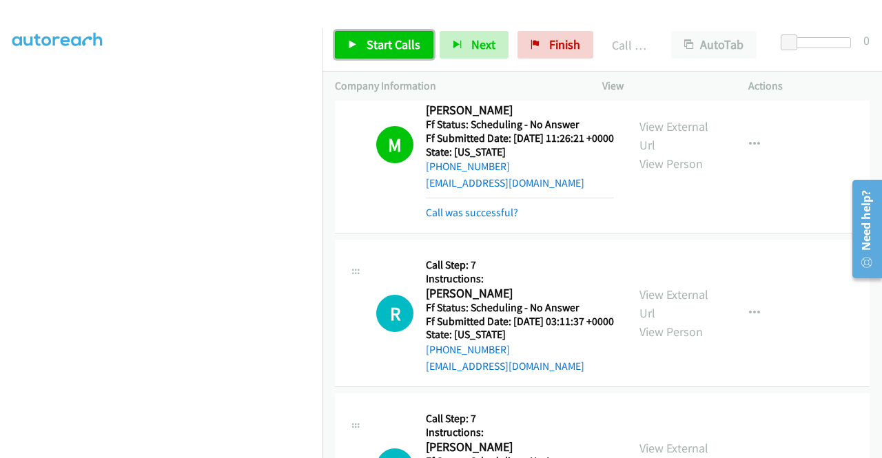
click at [357, 39] on link "Start Calls" at bounding box center [384, 45] width 99 height 28
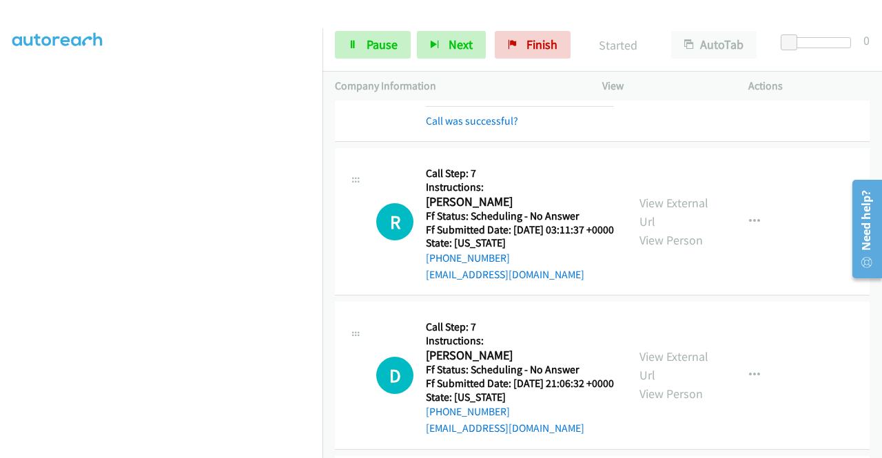
scroll to position [1191, 0]
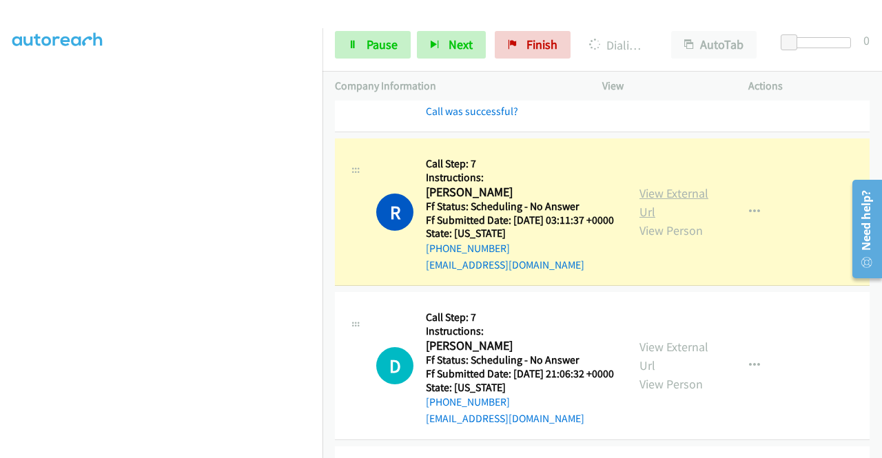
click at [640, 220] on link "View External Url" at bounding box center [674, 202] width 69 height 34
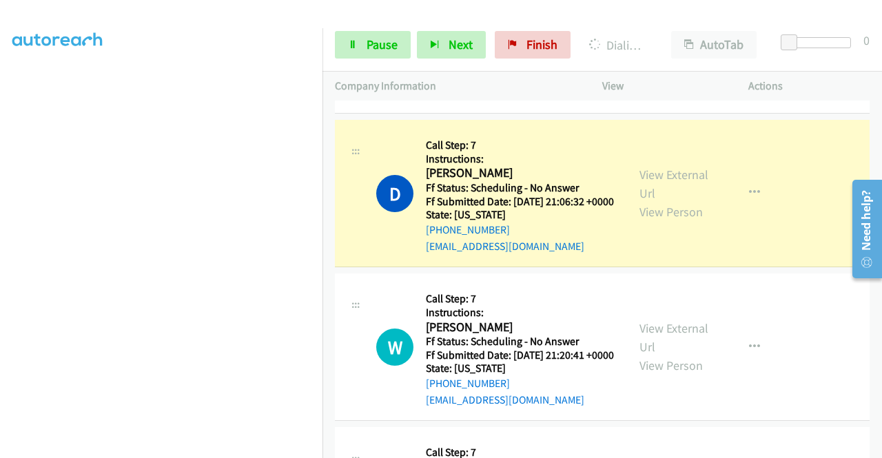
scroll to position [1448, 0]
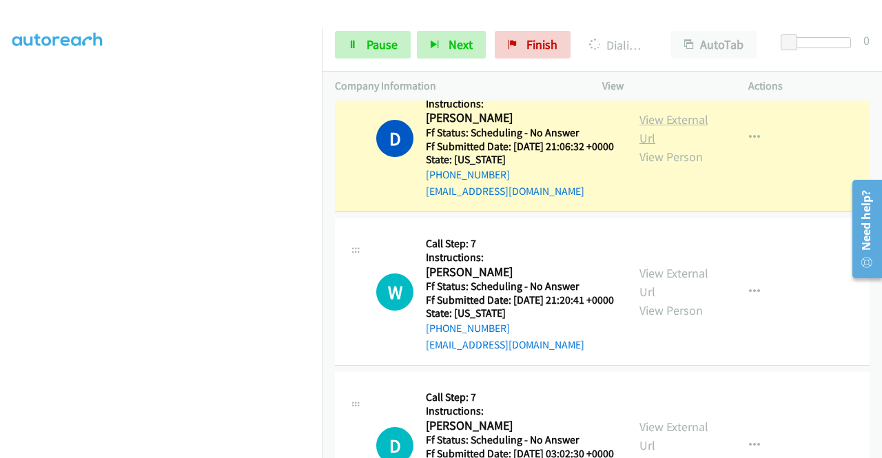
click at [640, 146] on link "View External Url" at bounding box center [674, 129] width 69 height 34
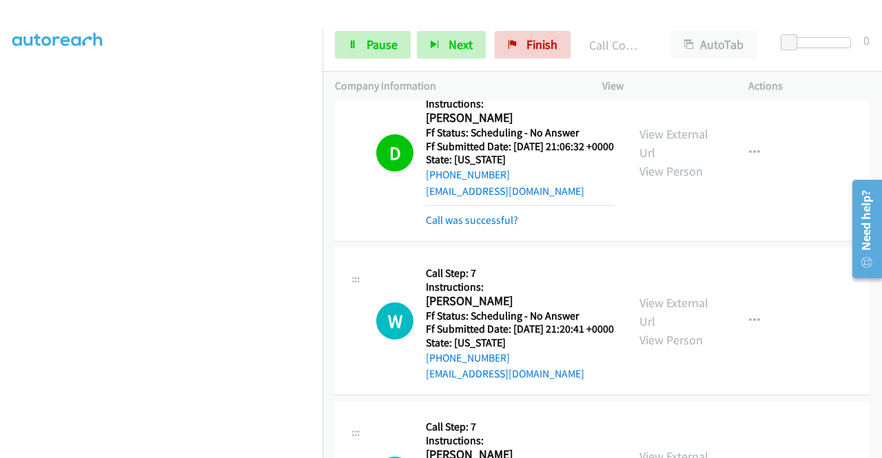
click at [331, 31] on div "Start Calls Pause Next Finish Call Completed AutoTab AutoTab 0" at bounding box center [603, 45] width 560 height 53
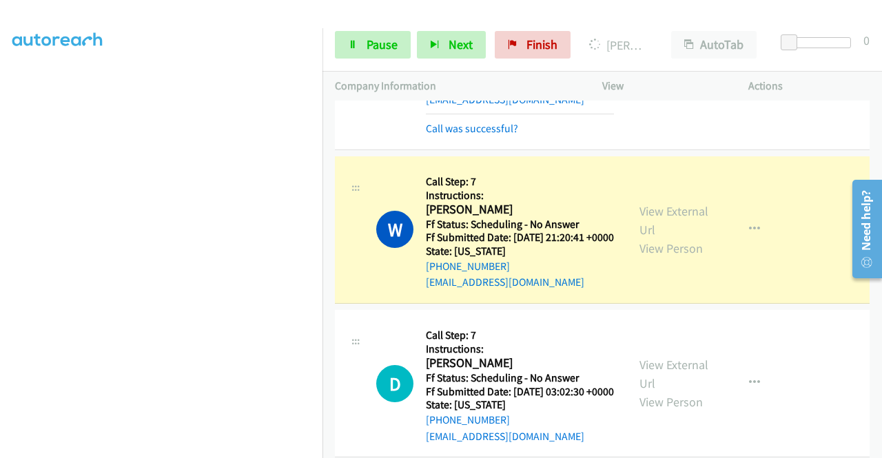
scroll to position [1595, 0]
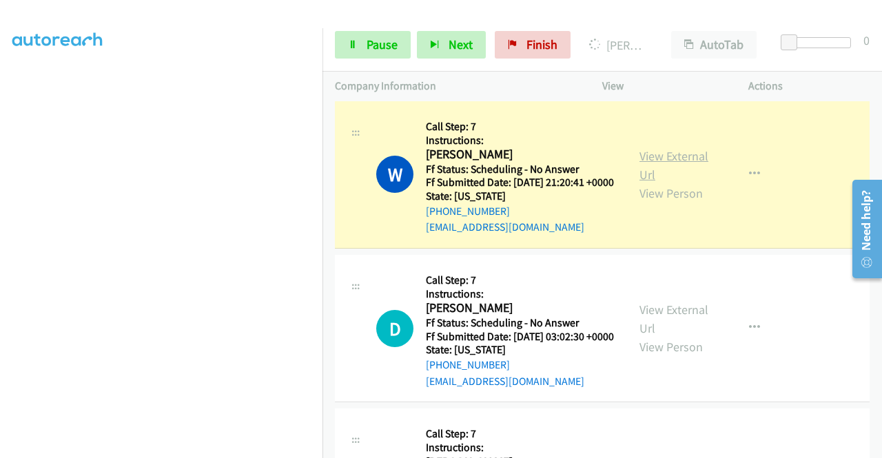
click at [653, 183] on link "View External Url" at bounding box center [674, 165] width 69 height 34
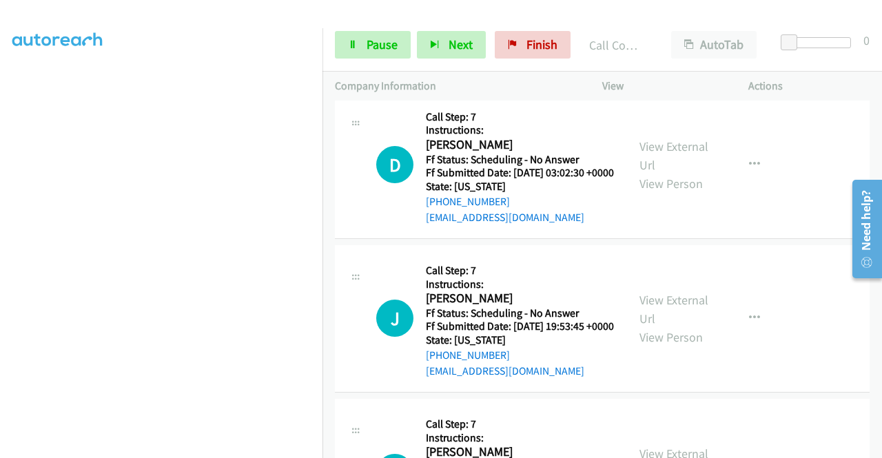
scroll to position [1801, 0]
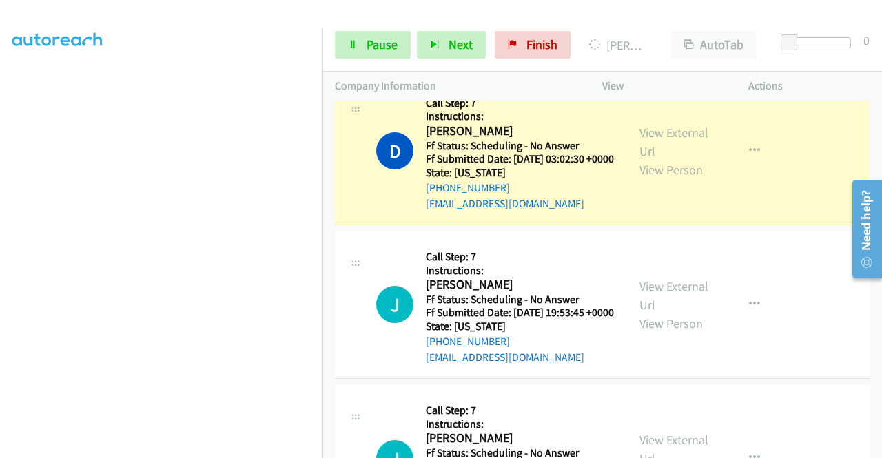
click at [666, 212] on div "View External Url View Person View External Url Email Schedule/Manage Callback …" at bounding box center [706, 151] width 159 height 122
click at [649, 159] on link "View External Url" at bounding box center [674, 142] width 69 height 34
click at [323, 201] on nav "Dialing Mode: Power | Switch to Preview My Lists" at bounding box center [161, 257] width 323 height 458
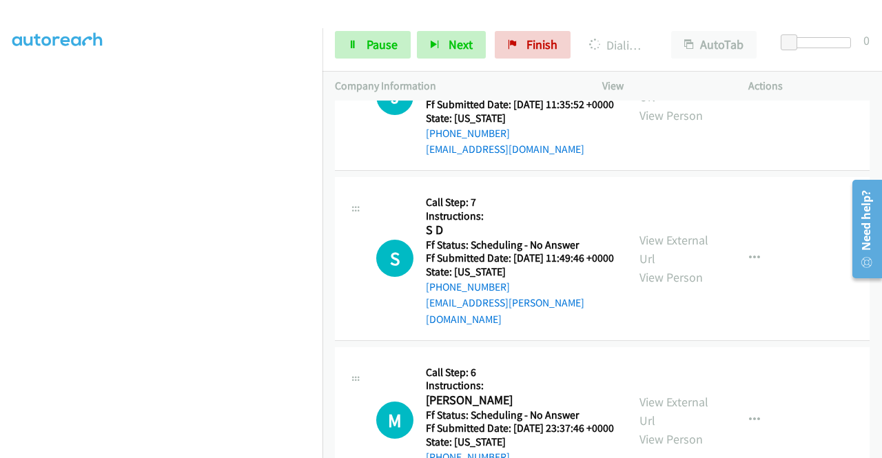
scroll to position [2156, 0]
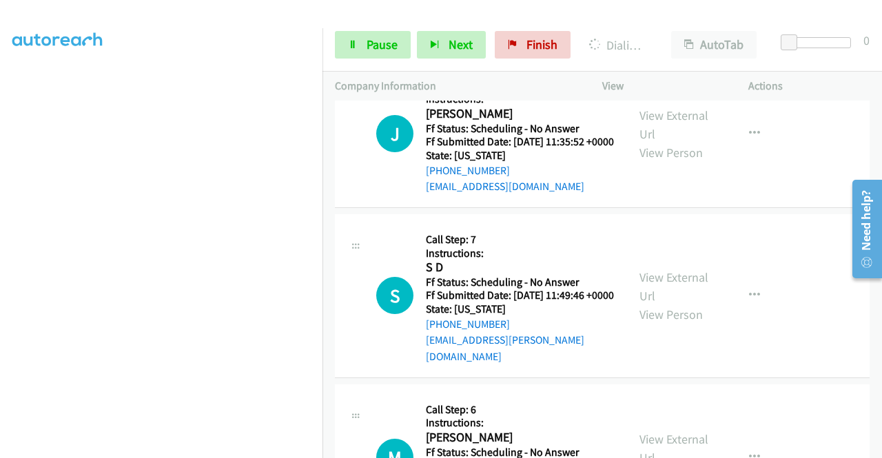
click at [360, 34] on link "Pause" at bounding box center [373, 45] width 76 height 28
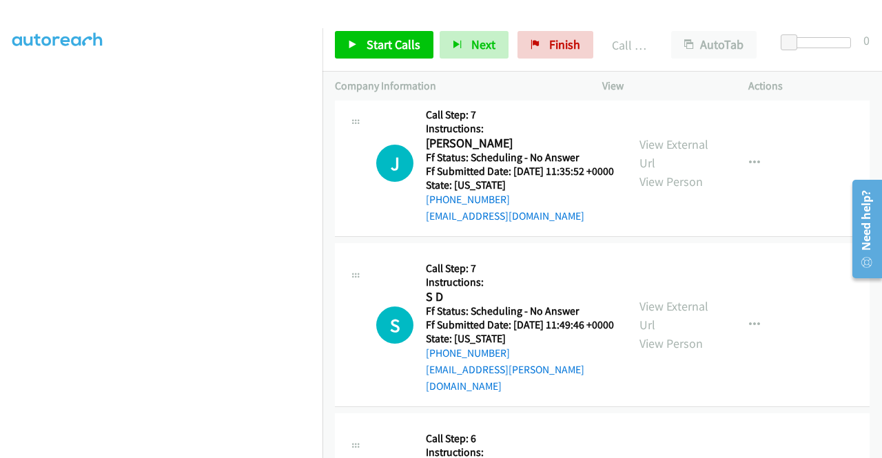
scroll to position [2171, 0]
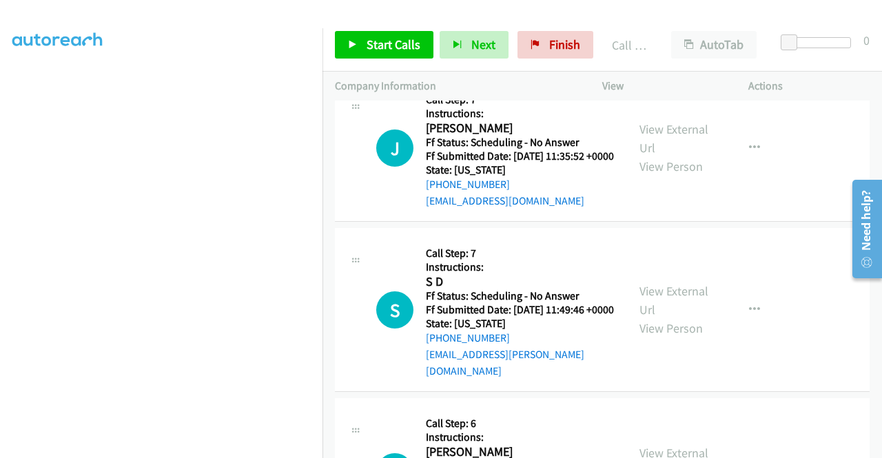
click at [500, 56] on div "Call was successful?" at bounding box center [520, 47] width 188 height 17
click at [498, 54] on link "Call was successful?" at bounding box center [472, 47] width 92 height 13
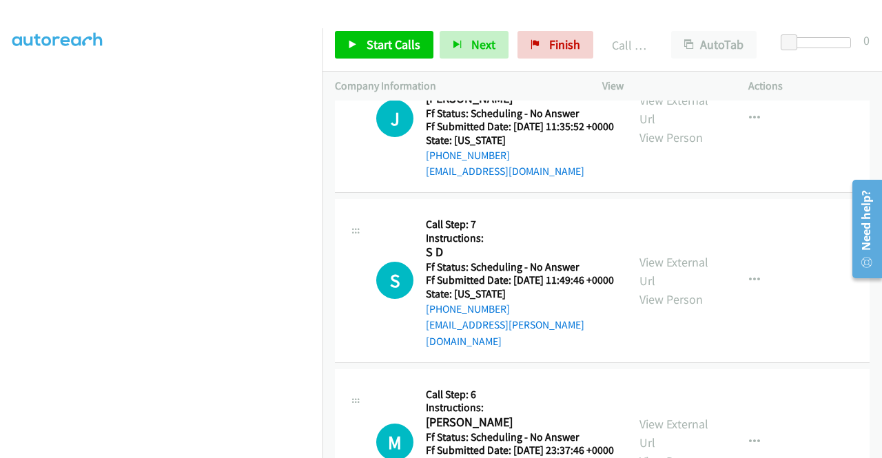
scroll to position [2156, 0]
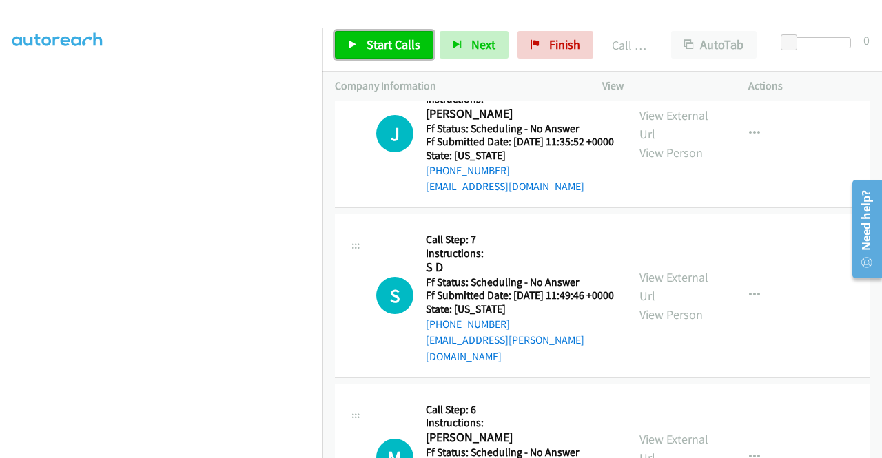
click at [400, 37] on span "Start Calls" at bounding box center [394, 45] width 54 height 16
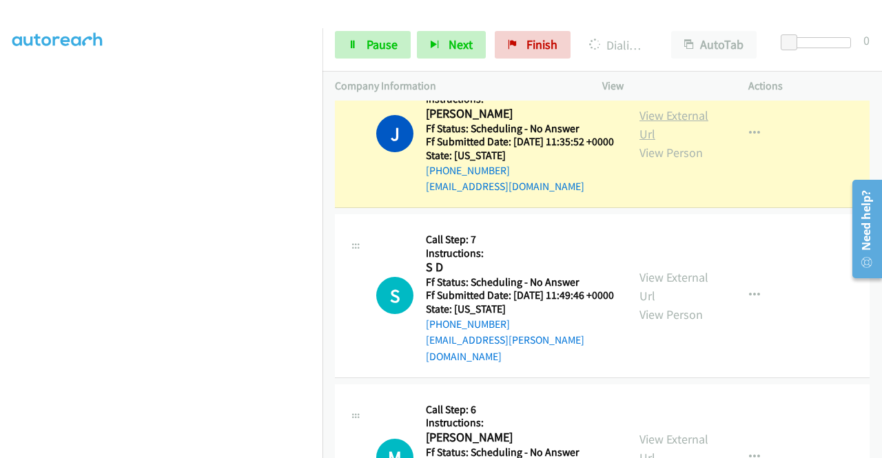
click at [642, 142] on link "View External Url" at bounding box center [674, 125] width 69 height 34
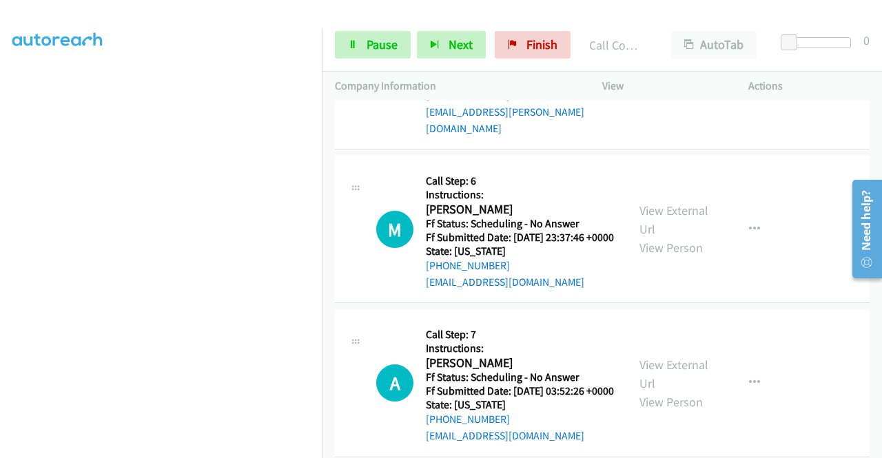
scroll to position [2441, 0]
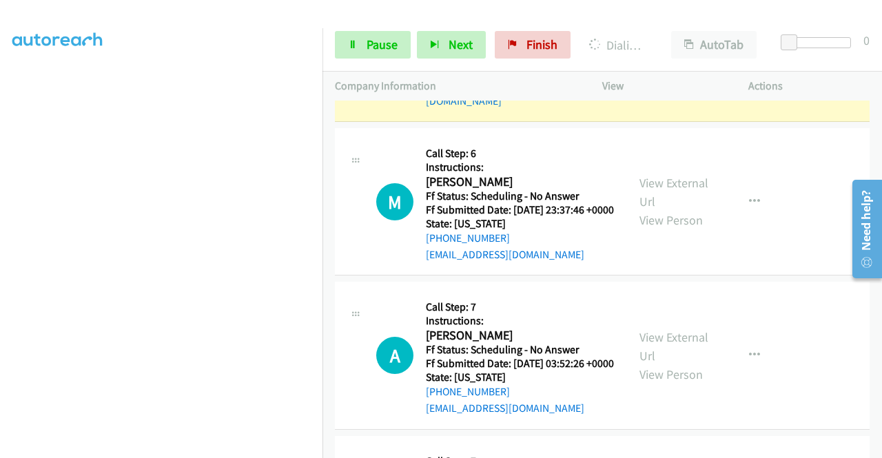
click at [661, 48] on link "View External Url" at bounding box center [674, 30] width 69 height 34
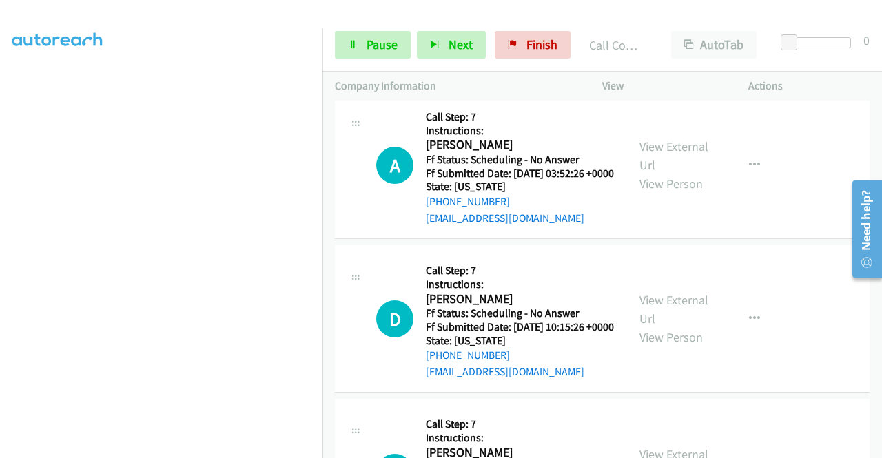
scroll to position [2661, 0]
click at [377, 45] on span "Pause" at bounding box center [382, 45] width 31 height 16
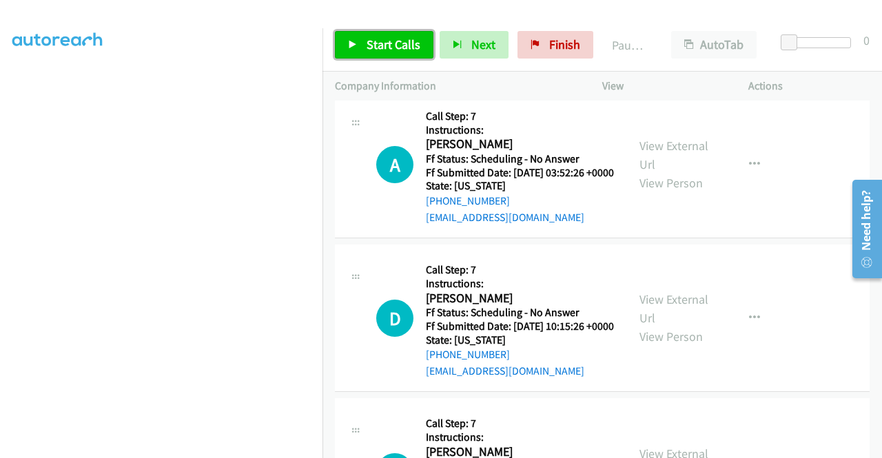
click at [371, 45] on span "Start Calls" at bounding box center [394, 45] width 54 height 16
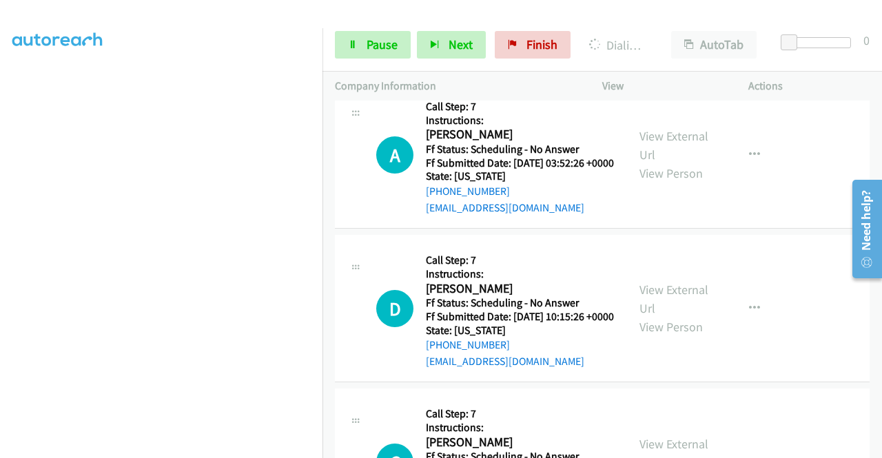
scroll to position [2678, 0]
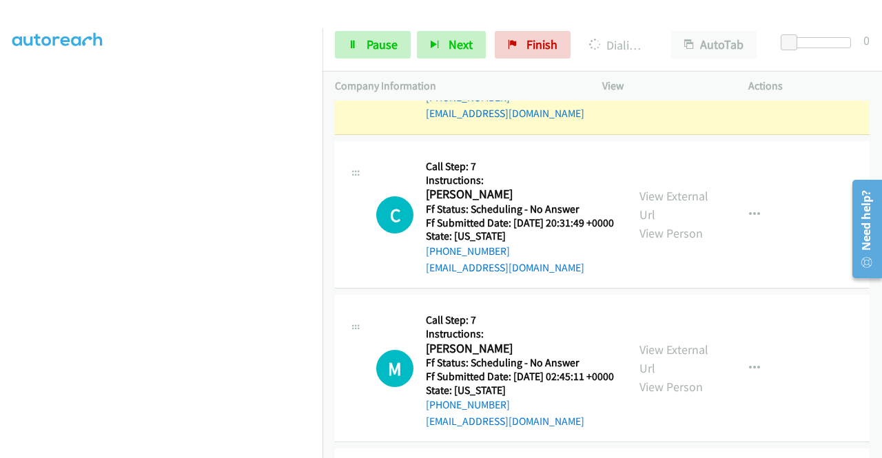
scroll to position [2954, 0]
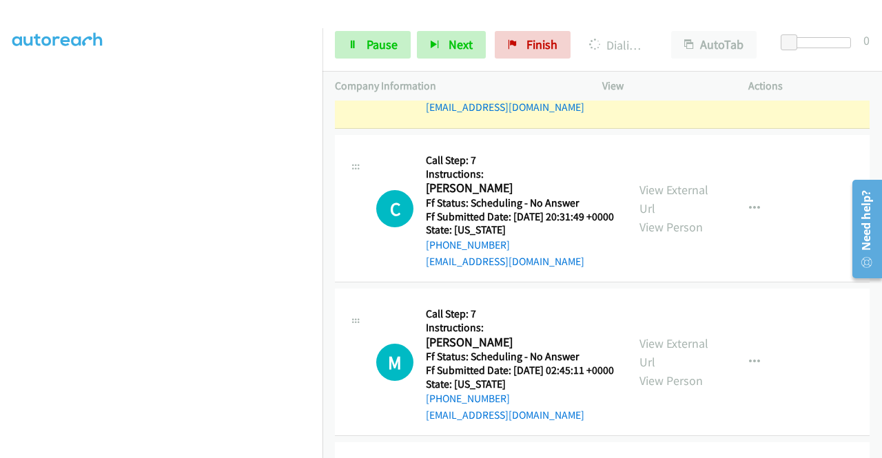
click at [667, 63] on link "View External Url" at bounding box center [674, 45] width 69 height 34
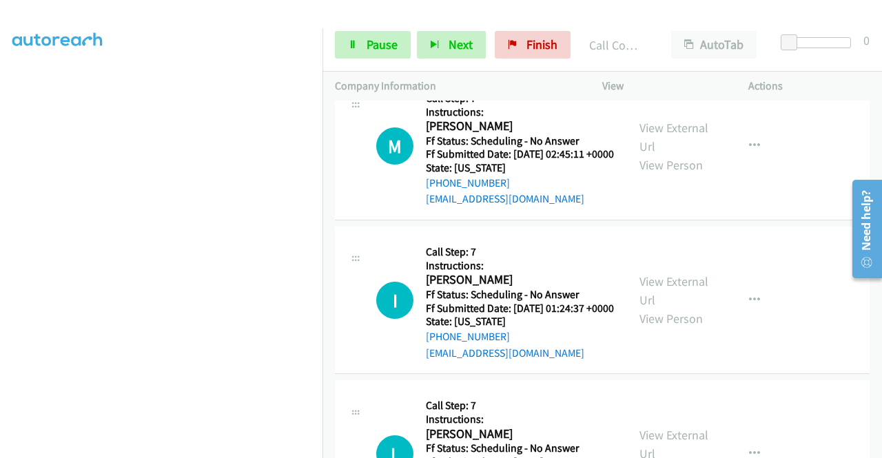
scroll to position [3202, 0]
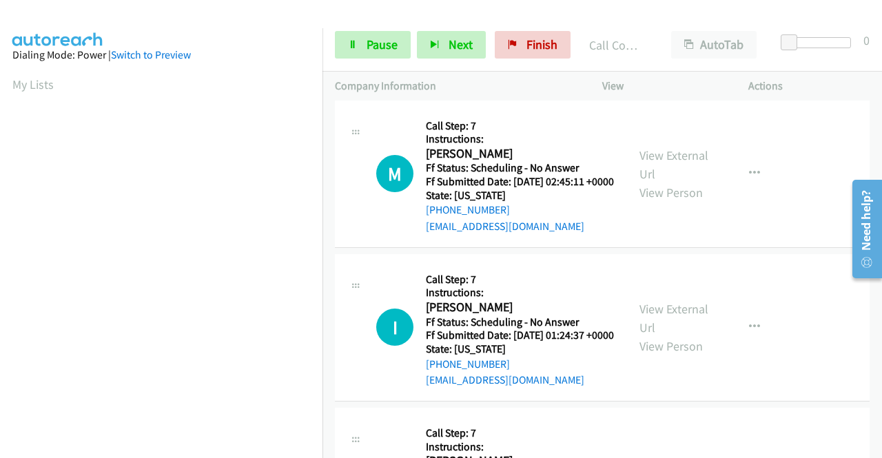
scroll to position [314, 0]
click at [367, 70] on div "Start Calls Pause Next Finish Call Completed AutoTab AutoTab 0" at bounding box center [603, 45] width 560 height 53
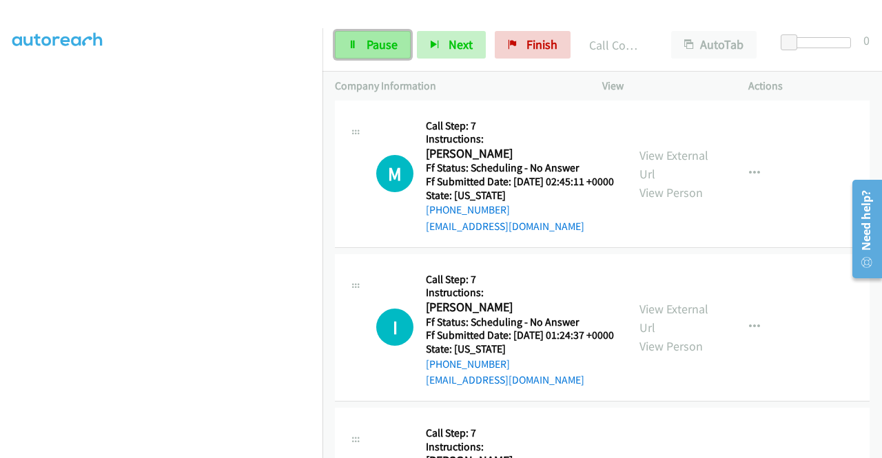
click at [367, 49] on span "Pause" at bounding box center [382, 45] width 31 height 16
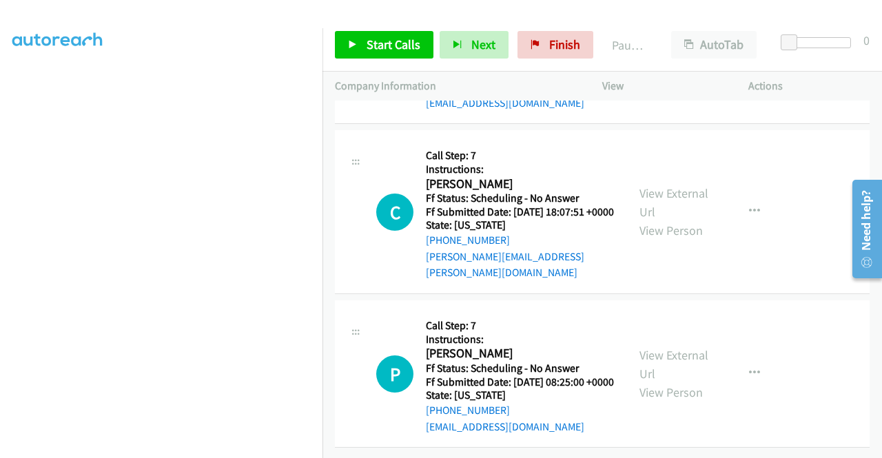
scroll to position [4397, 0]
click at [548, 30] on div "Start Calls Pause Next Finish Paused AutoTab AutoTab 0" at bounding box center [603, 45] width 560 height 53
click at [549, 52] on span "Finish" at bounding box center [564, 45] width 31 height 16
click at [540, 50] on link "Finish" at bounding box center [556, 45] width 76 height 28
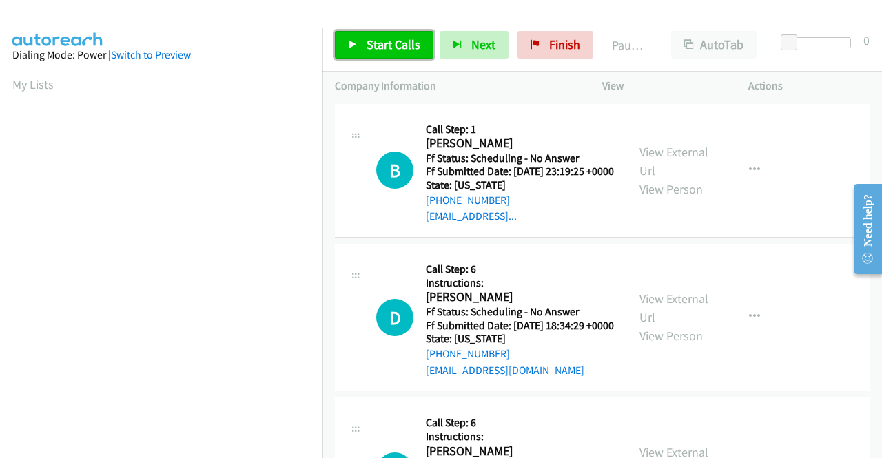
click at [384, 40] on span "Start Calls" at bounding box center [394, 45] width 54 height 16
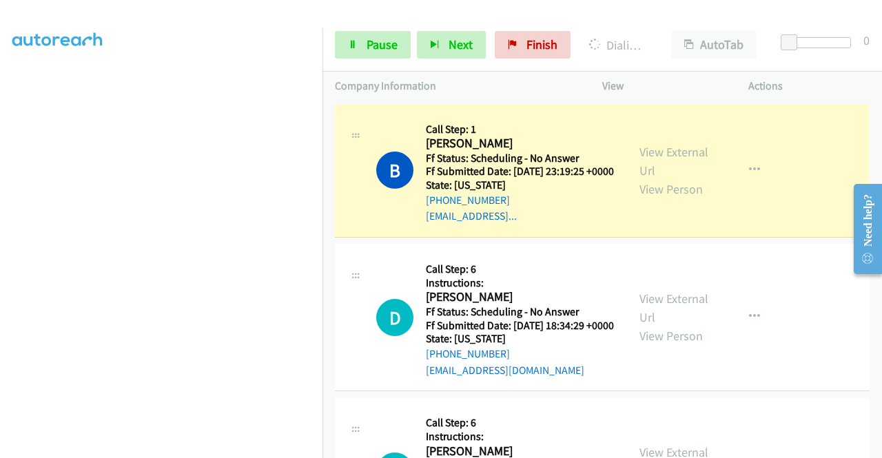
scroll to position [263, 0]
click at [631, 162] on div "View External Url View Person View External Url Email Schedule/Manage Callback …" at bounding box center [706, 170] width 159 height 109
click at [640, 162] on link "View External Url" at bounding box center [674, 161] width 69 height 34
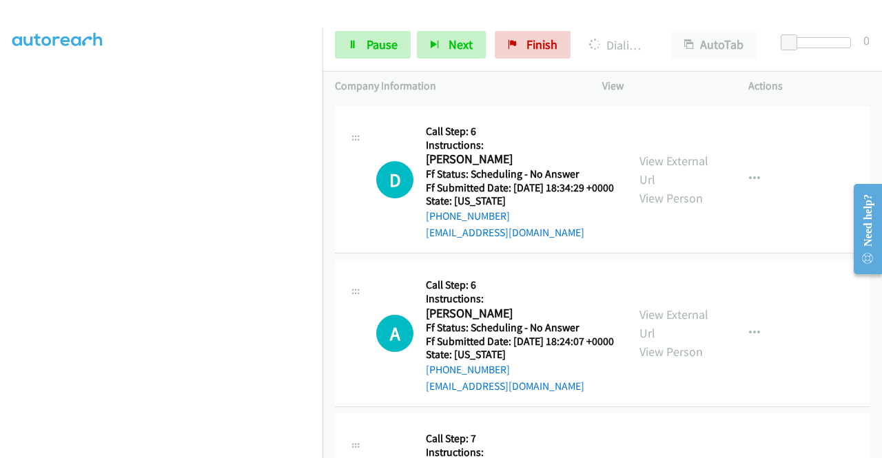
scroll to position [285, 0]
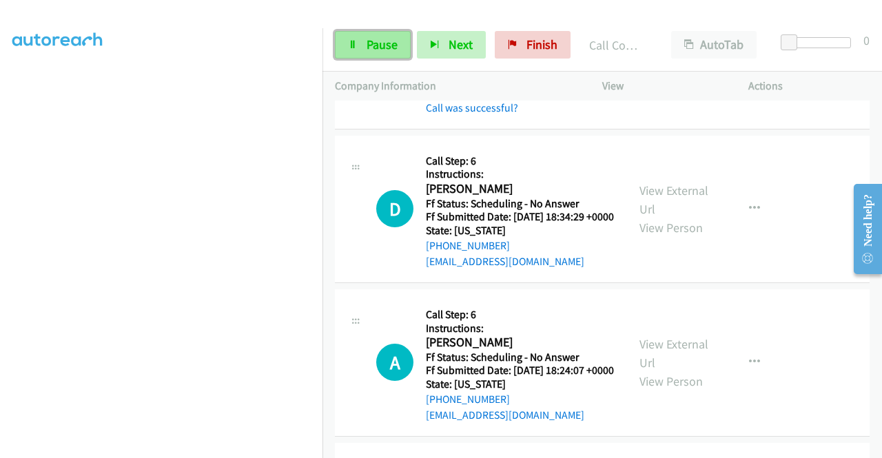
click at [396, 46] on span "Pause" at bounding box center [382, 45] width 31 height 16
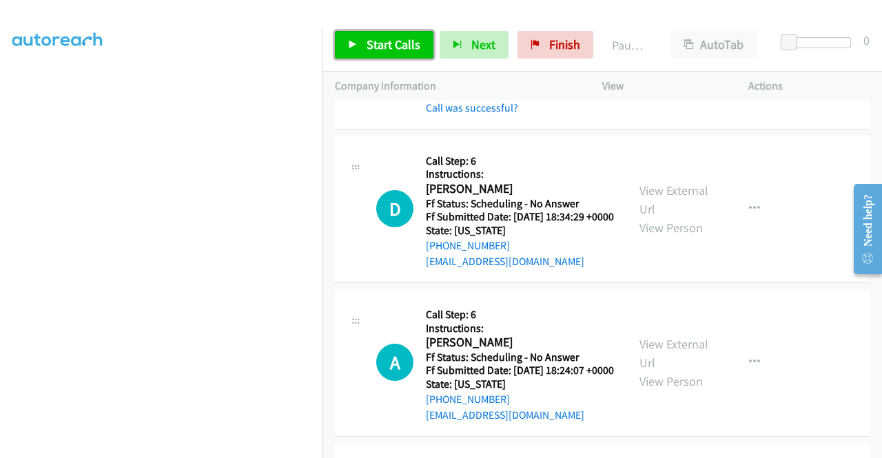
click at [396, 46] on span "Start Calls" at bounding box center [394, 45] width 54 height 16
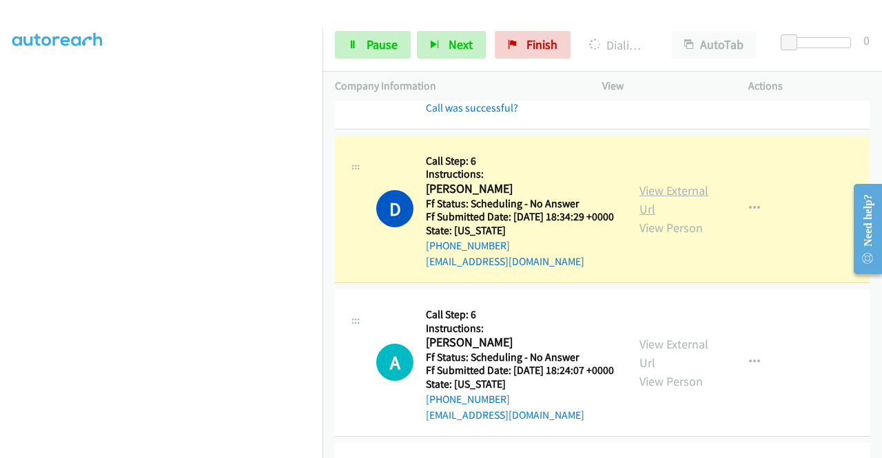
click at [641, 205] on link "View External Url" at bounding box center [674, 200] width 69 height 34
click at [382, 44] on span "Pause" at bounding box center [382, 45] width 31 height 16
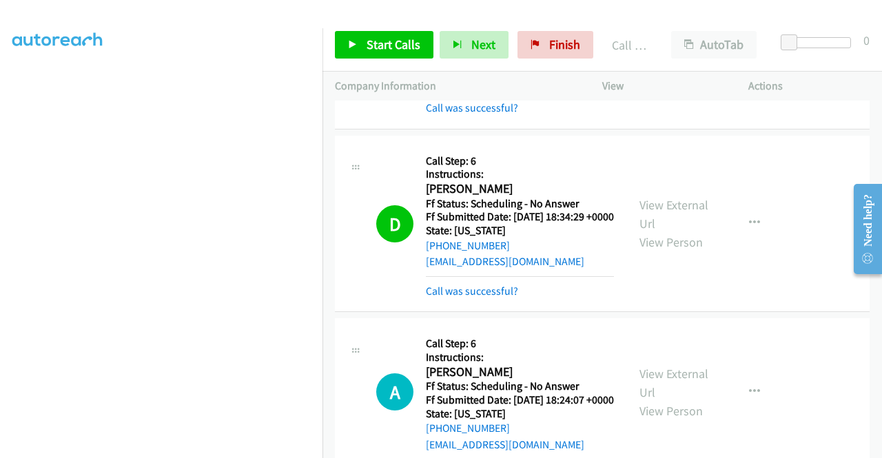
click at [557, 61] on div "Start Calls Pause Next Finish Call Completed AutoTab AutoTab 0" at bounding box center [603, 45] width 560 height 53
click at [549, 45] on span "Finish" at bounding box center [564, 45] width 31 height 16
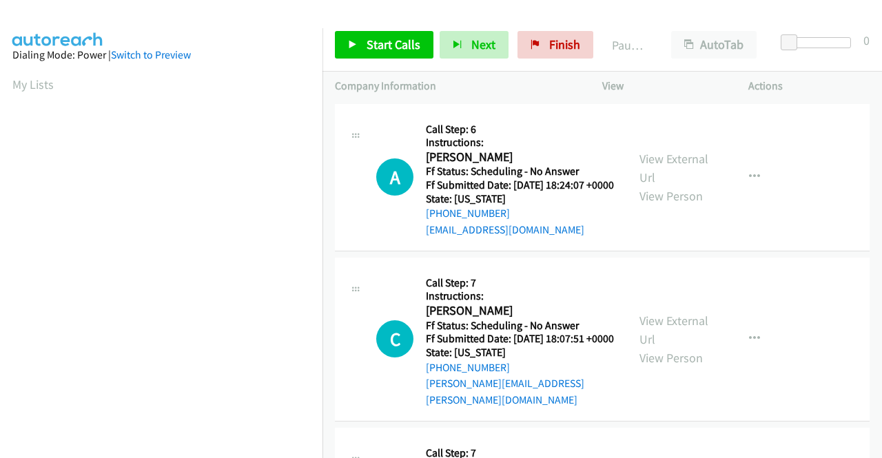
click at [405, 62] on div "Start Calls Pause Next Finish Paused AutoTab AutoTab 0" at bounding box center [603, 45] width 560 height 53
click at [402, 46] on span "Start Calls" at bounding box center [394, 45] width 54 height 16
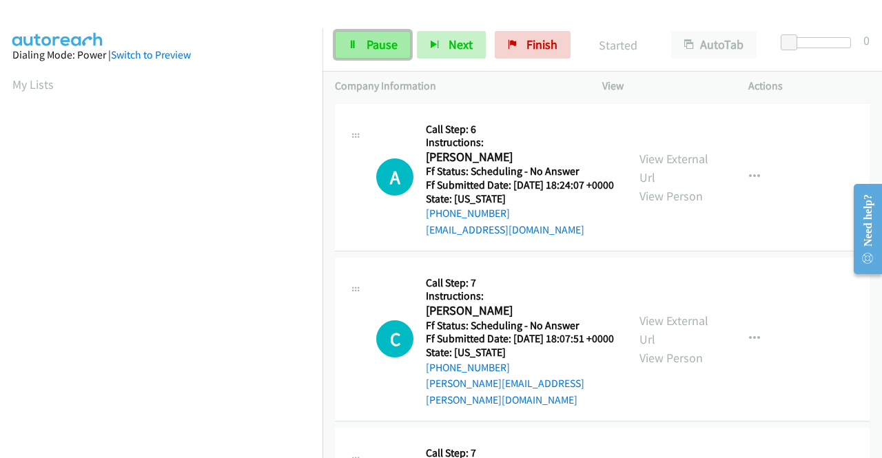
click at [351, 32] on link "Pause" at bounding box center [373, 45] width 76 height 28
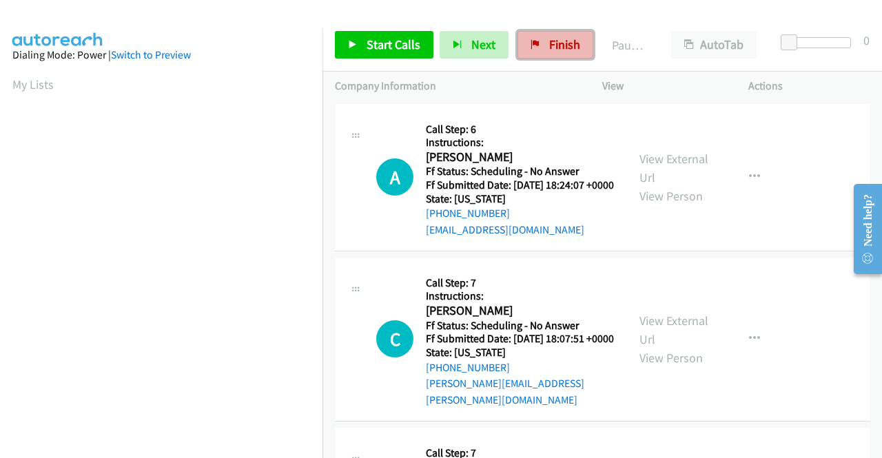
click at [564, 52] on span "Finish" at bounding box center [564, 45] width 31 height 16
